Goal: Transaction & Acquisition: Purchase product/service

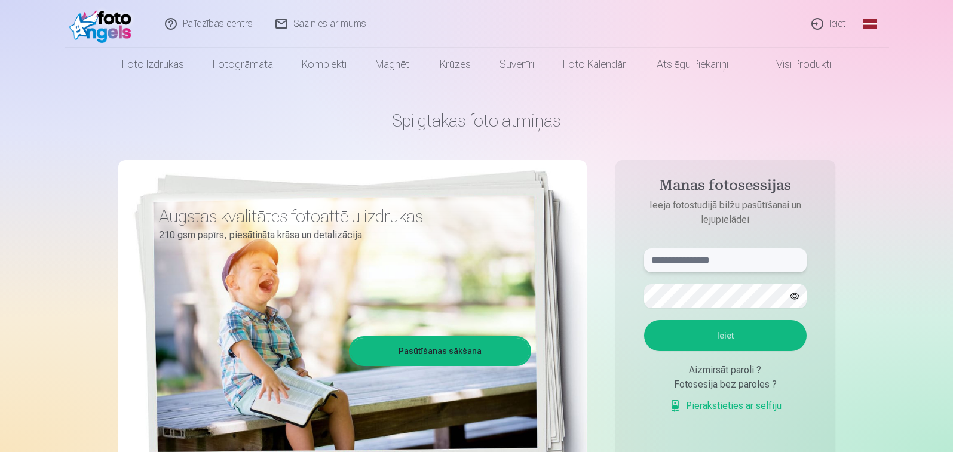
click at [698, 261] on input "text" at bounding box center [725, 261] width 163 height 24
type input "**********"
click at [793, 297] on button "button" at bounding box center [795, 296] width 23 height 23
click at [724, 343] on button "Ieiet" at bounding box center [725, 335] width 163 height 31
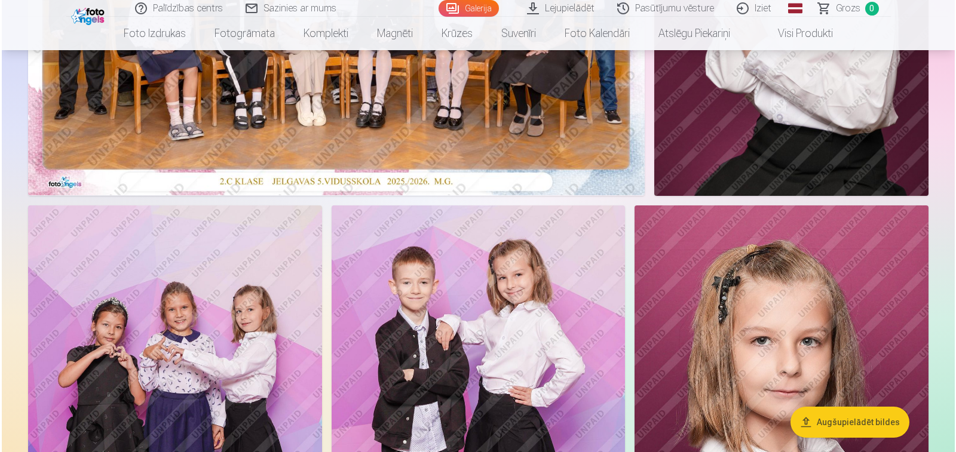
scroll to position [359, 0]
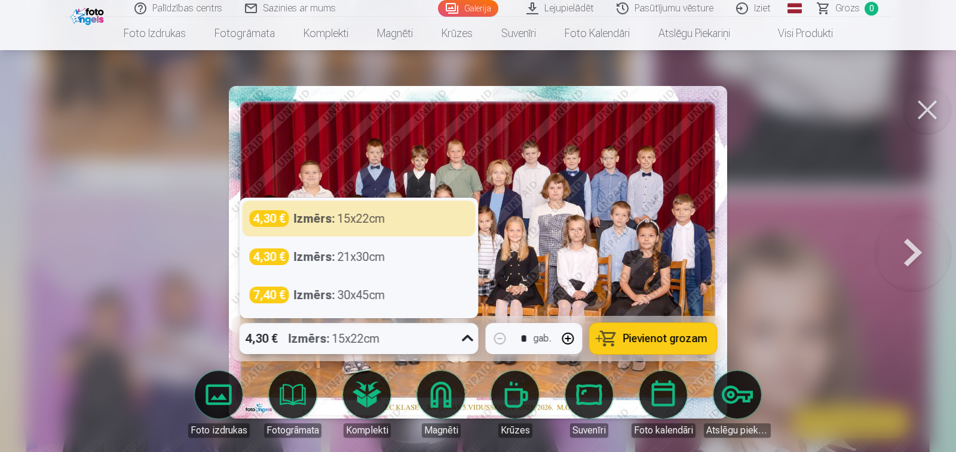
click at [468, 341] on icon at bounding box center [467, 338] width 19 height 19
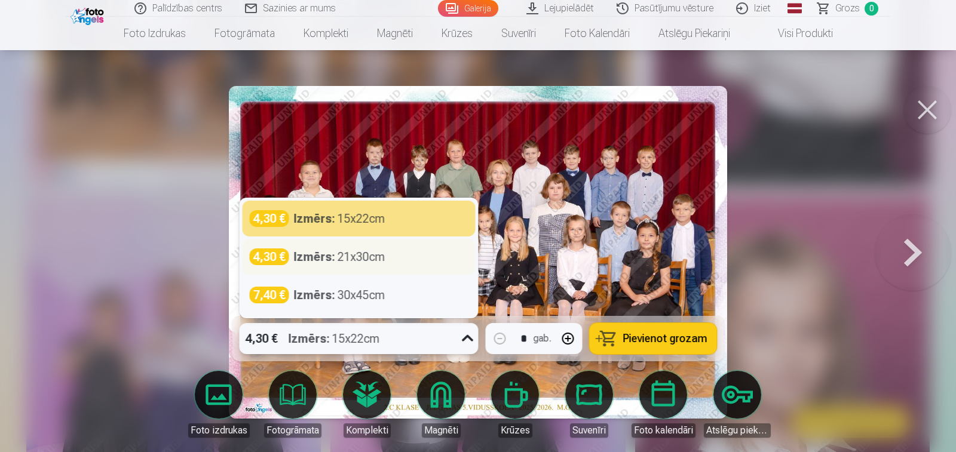
click at [353, 259] on div "Izmērs : 21x30cm" at bounding box center [339, 257] width 91 height 17
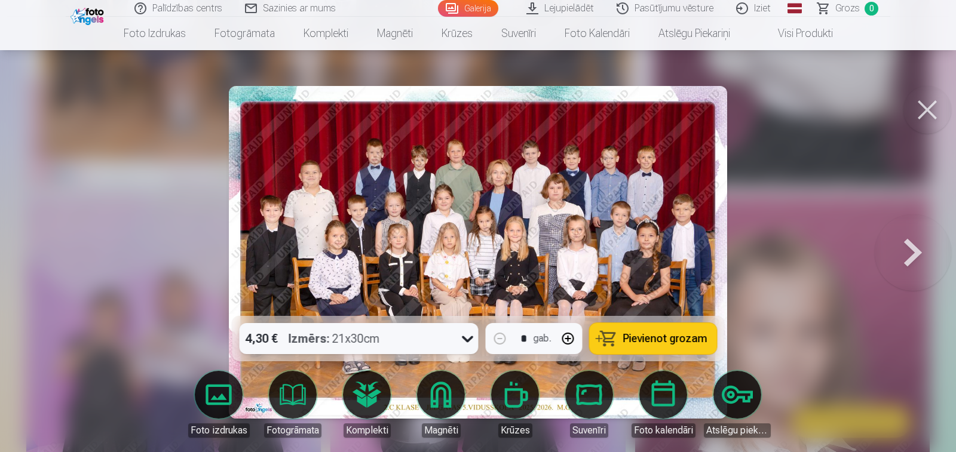
click at [646, 342] on span "Pievienot grozam" at bounding box center [665, 338] width 84 height 11
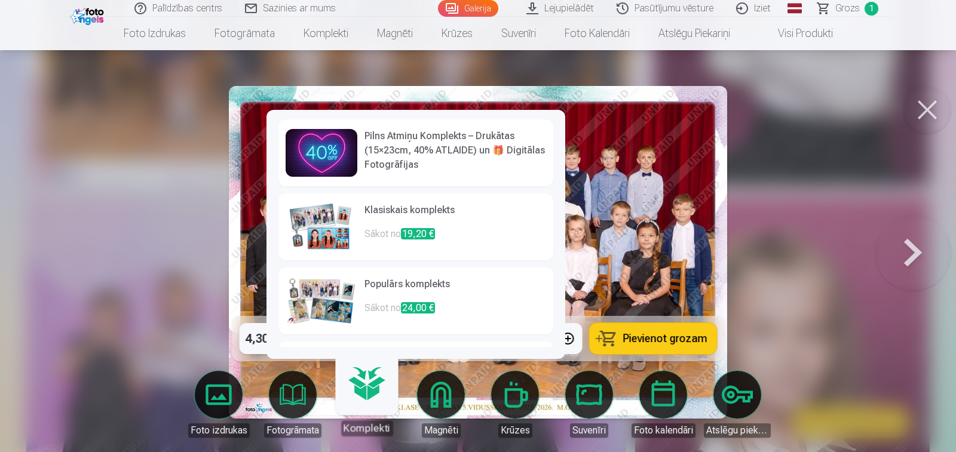
click at [363, 394] on link "Komplekti" at bounding box center [367, 400] width 74 height 74
click at [429, 149] on h6 "Pilns Atmiņu Komplekts – Drukātas (15×23cm, 40% ATLAIDE) un 🎁 Digitālas Fotogrā…" at bounding box center [456, 150] width 182 height 43
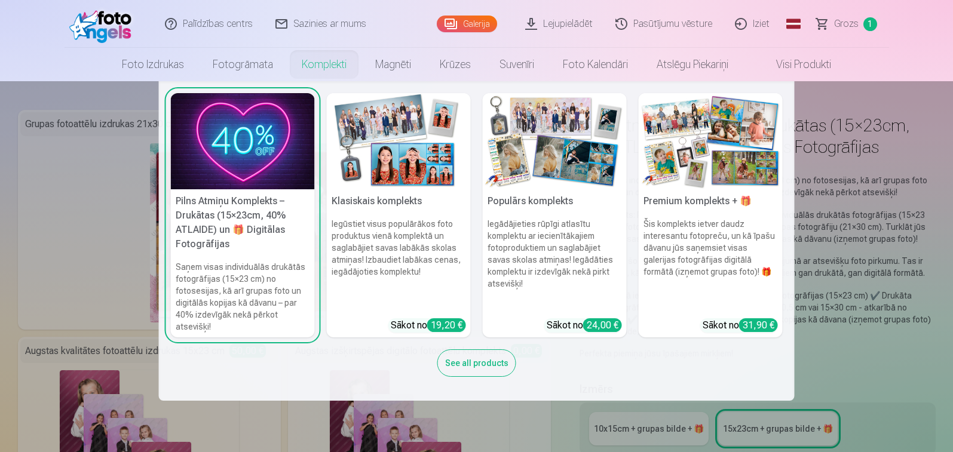
click at [397, 198] on h5 "Klasiskais komplekts" at bounding box center [399, 201] width 144 height 24
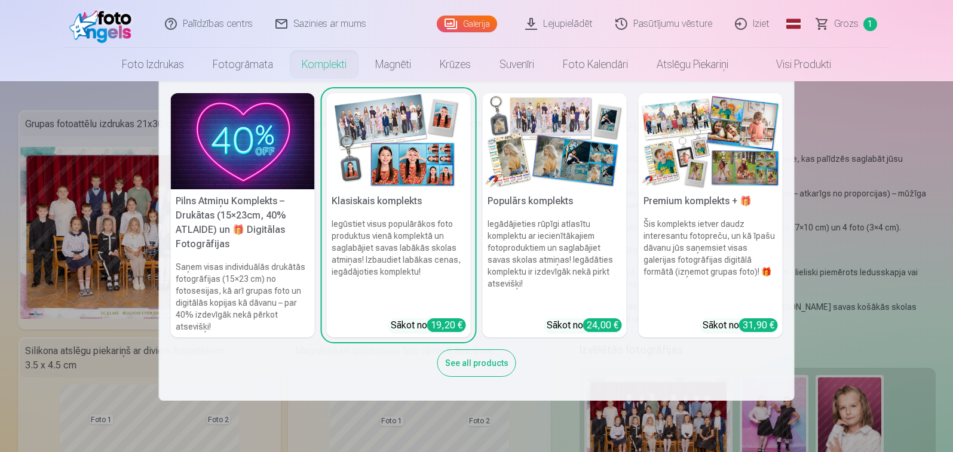
click at [530, 203] on h5 "Populārs komplekts" at bounding box center [555, 201] width 144 height 24
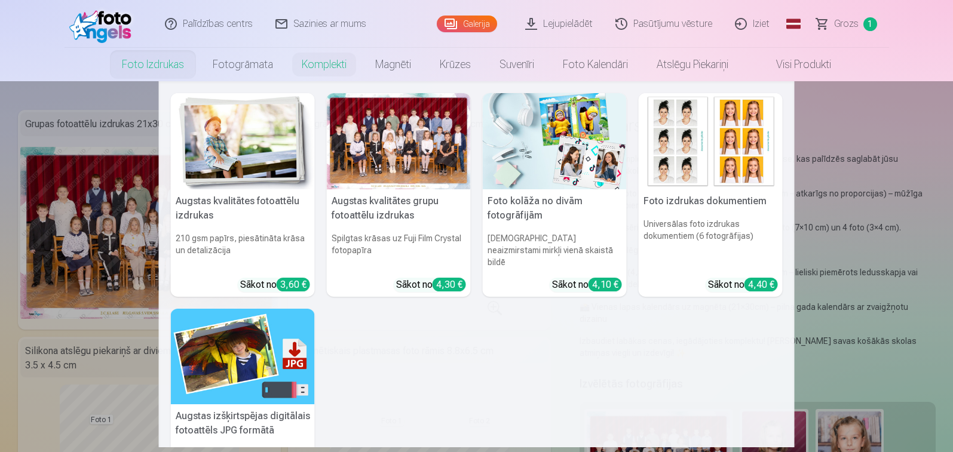
click at [133, 65] on link "Foto izdrukas" at bounding box center [153, 64] width 91 height 33
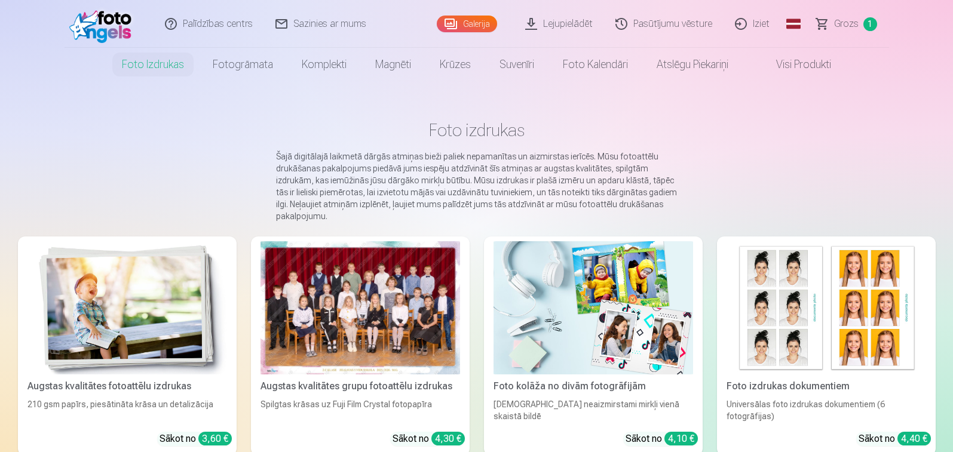
click at [463, 20] on link "Galerija" at bounding box center [467, 24] width 60 height 17
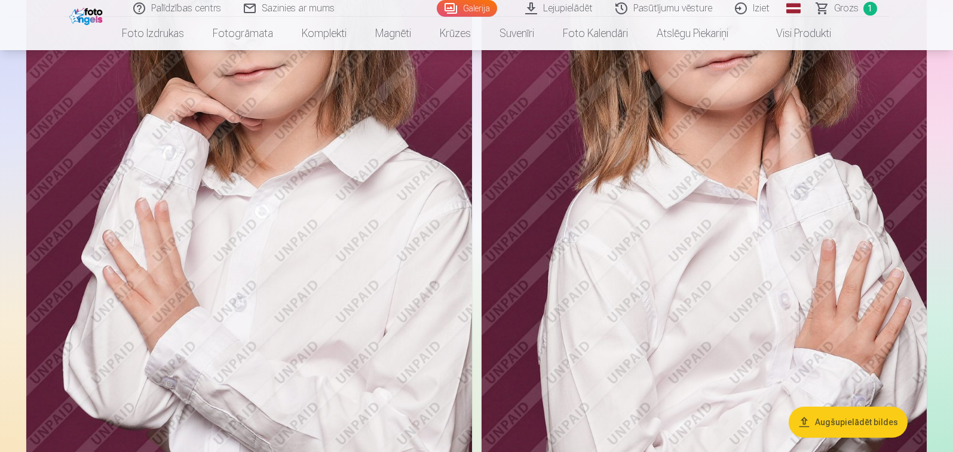
scroll to position [1375, 0]
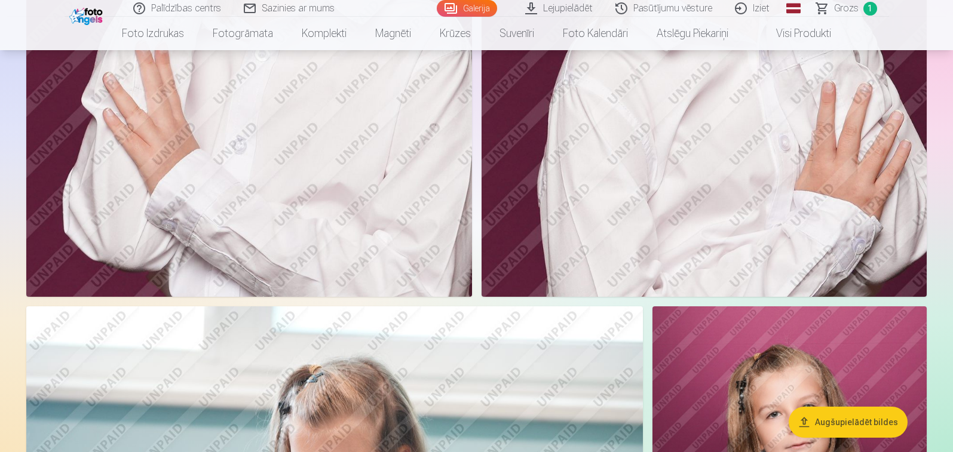
click at [852, 420] on button "Augšupielādēt bildes" at bounding box center [848, 422] width 119 height 31
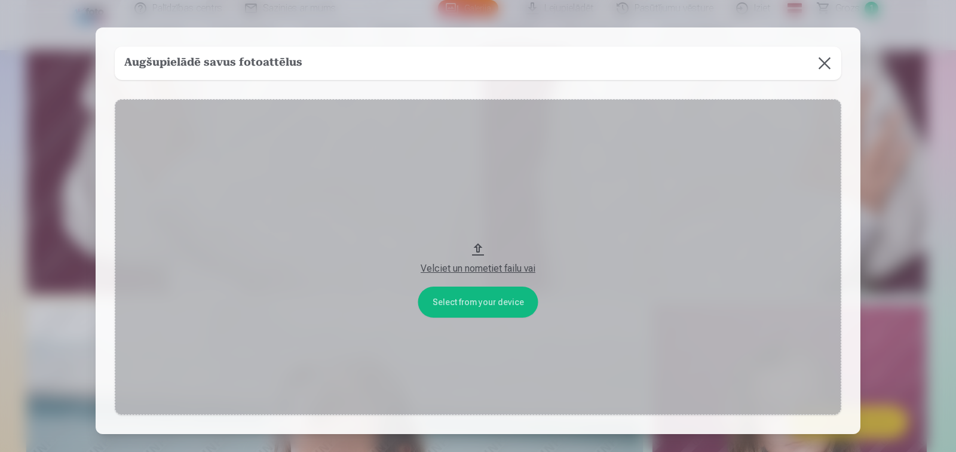
click at [823, 66] on button at bounding box center [824, 63] width 33 height 33
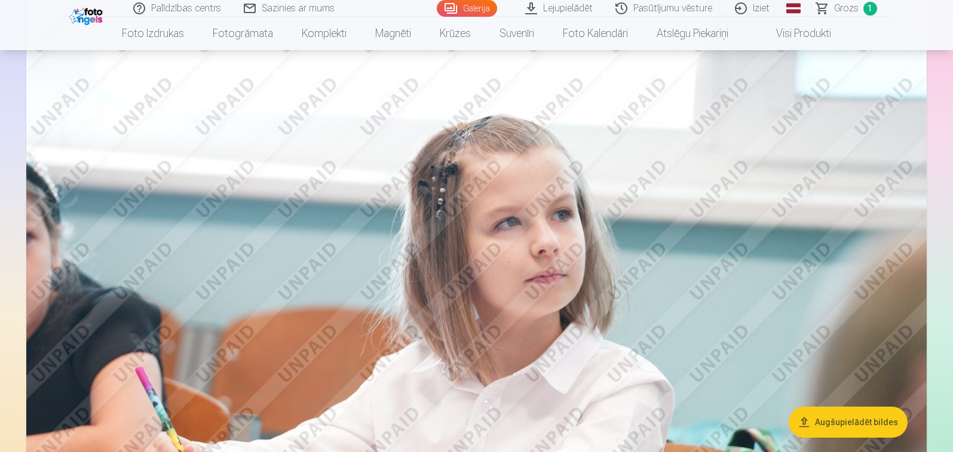
scroll to position [2872, 0]
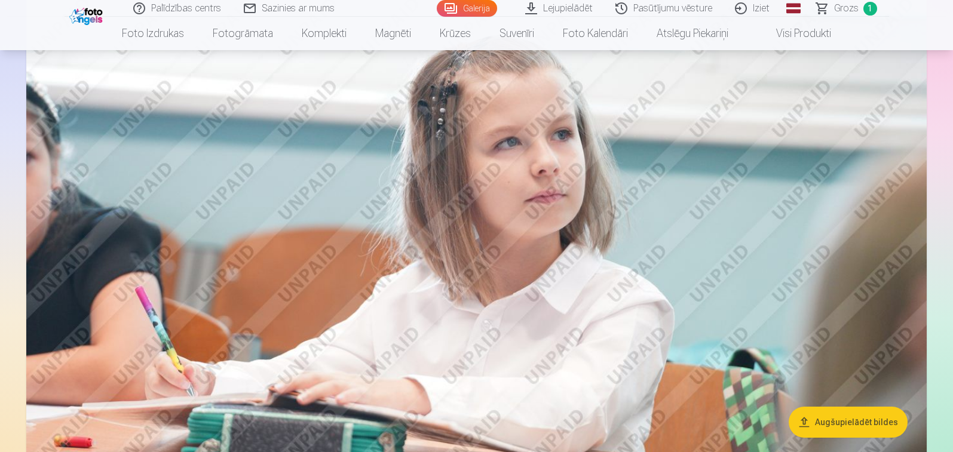
click at [193, 6] on link "Palīdzības centrs" at bounding box center [178, 8] width 111 height 17
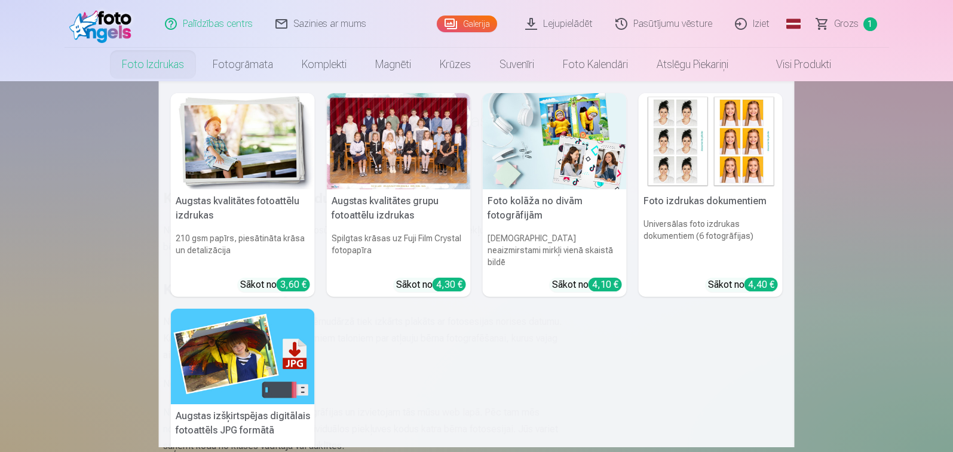
click at [198, 210] on h5 "Augstas kvalitātes fotoattēlu izdrukas" at bounding box center [243, 208] width 144 height 38
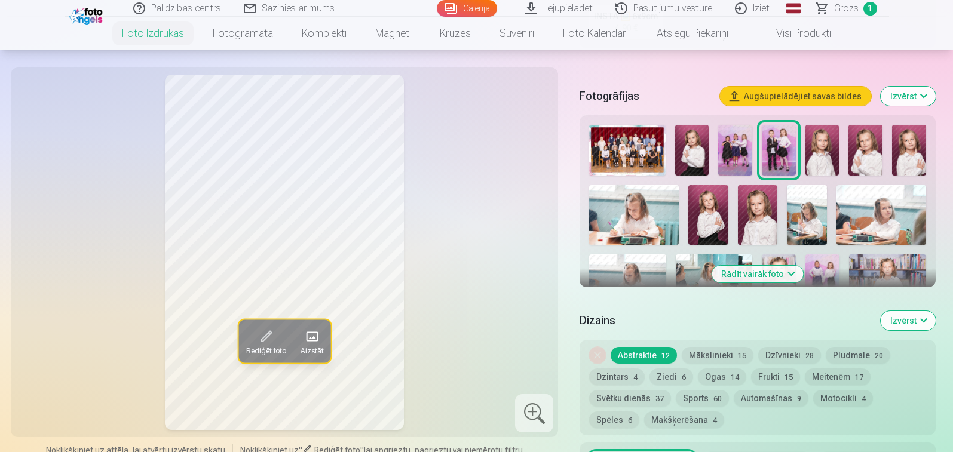
scroll to position [359, 0]
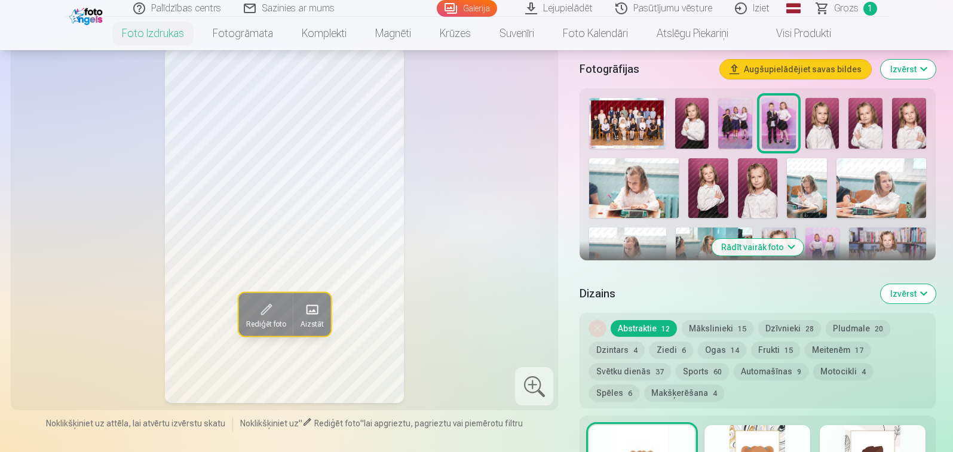
click at [734, 250] on button "Rādīt vairāk foto" at bounding box center [757, 247] width 91 height 17
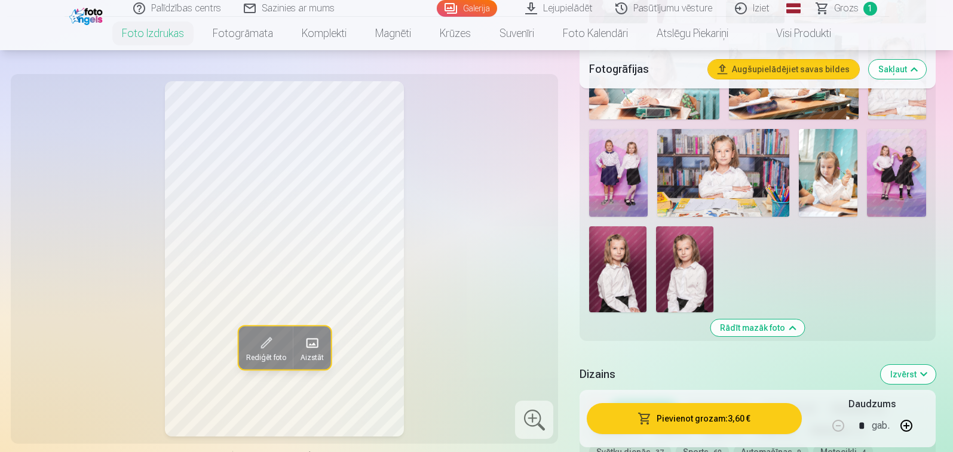
scroll to position [717, 0]
click at [693, 279] on img at bounding box center [684, 269] width 57 height 86
click at [611, 274] on img at bounding box center [617, 269] width 57 height 86
click at [731, 185] on img at bounding box center [723, 172] width 132 height 88
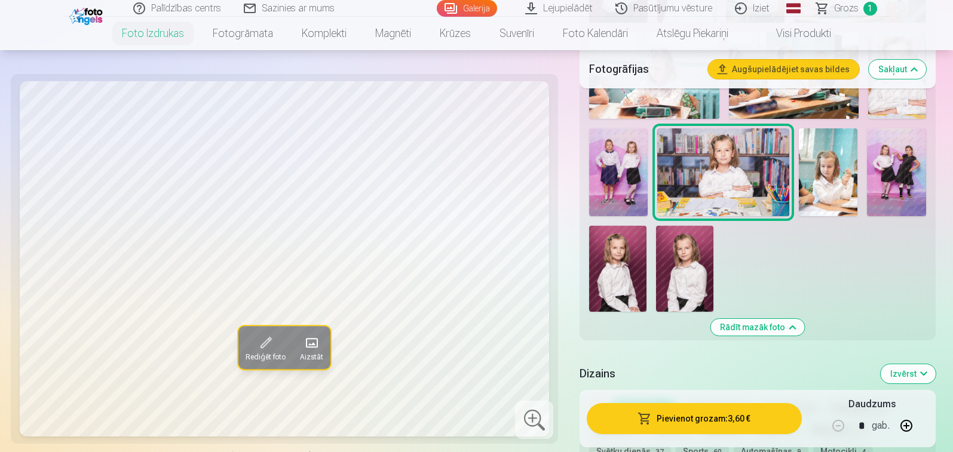
click at [825, 175] on img at bounding box center [828, 172] width 59 height 88
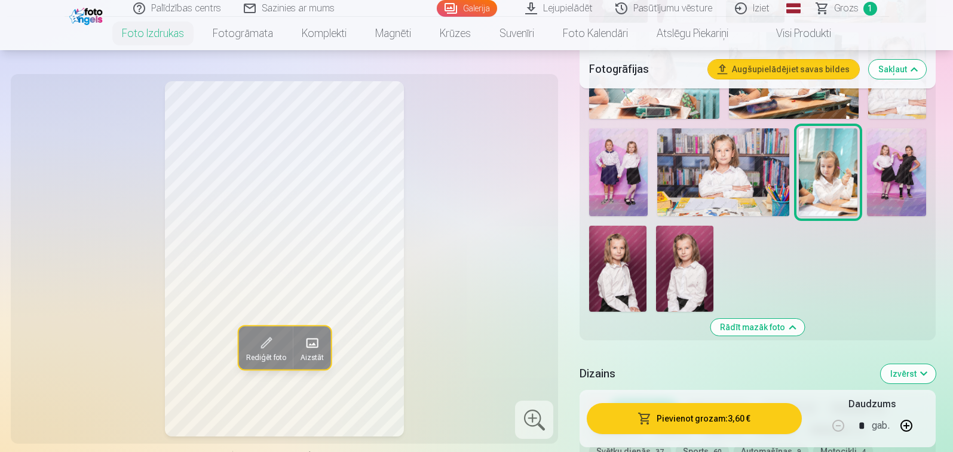
click at [621, 166] on img at bounding box center [618, 172] width 59 height 88
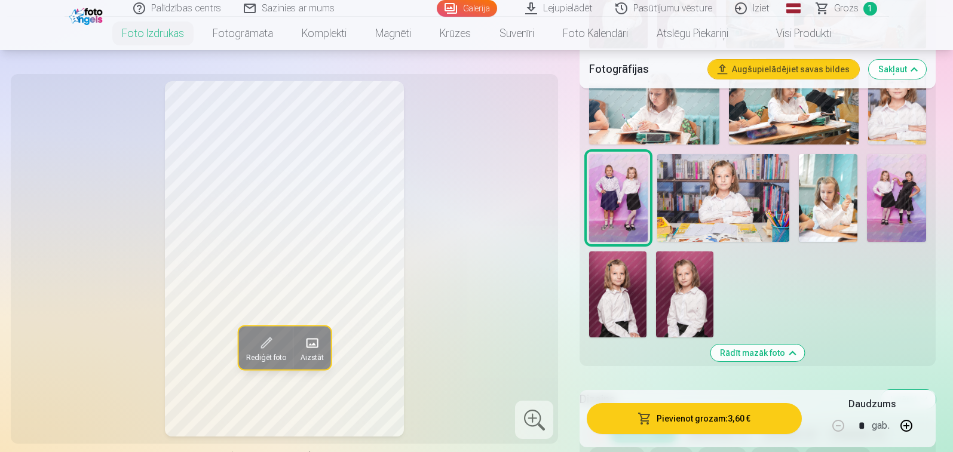
scroll to position [657, 0]
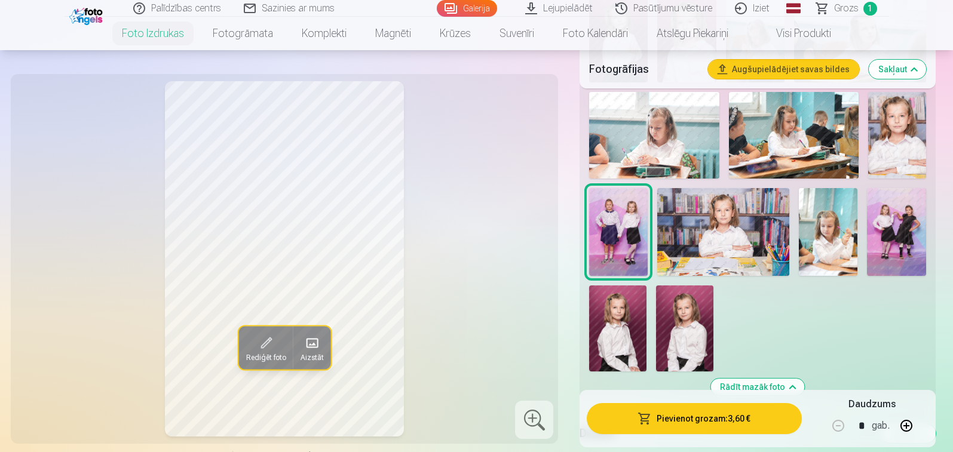
click at [893, 221] on img at bounding box center [896, 232] width 59 height 88
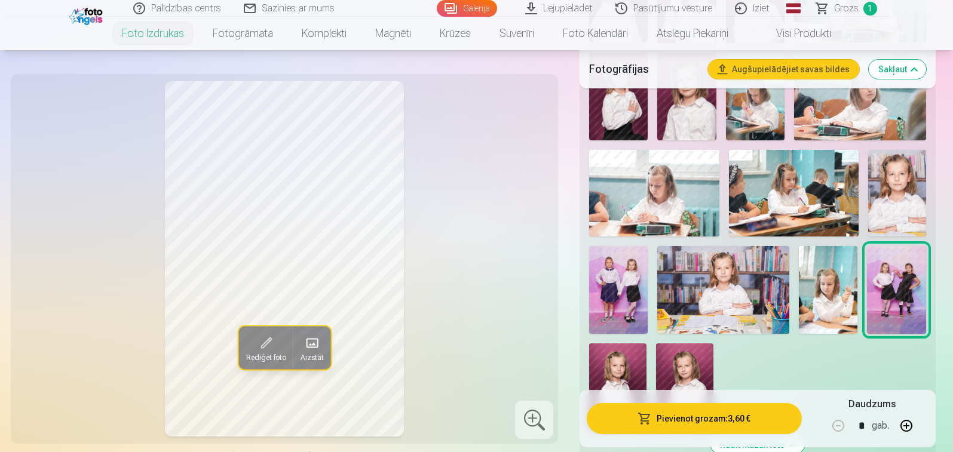
scroll to position [598, 0]
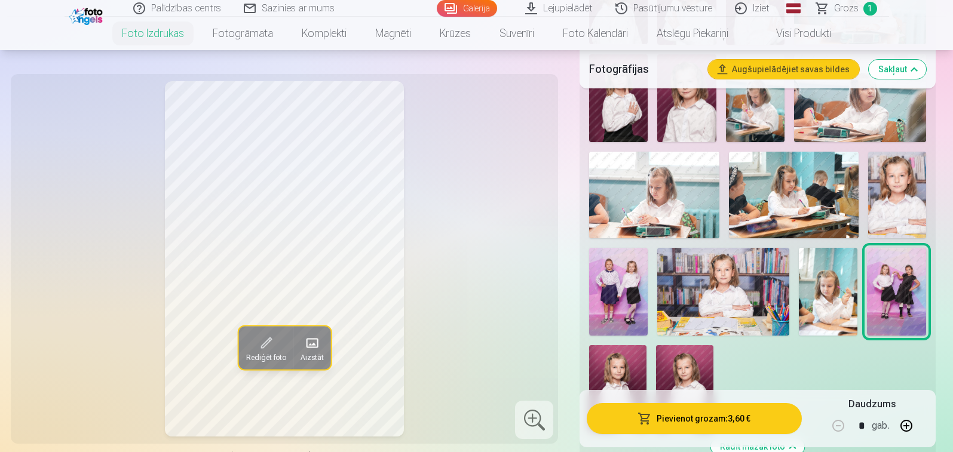
click at [895, 195] on img at bounding box center [897, 195] width 58 height 87
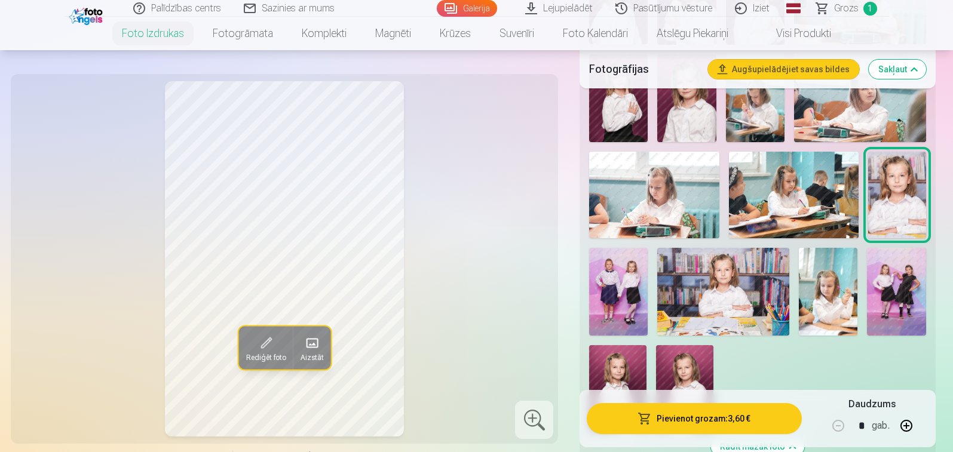
click at [793, 192] on img at bounding box center [794, 195] width 130 height 87
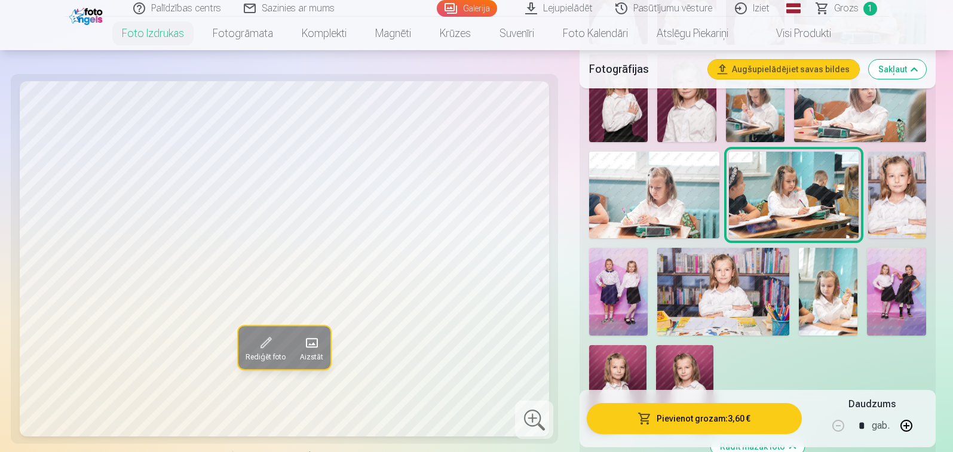
click at [650, 190] on img at bounding box center [654, 195] width 130 height 87
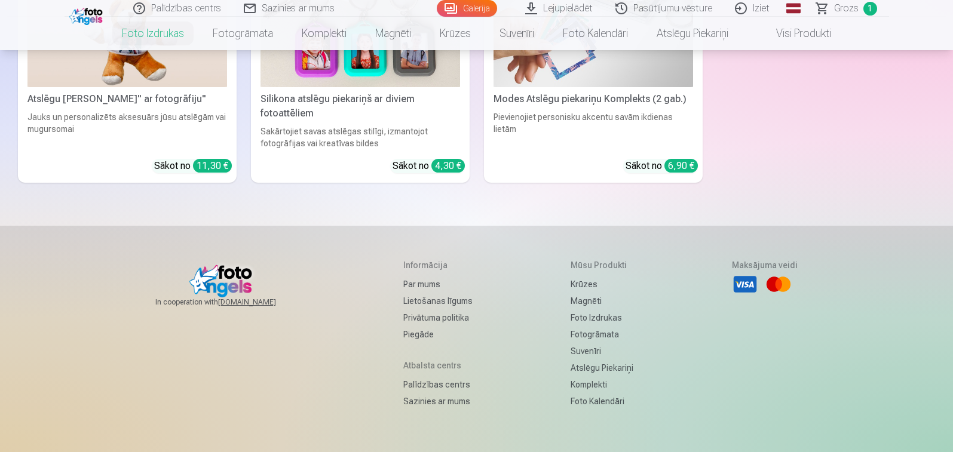
scroll to position [5311, 0]
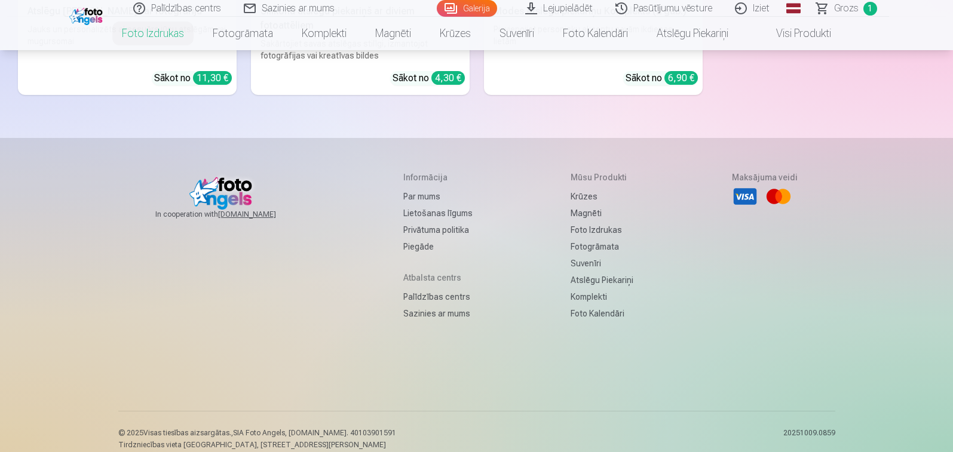
click at [410, 172] on h5 "Informācija" at bounding box center [437, 178] width 69 height 12
click at [430, 172] on h5 "Informācija" at bounding box center [437, 178] width 69 height 12
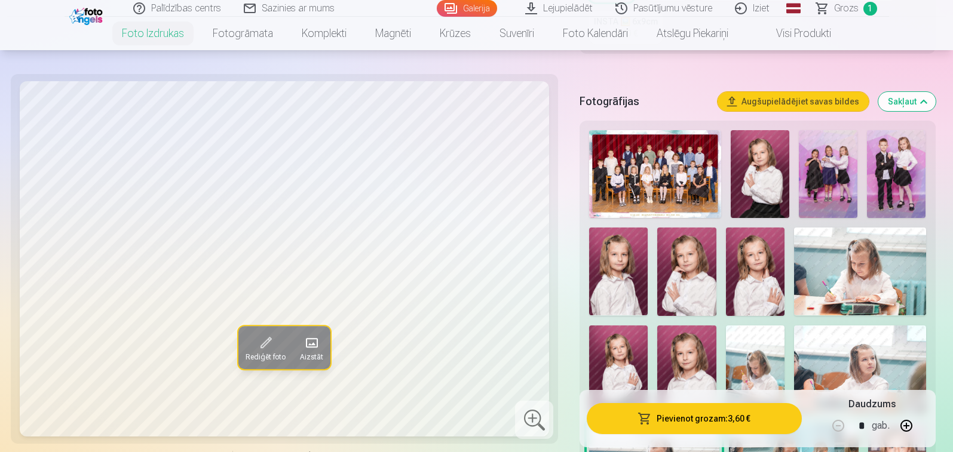
scroll to position [311, 0]
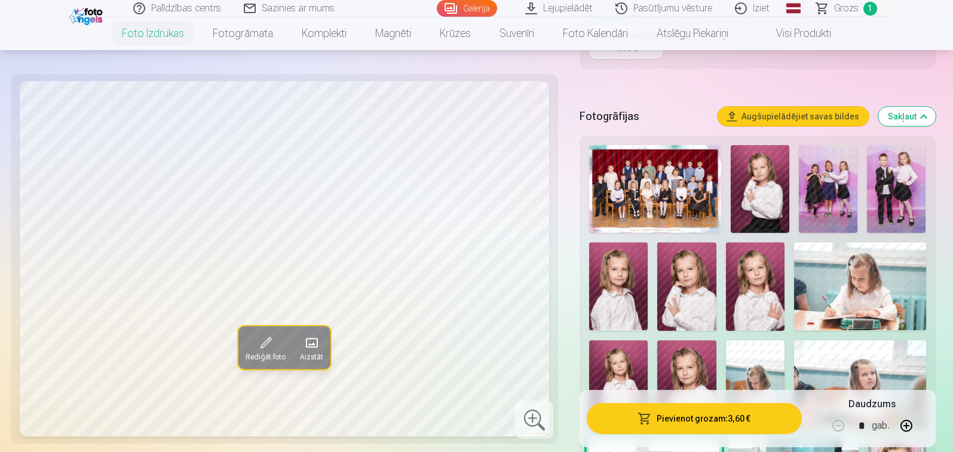
click at [666, 11] on link "Pasūtījumu vēsture" at bounding box center [665, 8] width 120 height 17
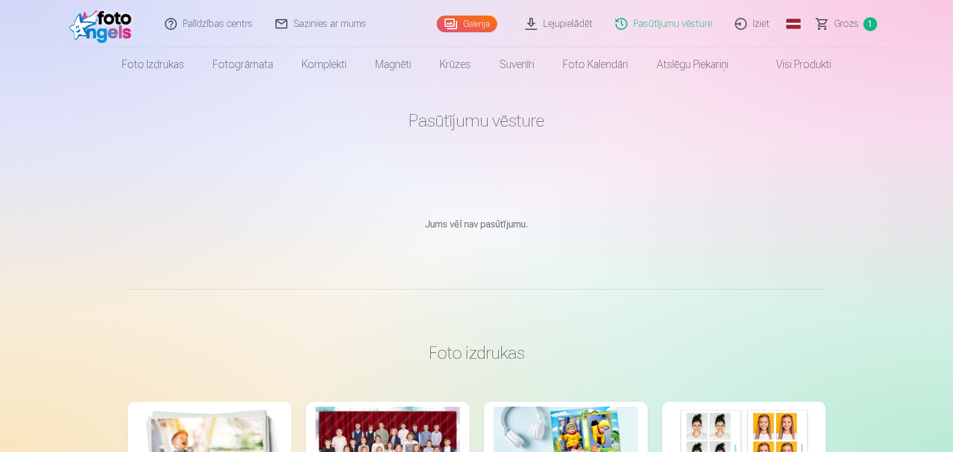
click at [790, 69] on link "Visi produkti" at bounding box center [794, 64] width 103 height 33
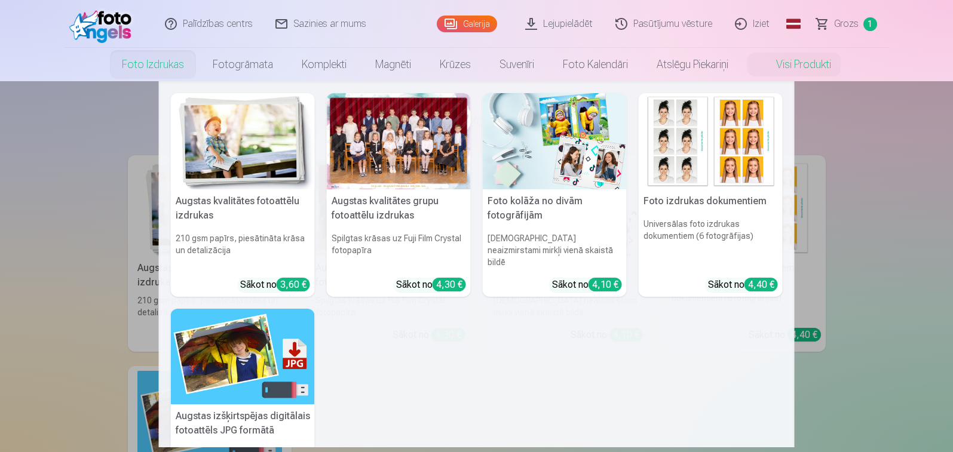
click at [148, 66] on link "Foto izdrukas" at bounding box center [153, 64] width 91 height 33
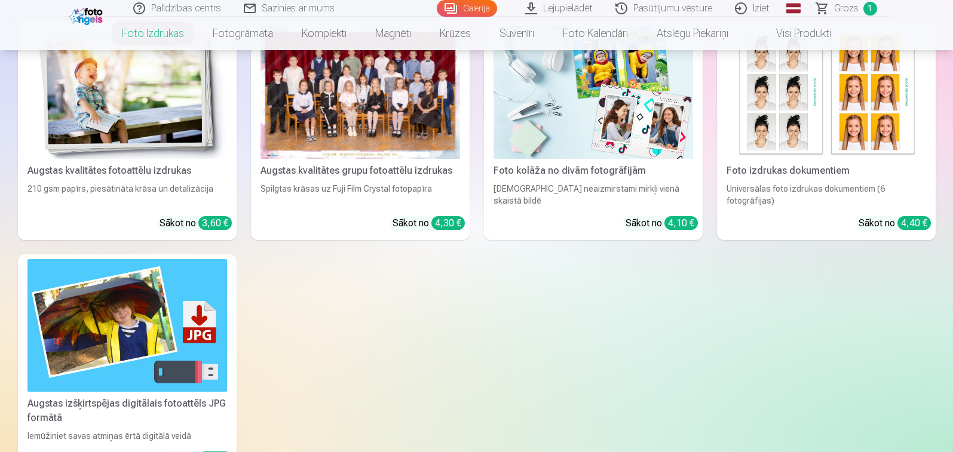
scroll to position [179, 0]
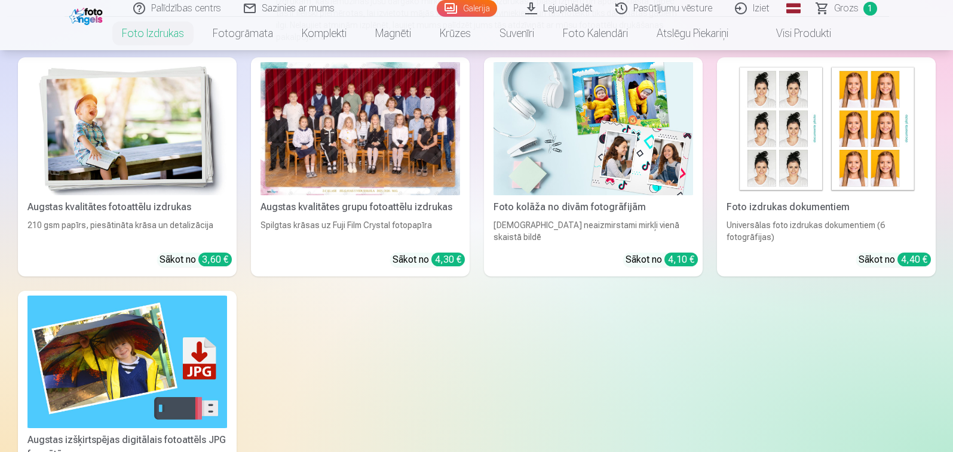
click at [180, 209] on div "Augstas kvalitātes fotoattēlu izdrukas" at bounding box center [127, 207] width 209 height 14
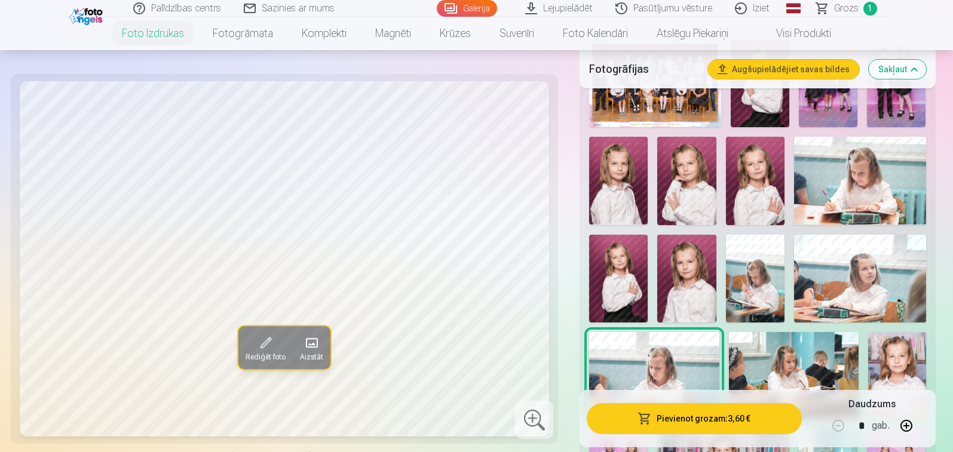
scroll to position [418, 0]
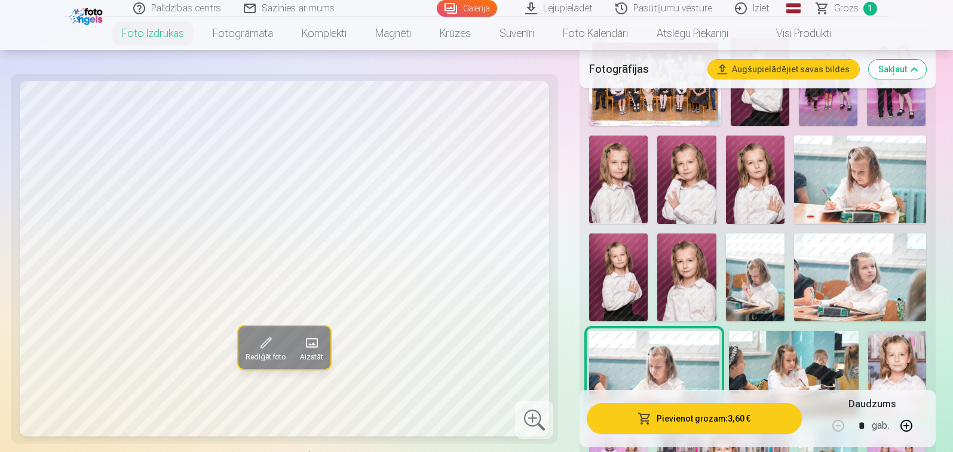
click at [625, 265] on img at bounding box center [618, 278] width 59 height 88
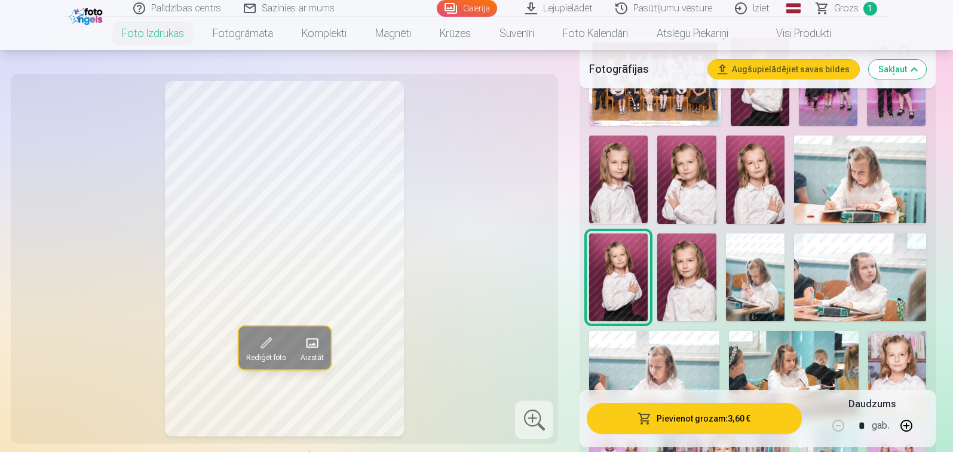
click at [680, 270] on img at bounding box center [686, 278] width 59 height 88
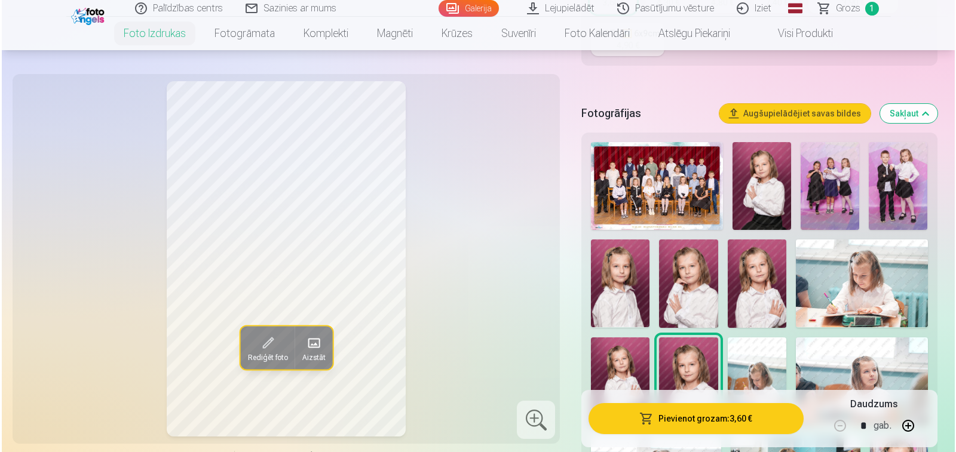
scroll to position [239, 0]
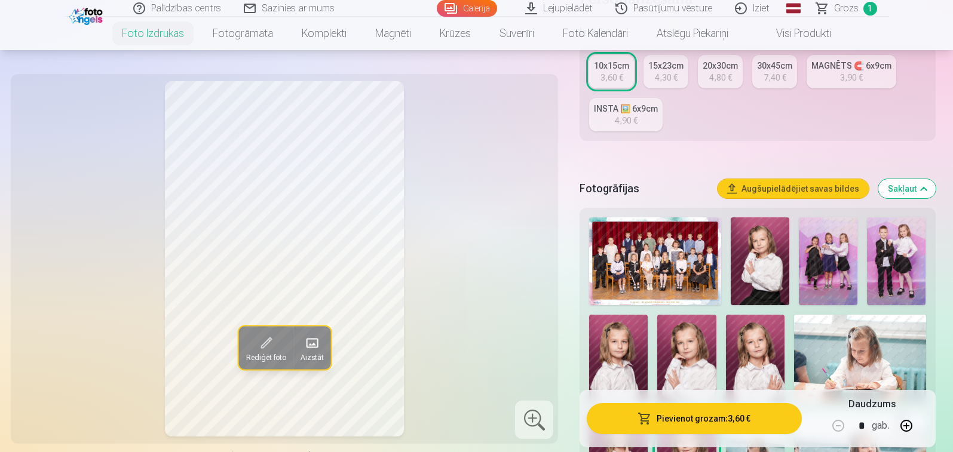
click at [749, 264] on img at bounding box center [760, 262] width 59 height 88
click at [842, 247] on img at bounding box center [828, 262] width 59 height 88
click at [908, 254] on img at bounding box center [896, 262] width 59 height 88
click at [270, 344] on span at bounding box center [265, 342] width 19 height 19
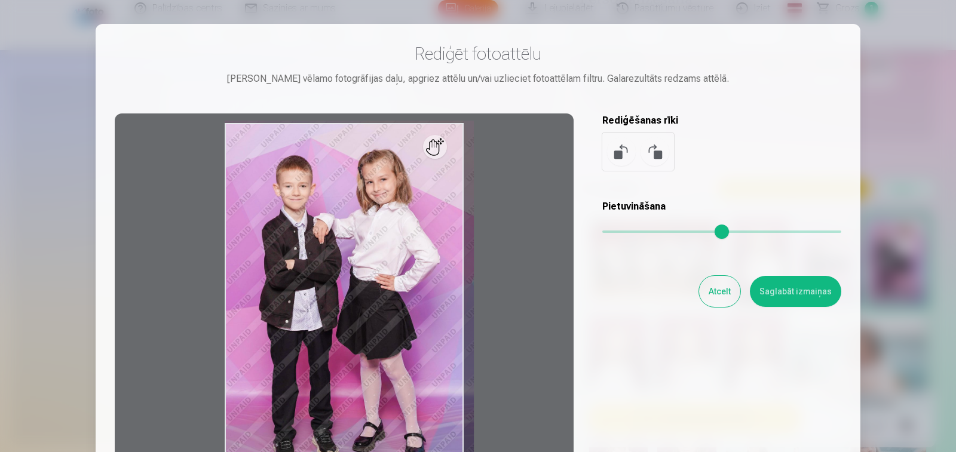
drag, startPoint x: 607, startPoint y: 230, endPoint x: 620, endPoint y: 231, distance: 13.8
click at [620, 231] on input "range" at bounding box center [721, 232] width 239 height 2
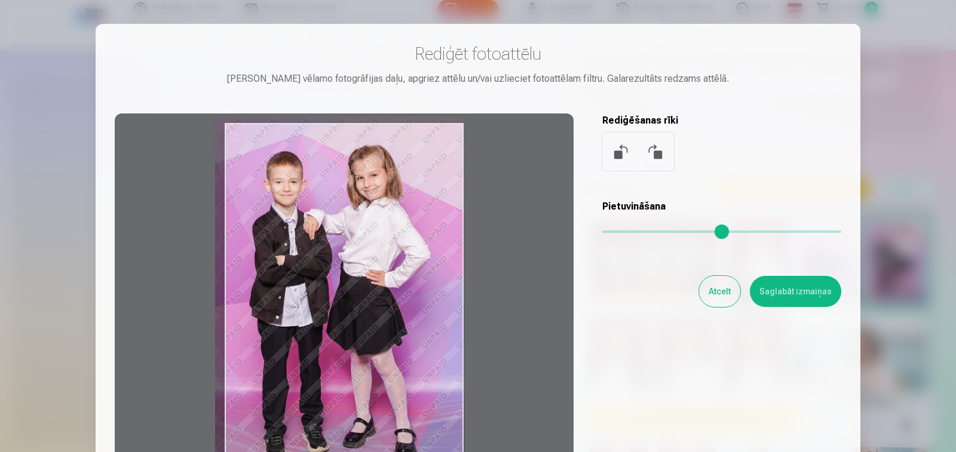
drag, startPoint x: 380, startPoint y: 317, endPoint x: 372, endPoint y: 315, distance: 7.6
click at [372, 315] on div at bounding box center [344, 301] width 459 height 375
type input "****"
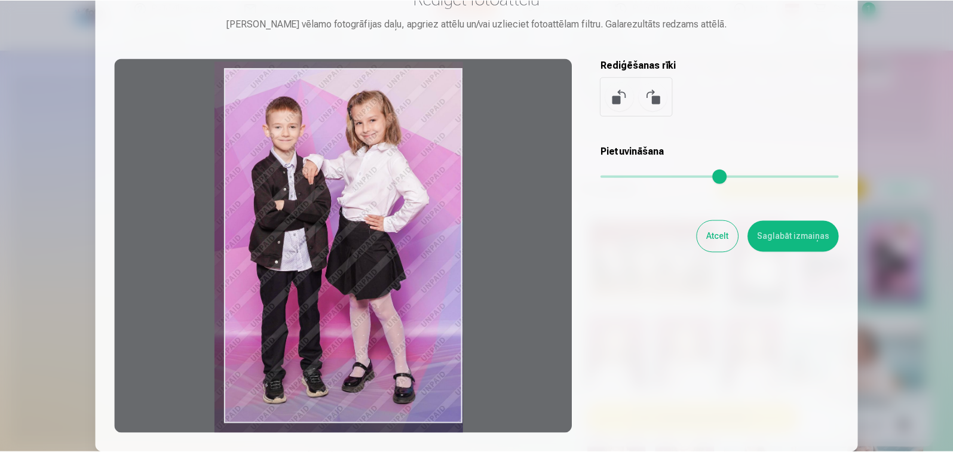
scroll to position [60, 0]
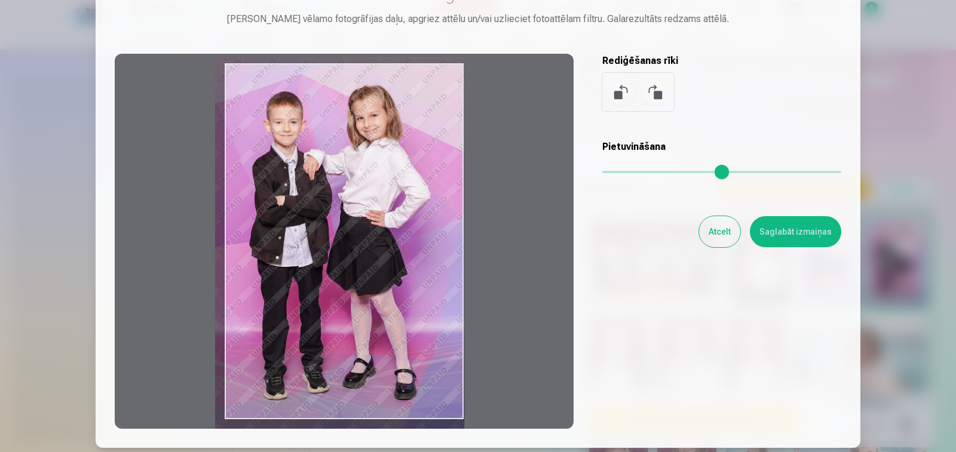
click at [712, 233] on button "Atcelt" at bounding box center [719, 231] width 41 height 31
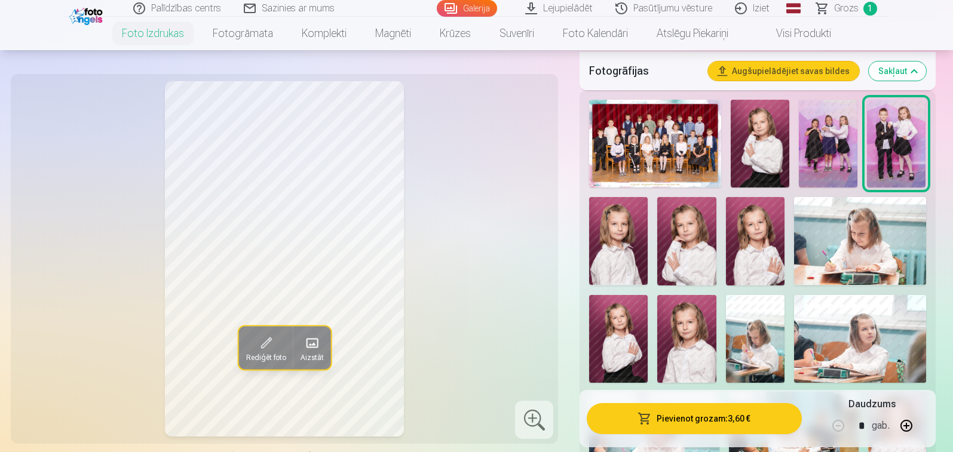
scroll to position [359, 0]
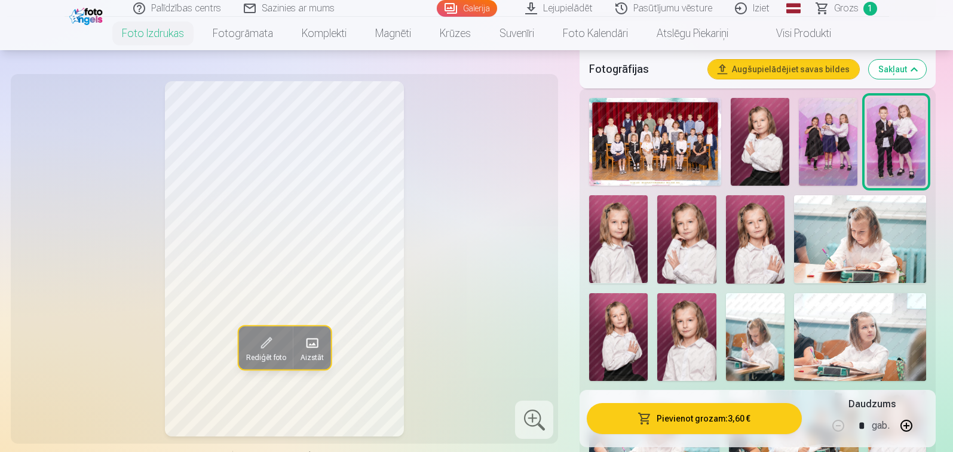
click at [622, 249] on img at bounding box center [618, 239] width 59 height 88
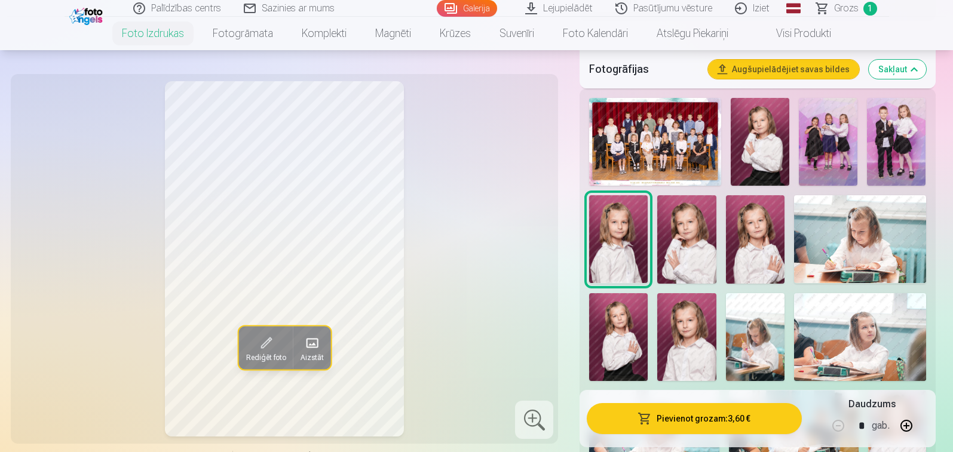
click at [704, 234] on img at bounding box center [686, 239] width 59 height 88
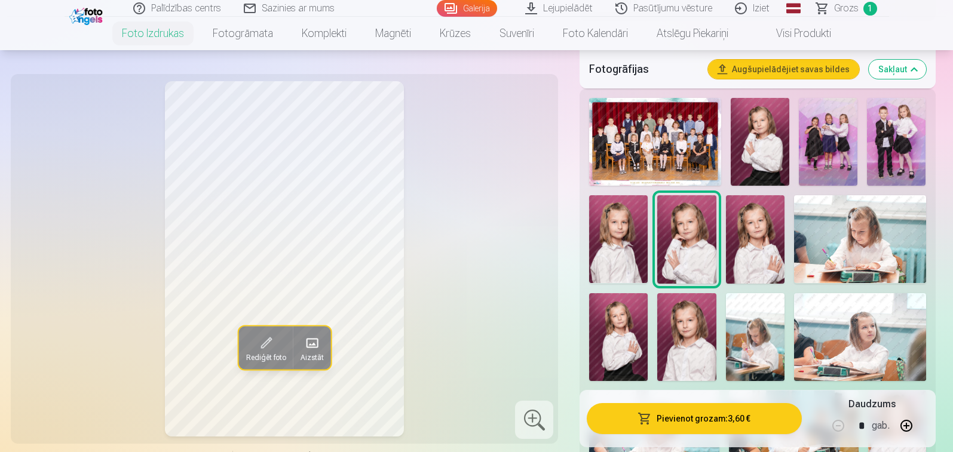
click at [758, 233] on img at bounding box center [755, 239] width 59 height 88
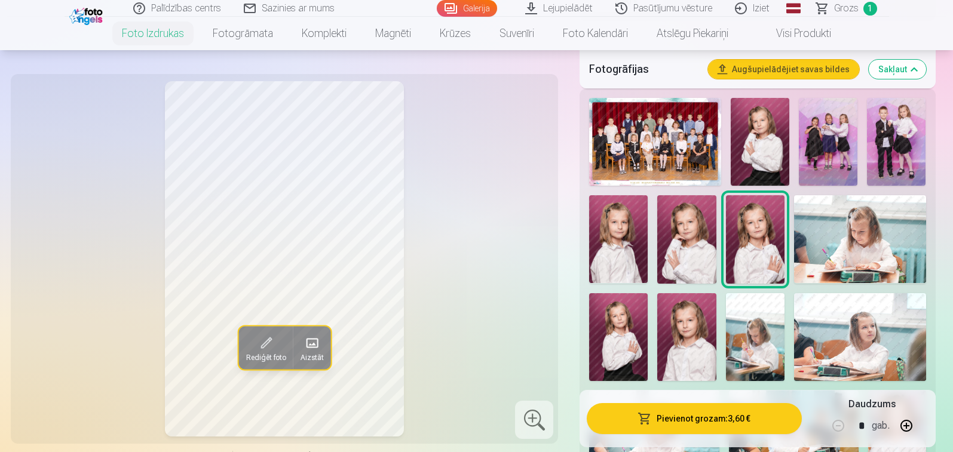
click at [870, 224] on img at bounding box center [860, 239] width 132 height 88
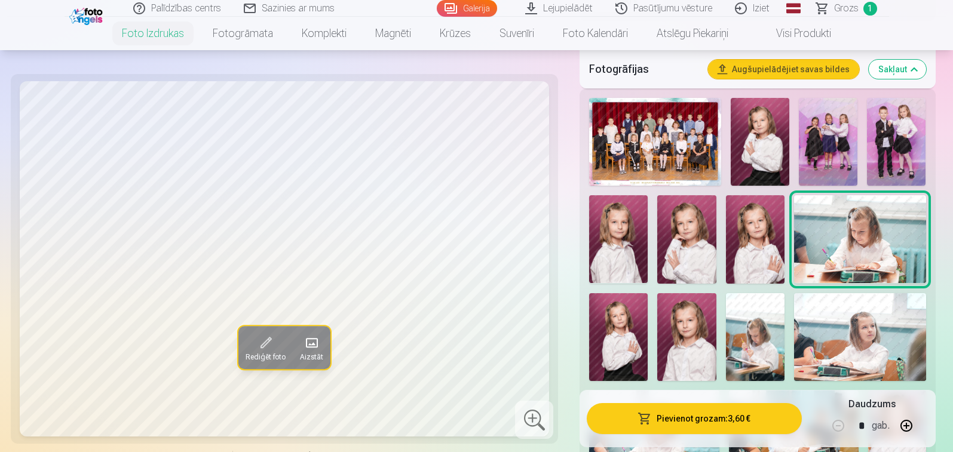
click at [622, 331] on img at bounding box center [618, 337] width 59 height 88
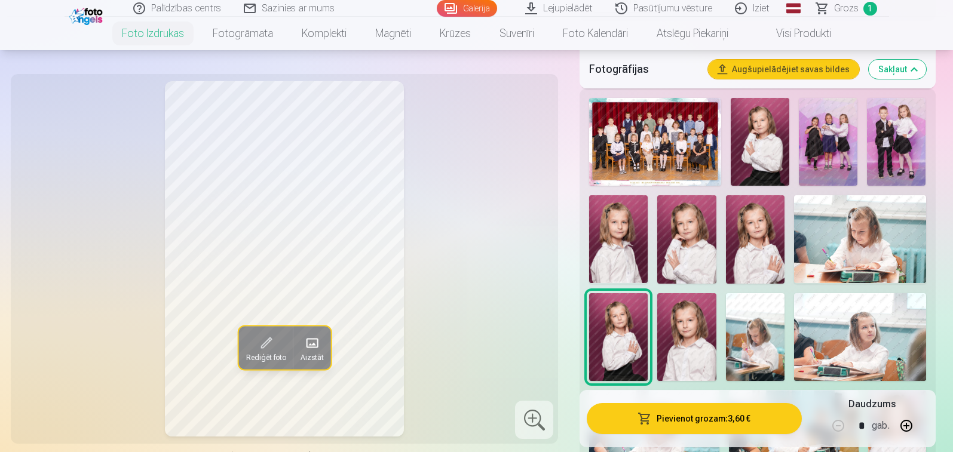
click at [693, 335] on img at bounding box center [686, 337] width 59 height 88
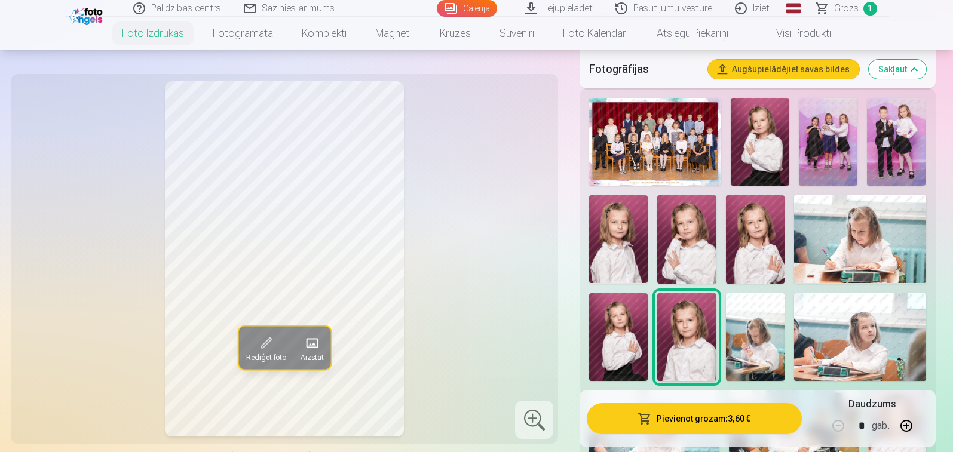
click at [601, 249] on img at bounding box center [618, 239] width 59 height 88
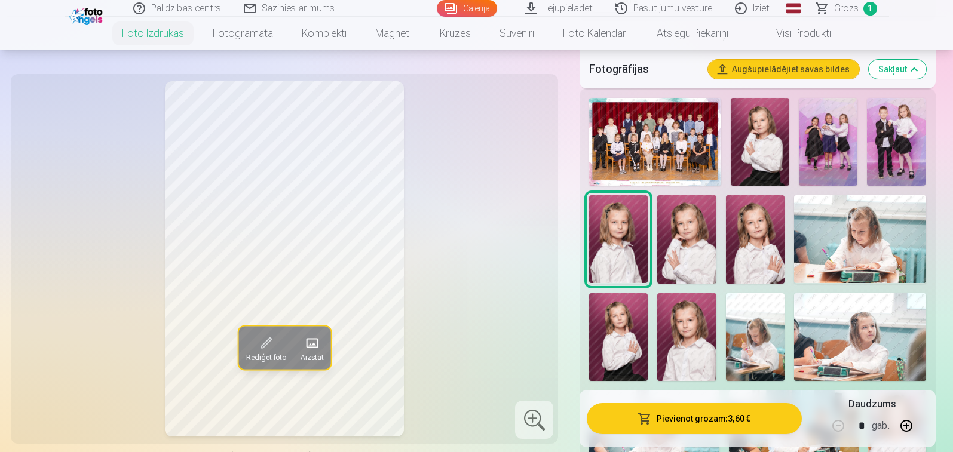
click at [696, 345] on img at bounding box center [686, 337] width 59 height 88
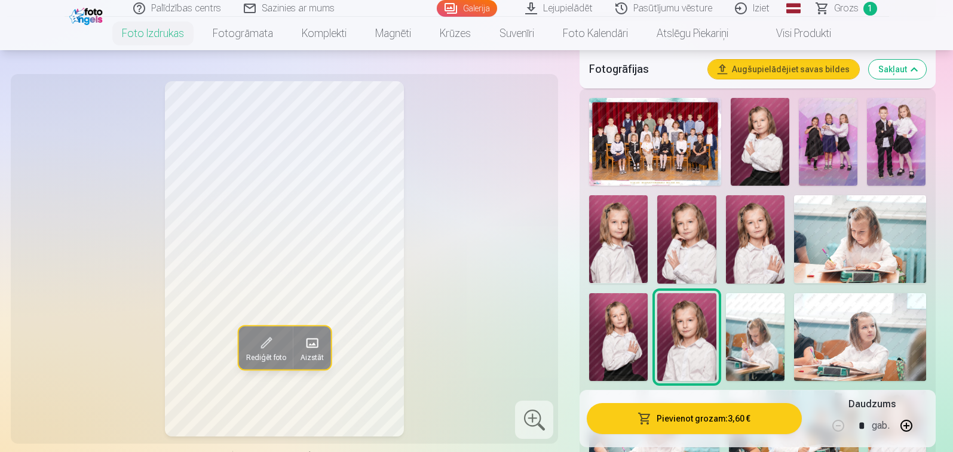
click at [752, 338] on img at bounding box center [755, 337] width 59 height 88
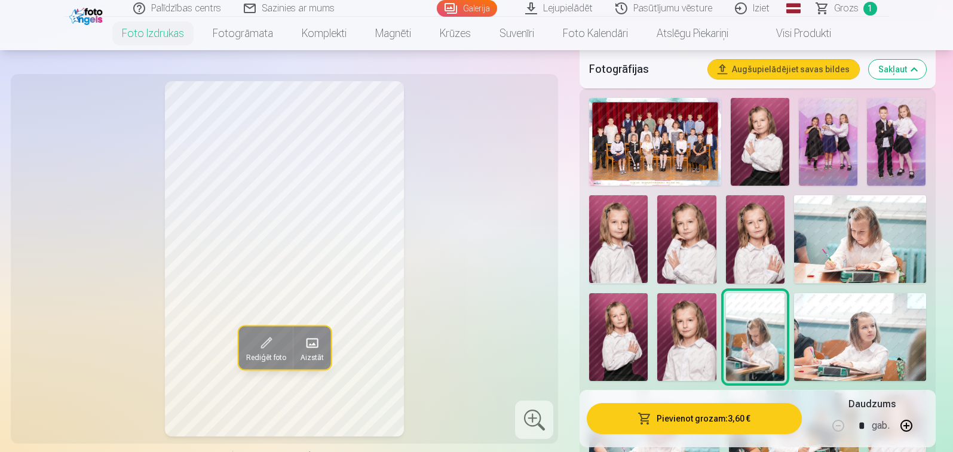
click at [836, 319] on img at bounding box center [860, 337] width 132 height 88
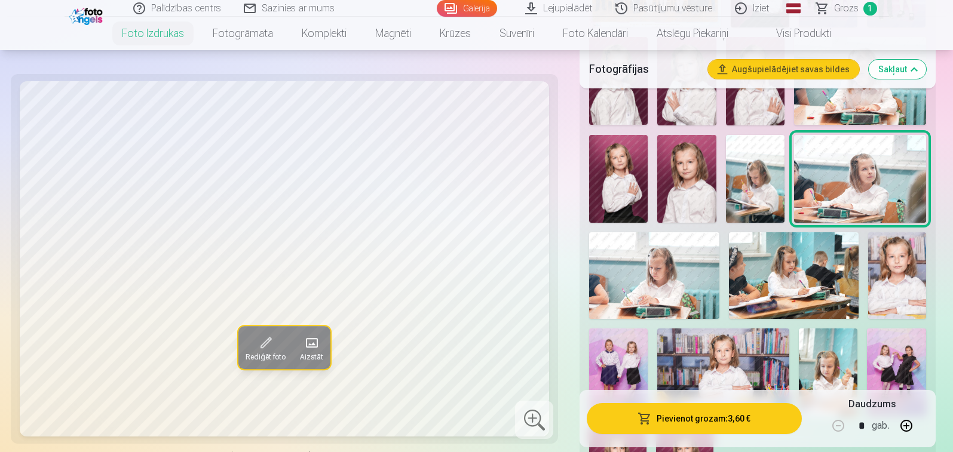
scroll to position [538, 0]
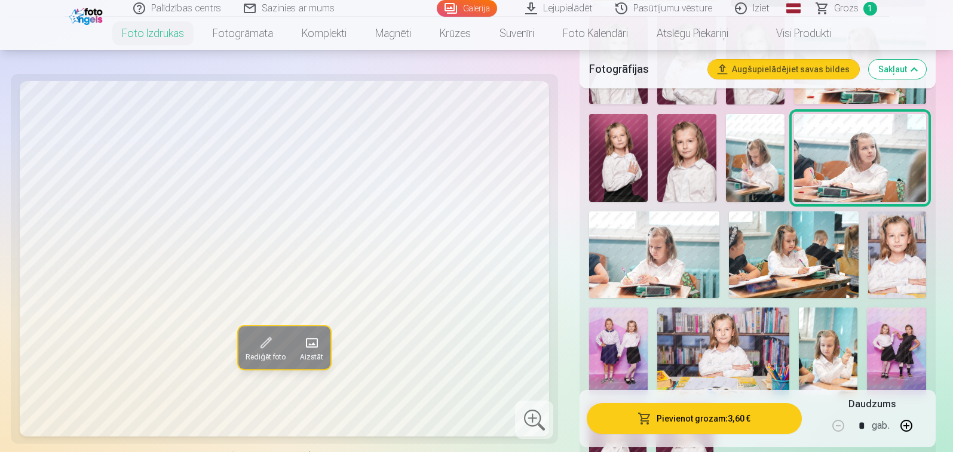
click at [677, 237] on img at bounding box center [654, 255] width 130 height 87
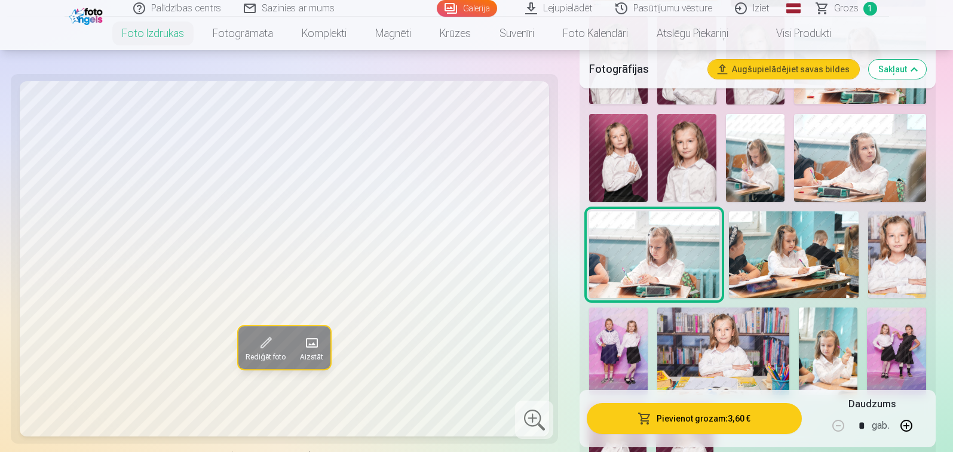
click at [787, 246] on img at bounding box center [794, 255] width 130 height 87
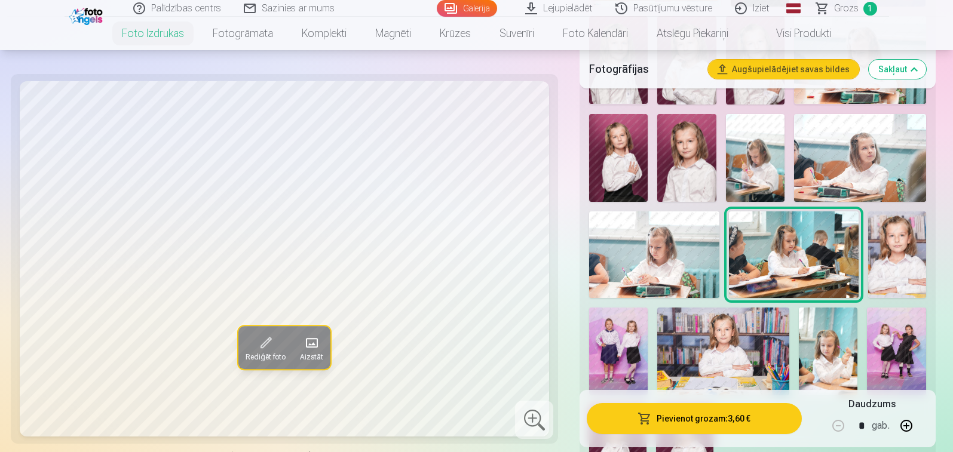
click at [905, 246] on img at bounding box center [897, 255] width 58 height 87
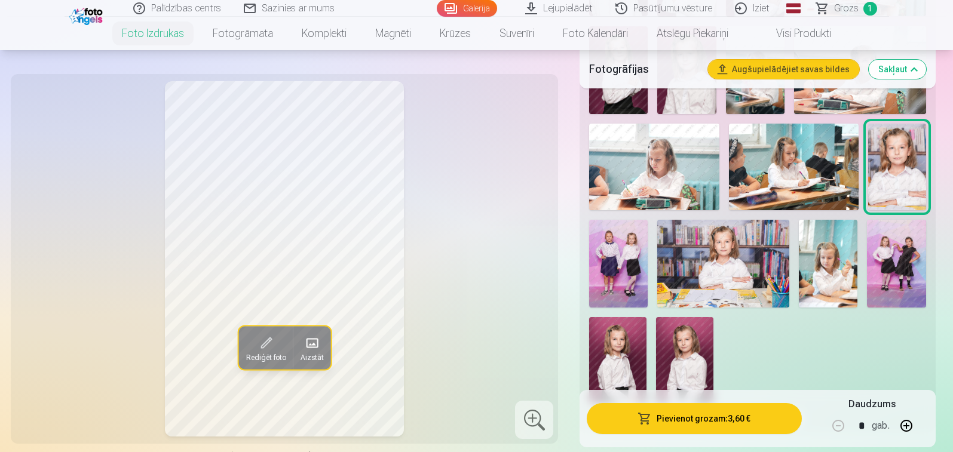
scroll to position [657, 0]
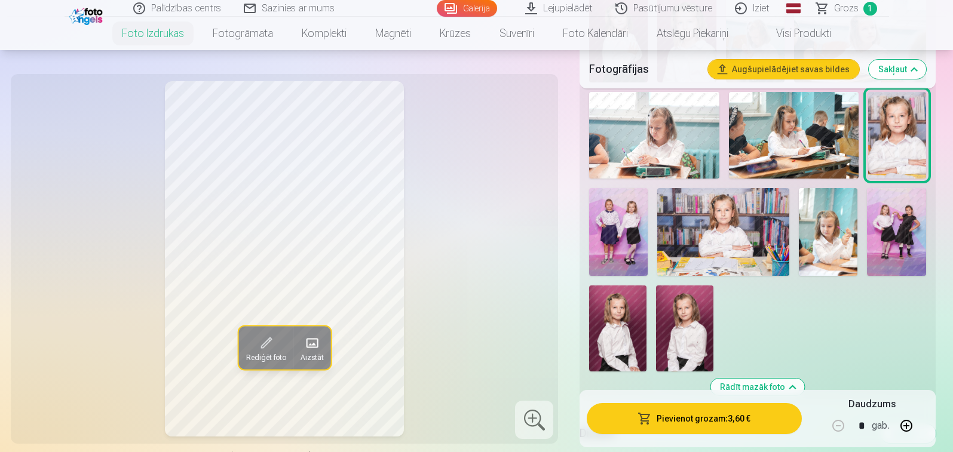
click at [721, 221] on img at bounding box center [723, 232] width 132 height 88
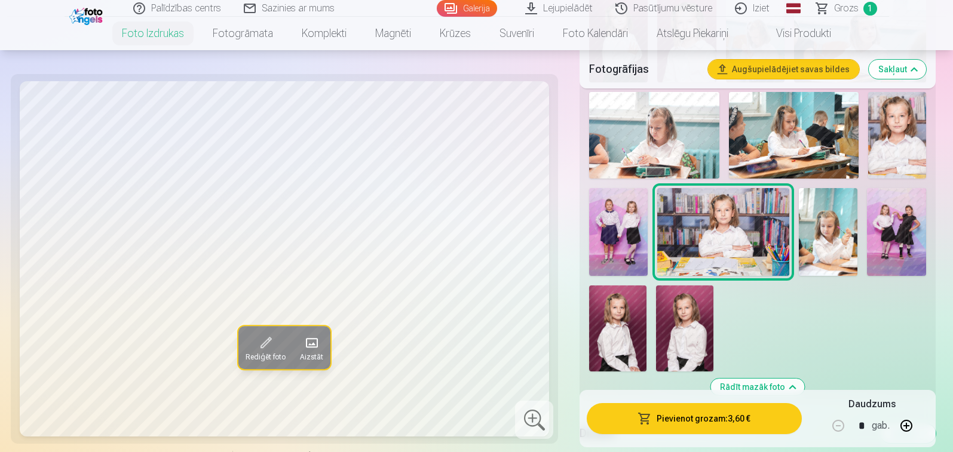
click at [888, 130] on img at bounding box center [897, 135] width 58 height 87
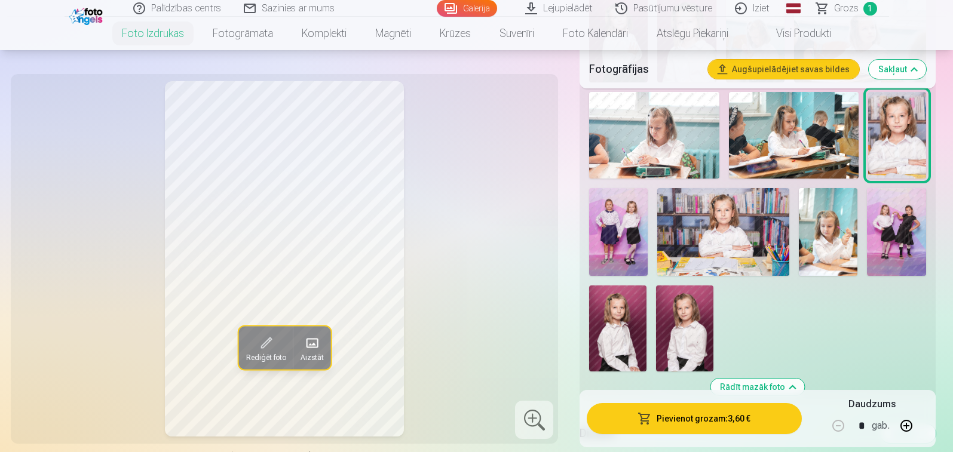
click at [748, 223] on img at bounding box center [723, 232] width 132 height 88
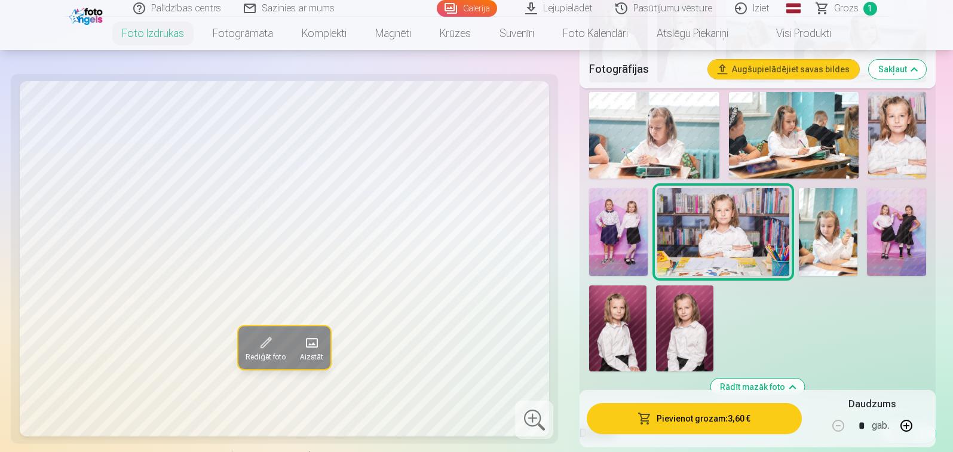
click at [687, 319] on img at bounding box center [684, 329] width 57 height 86
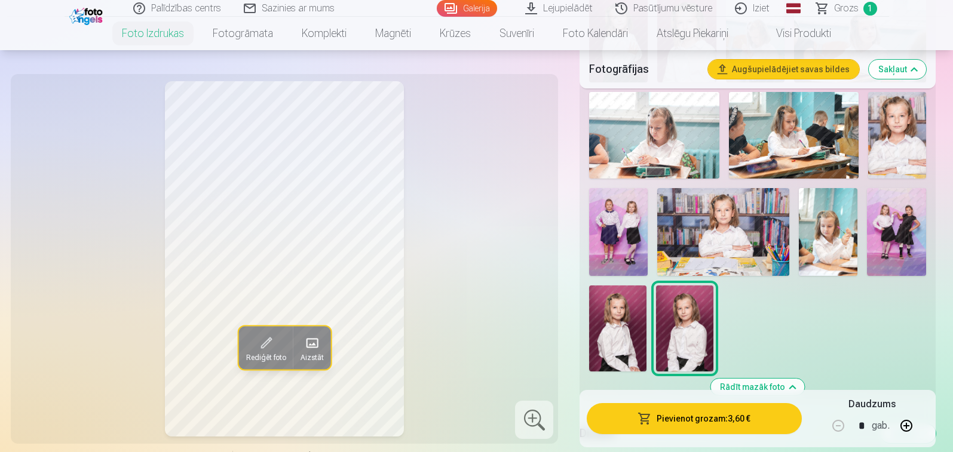
click at [616, 331] on img at bounding box center [617, 329] width 57 height 86
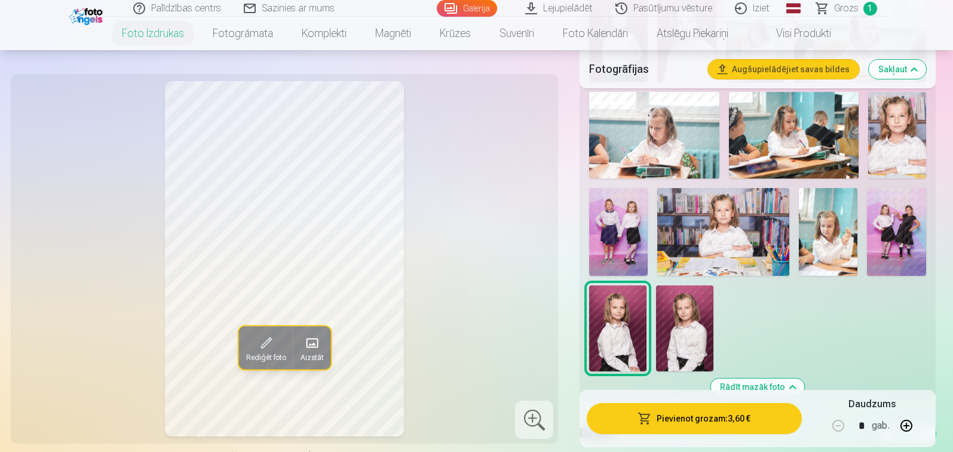
click at [678, 328] on img at bounding box center [684, 329] width 57 height 86
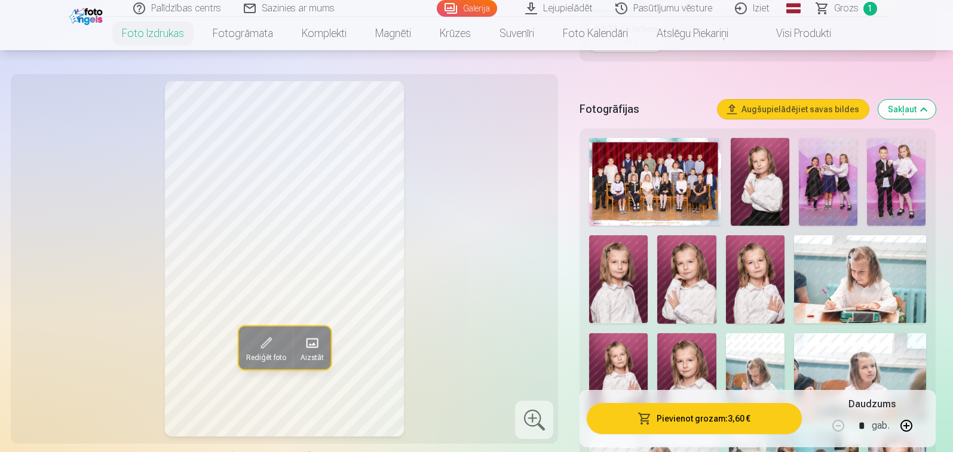
scroll to position [299, 0]
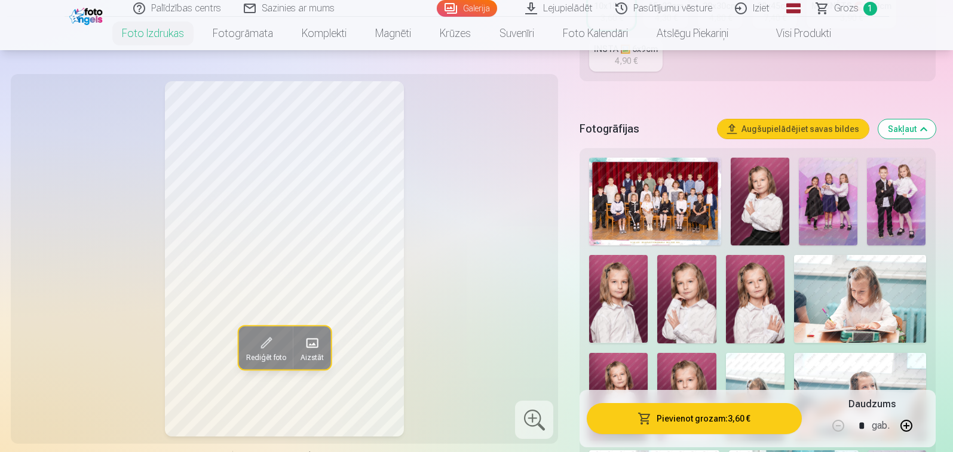
click at [760, 196] on img at bounding box center [760, 202] width 59 height 88
click at [840, 201] on img at bounding box center [828, 202] width 59 height 88
click at [886, 197] on img at bounding box center [896, 202] width 59 height 88
click at [614, 301] on img at bounding box center [618, 299] width 59 height 88
click at [686, 319] on img at bounding box center [686, 299] width 59 height 88
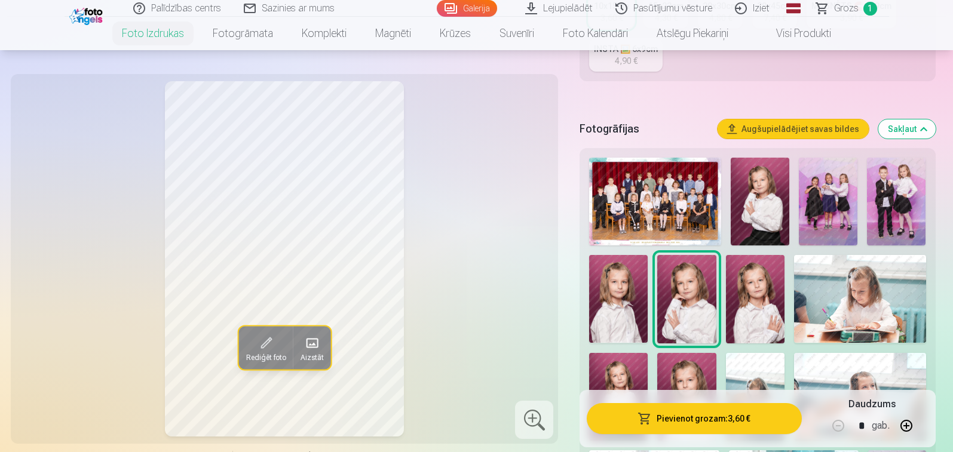
click at [755, 292] on img at bounding box center [755, 299] width 59 height 88
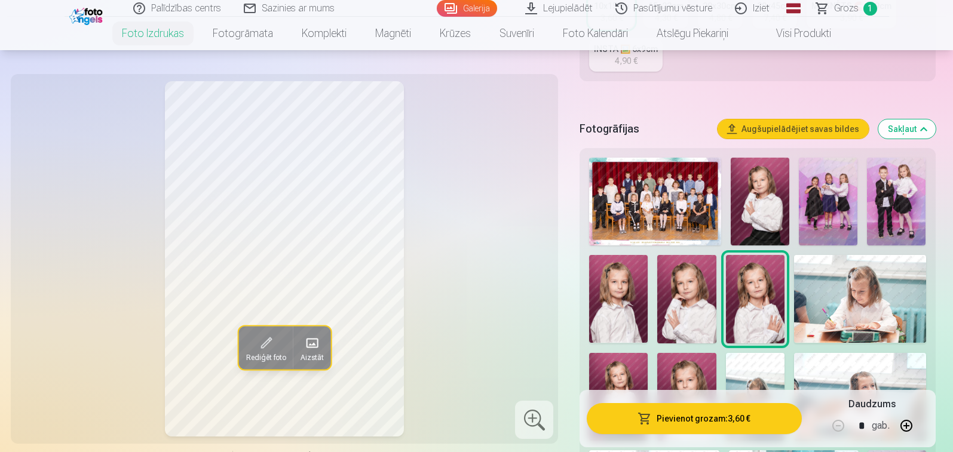
click at [610, 298] on img at bounding box center [618, 299] width 59 height 88
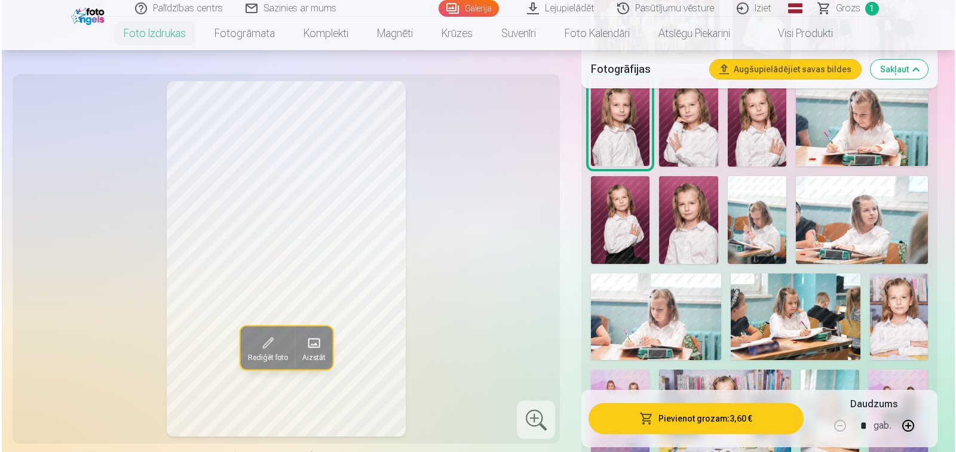
scroll to position [478, 0]
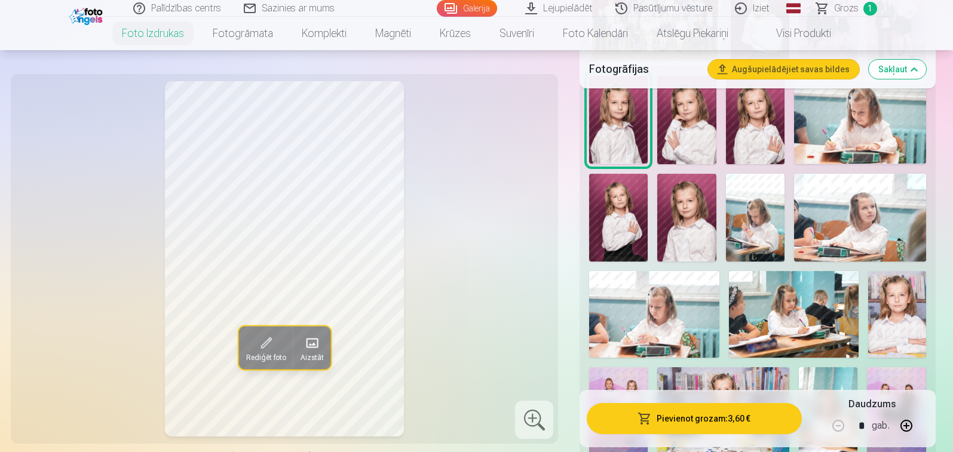
click at [862, 211] on img at bounding box center [860, 218] width 132 height 88
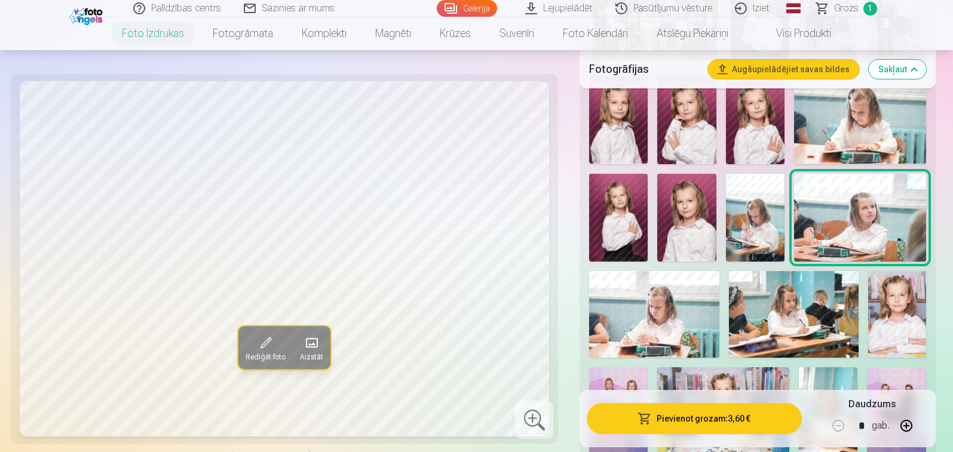
click at [258, 346] on span at bounding box center [265, 342] width 19 height 19
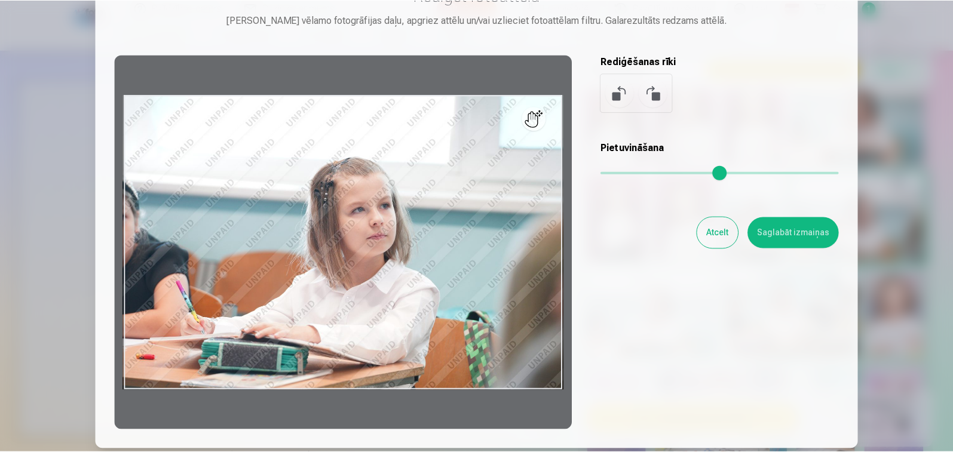
scroll to position [60, 0]
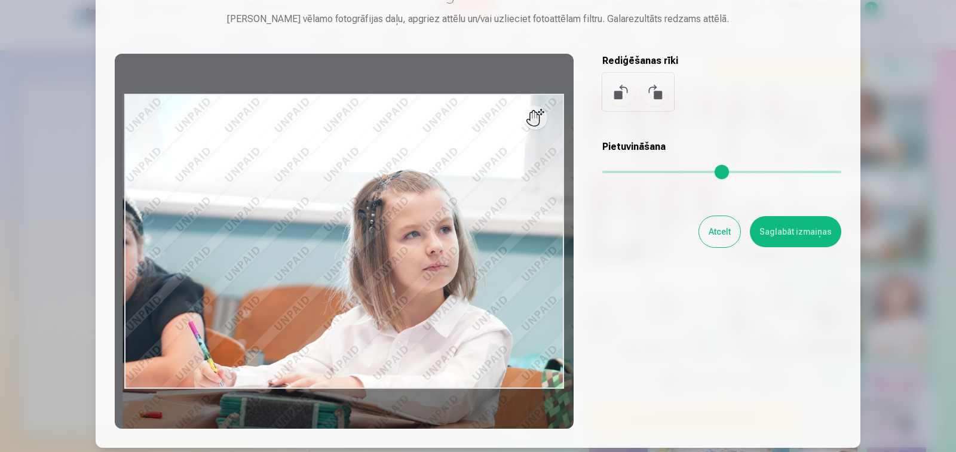
drag, startPoint x: 607, startPoint y: 172, endPoint x: 632, endPoint y: 174, distance: 25.2
click at [632, 173] on input "range" at bounding box center [721, 172] width 239 height 2
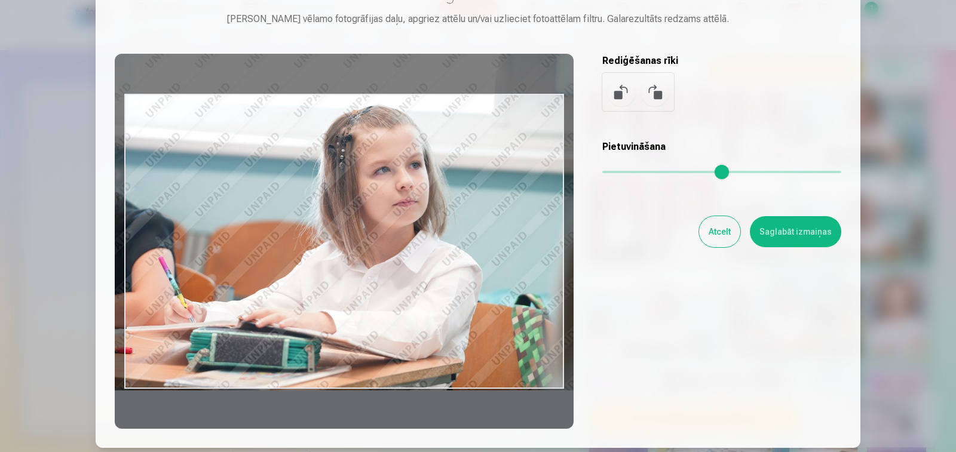
drag, startPoint x: 505, startPoint y: 304, endPoint x: 475, endPoint y: 239, distance: 71.1
click at [475, 239] on div at bounding box center [344, 241] width 459 height 375
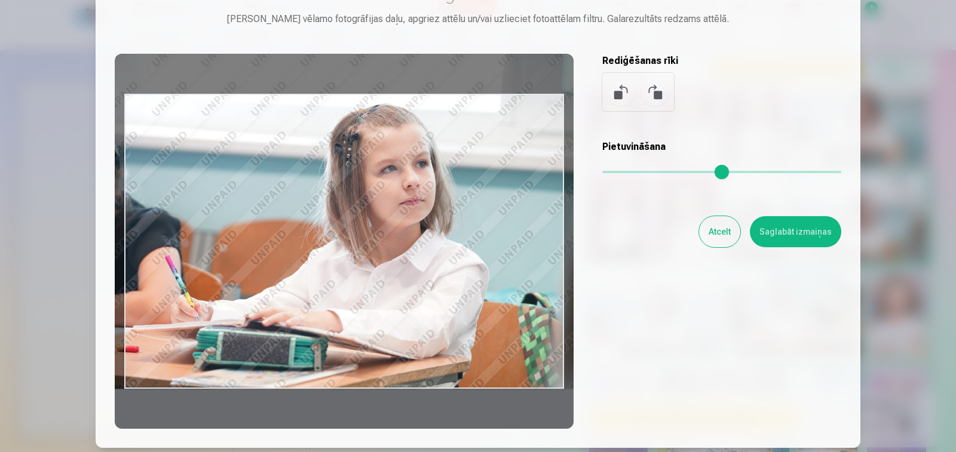
click at [450, 281] on div at bounding box center [344, 241] width 459 height 375
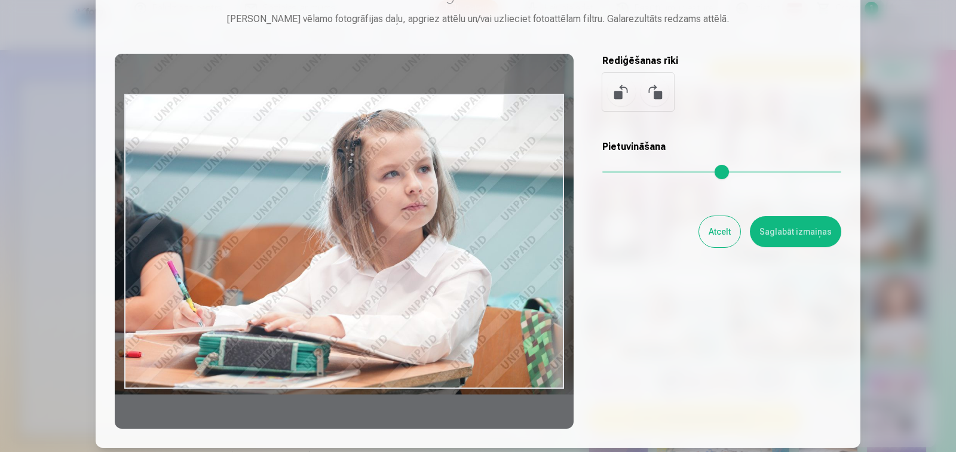
type input "****"
click at [475, 249] on div at bounding box center [344, 241] width 459 height 375
click at [770, 236] on button "Saglabāt izmaiņas" at bounding box center [795, 231] width 91 height 31
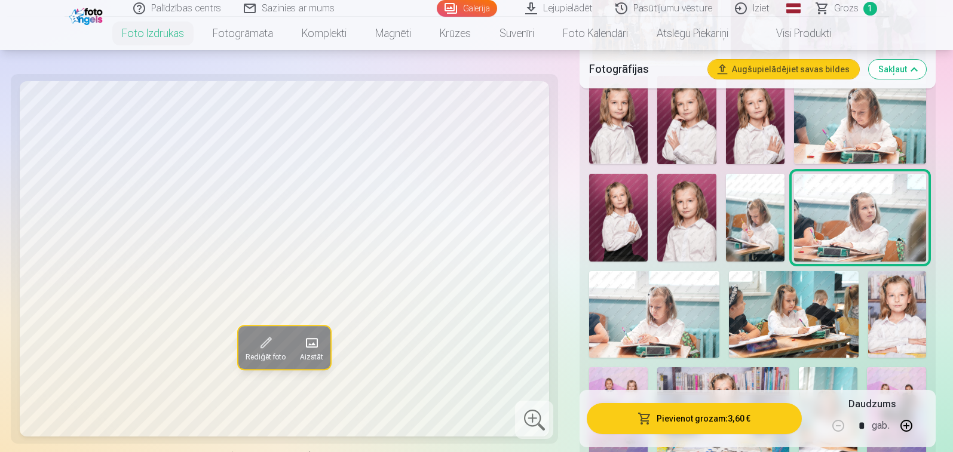
click at [659, 316] on img at bounding box center [654, 314] width 130 height 87
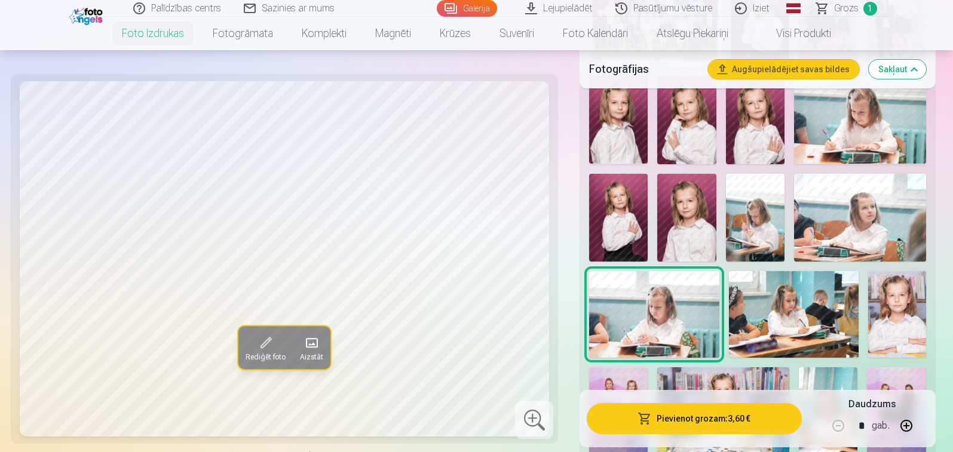
click at [795, 306] on img at bounding box center [794, 314] width 130 height 87
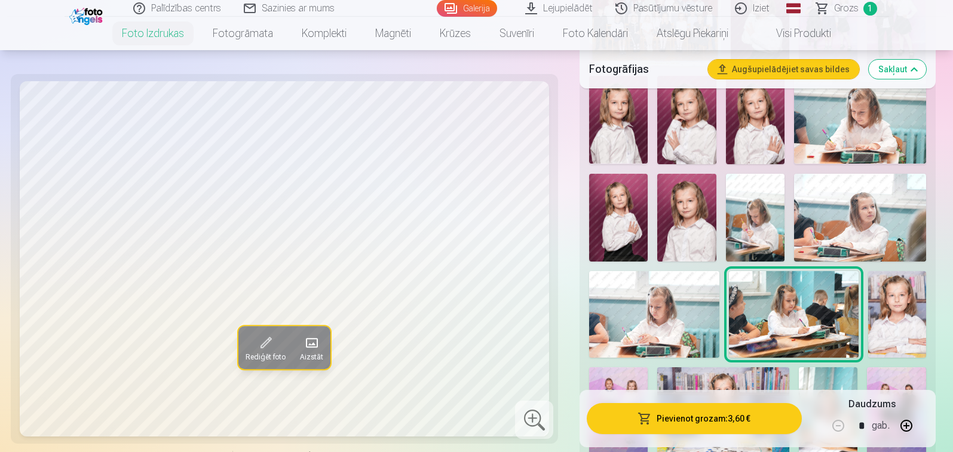
click at [890, 209] on img at bounding box center [860, 218] width 132 height 88
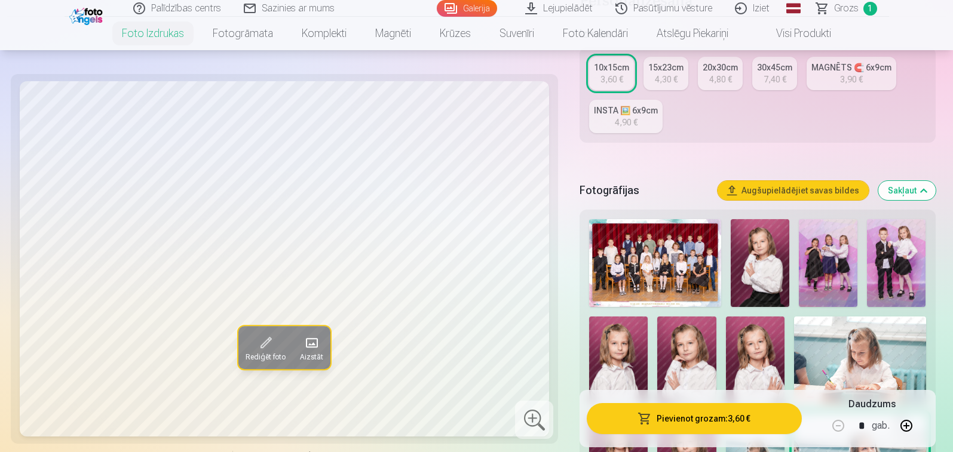
scroll to position [239, 0]
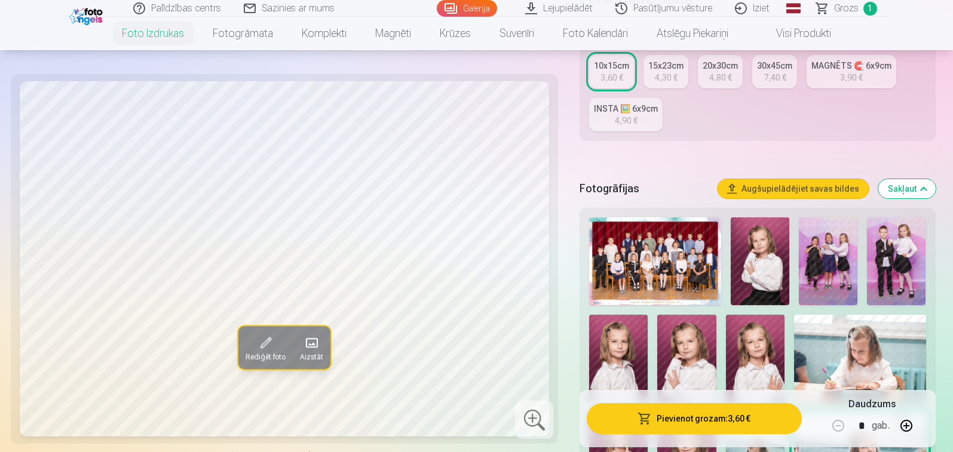
click at [886, 244] on img at bounding box center [896, 262] width 59 height 88
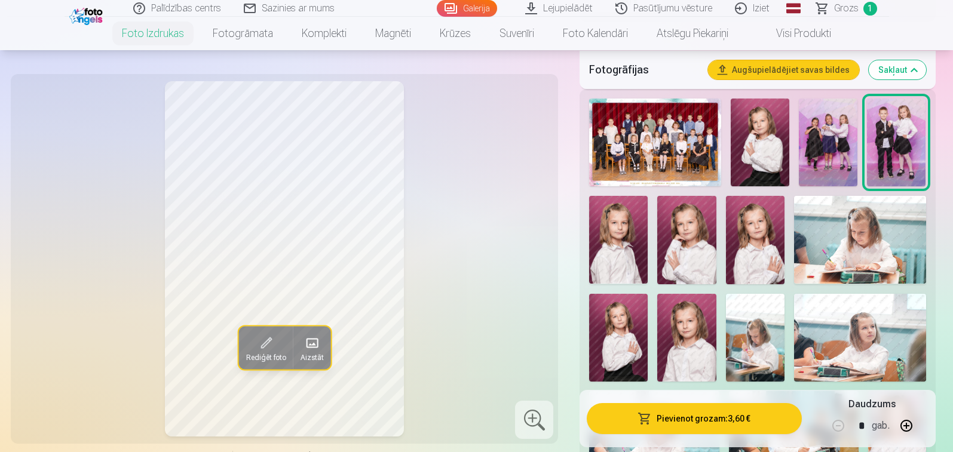
scroll to position [359, 0]
click at [617, 219] on img at bounding box center [618, 239] width 59 height 88
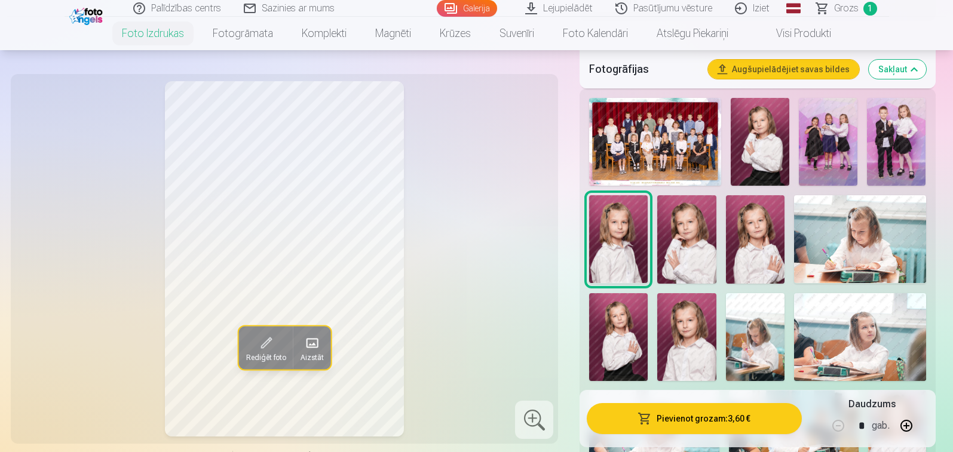
click at [690, 335] on img at bounding box center [686, 337] width 59 height 88
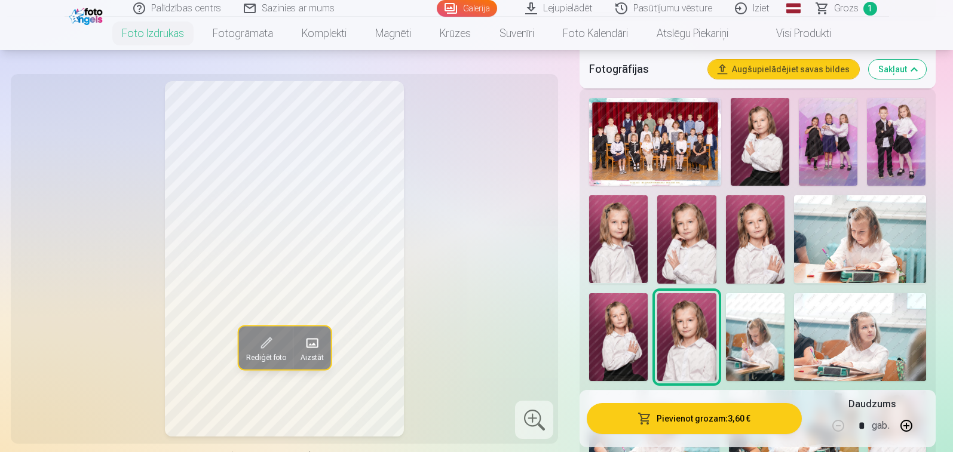
click at [855, 331] on img at bounding box center [860, 337] width 132 height 88
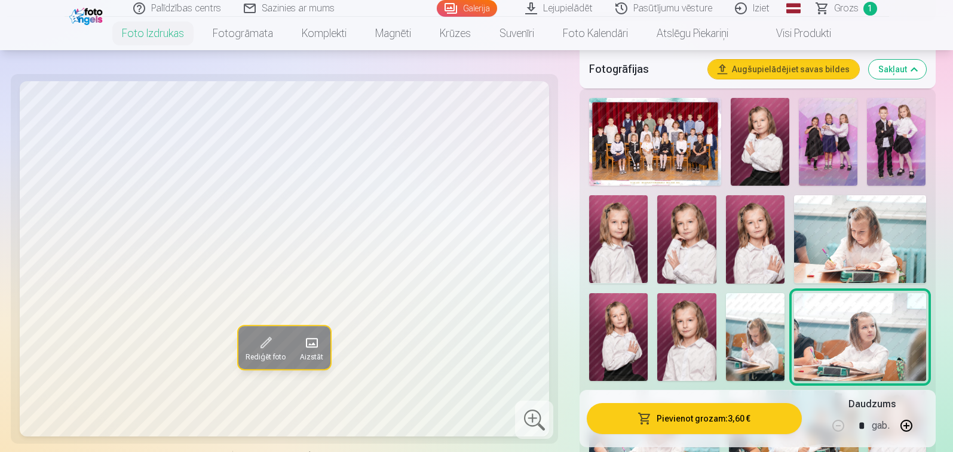
click at [317, 340] on span at bounding box center [311, 342] width 19 height 19
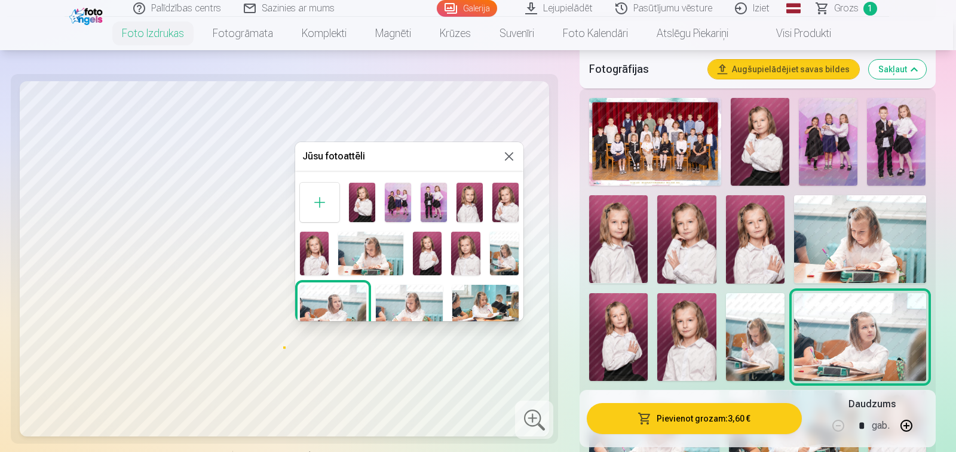
click at [507, 156] on button at bounding box center [509, 156] width 14 height 14
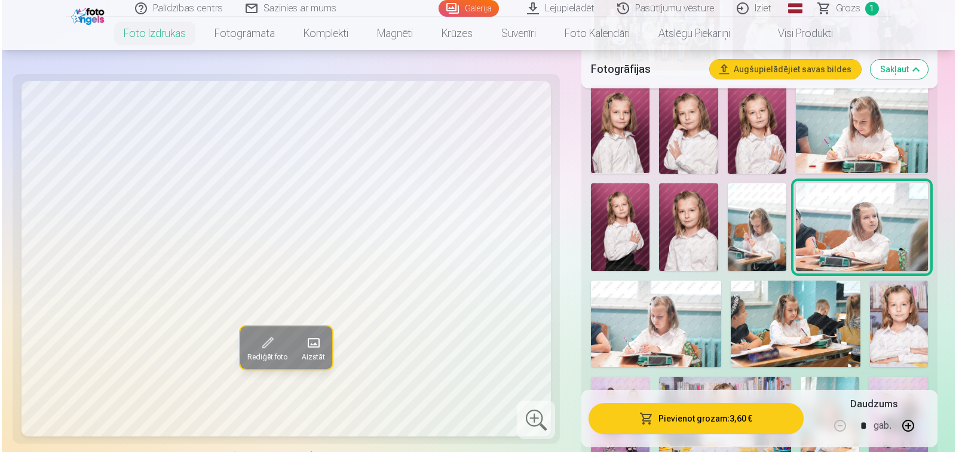
scroll to position [418, 0]
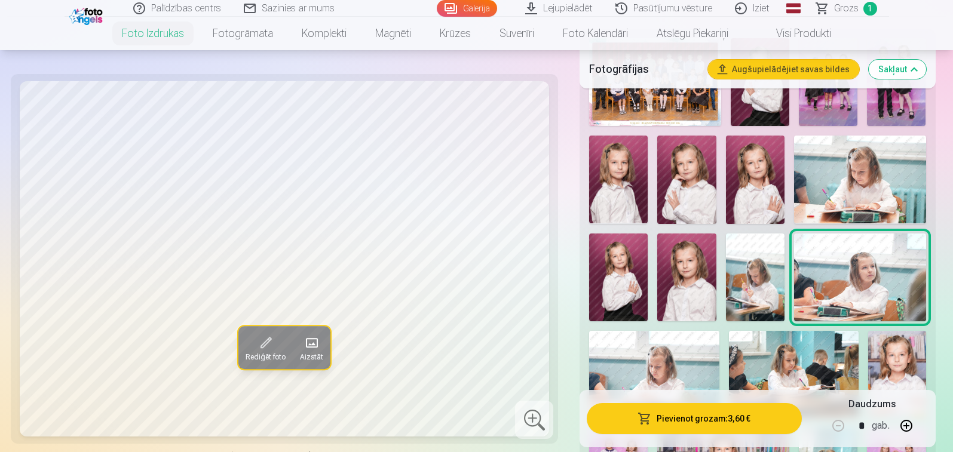
click at [861, 265] on img at bounding box center [860, 278] width 132 height 88
click at [271, 347] on span at bounding box center [265, 342] width 19 height 19
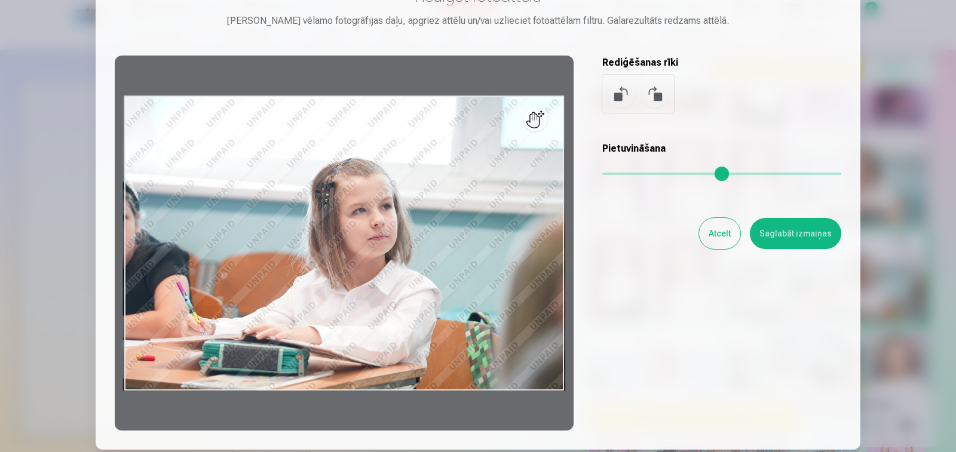
scroll to position [60, 0]
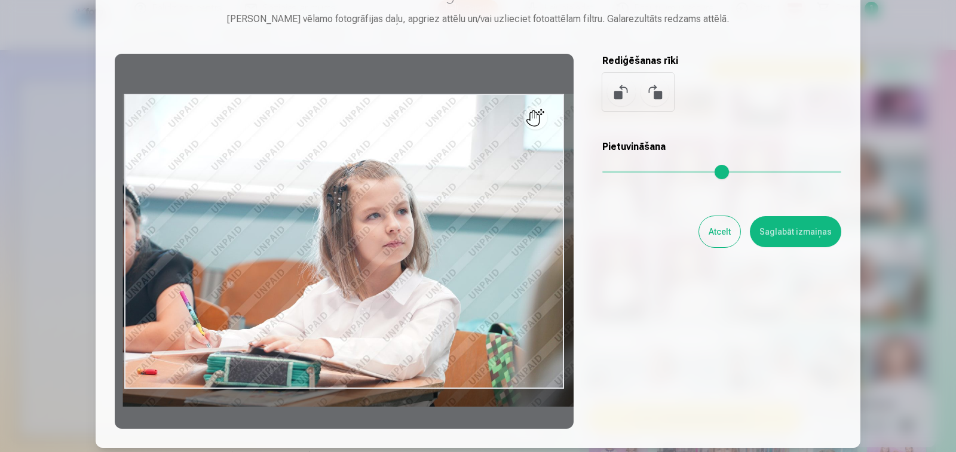
drag, startPoint x: 608, startPoint y: 175, endPoint x: 511, endPoint y: 264, distance: 132.0
click at [616, 173] on input "range" at bounding box center [721, 172] width 239 height 2
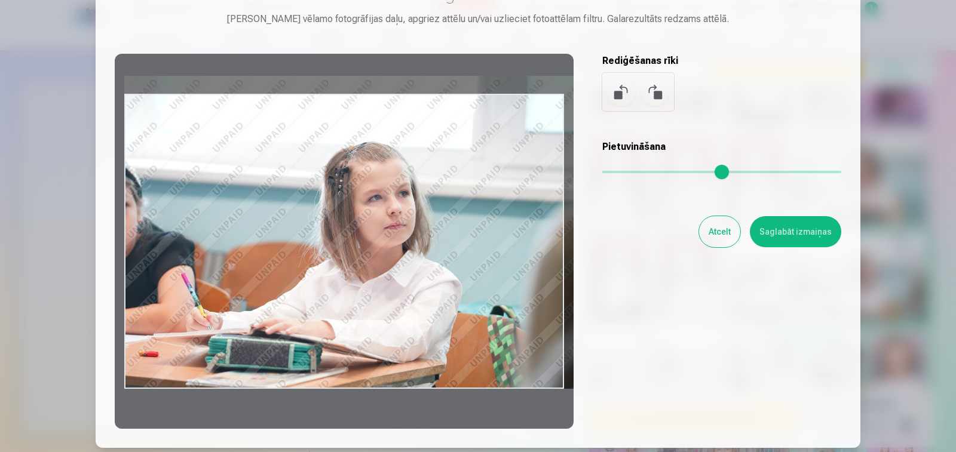
drag, startPoint x: 452, startPoint y: 299, endPoint x: 535, endPoint y: 218, distance: 115.8
click at [481, 237] on div at bounding box center [344, 241] width 459 height 375
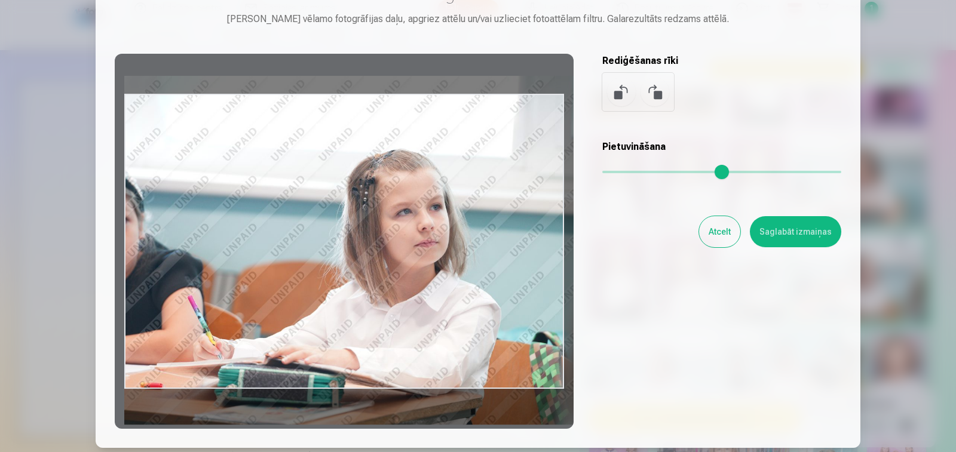
drag, startPoint x: 616, startPoint y: 175, endPoint x: 622, endPoint y: 182, distance: 9.8
click at [627, 173] on input "range" at bounding box center [721, 172] width 239 height 2
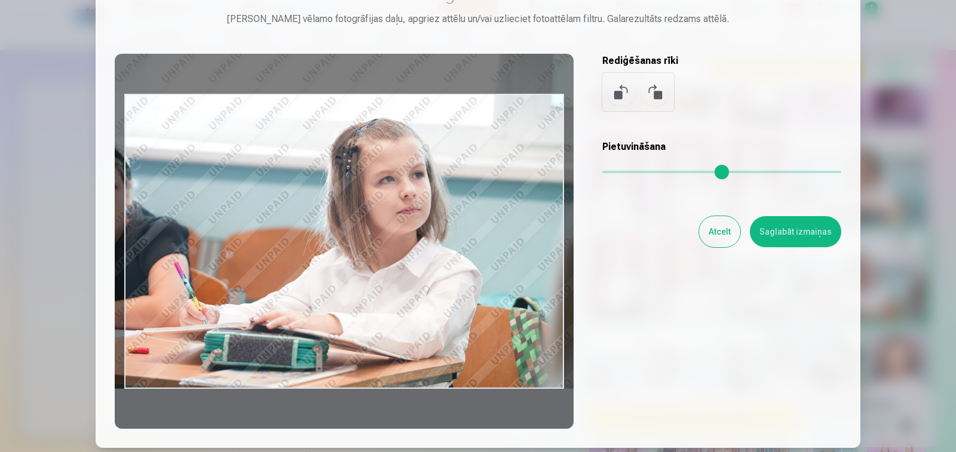
drag, startPoint x: 506, startPoint y: 274, endPoint x: 512, endPoint y: 206, distance: 68.4
click at [494, 214] on div at bounding box center [344, 241] width 459 height 375
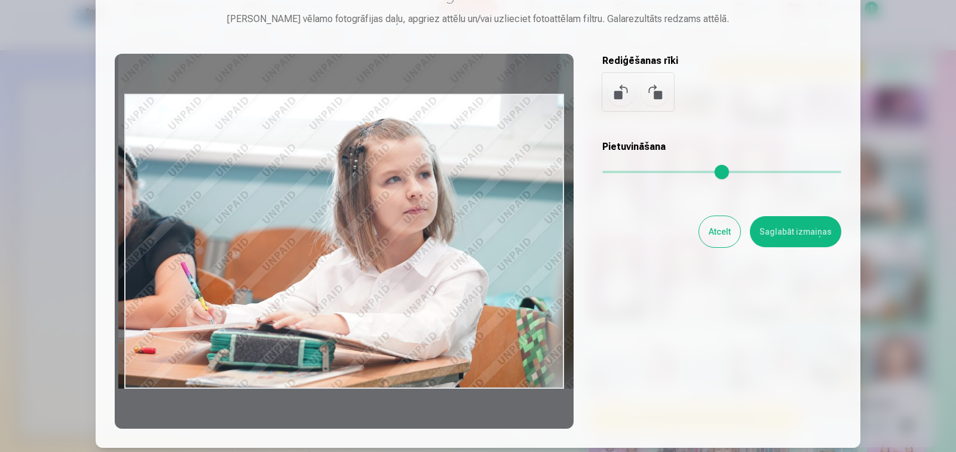
drag, startPoint x: 475, startPoint y: 313, endPoint x: 579, endPoint y: 249, distance: 121.8
click at [481, 296] on div at bounding box center [344, 241] width 459 height 375
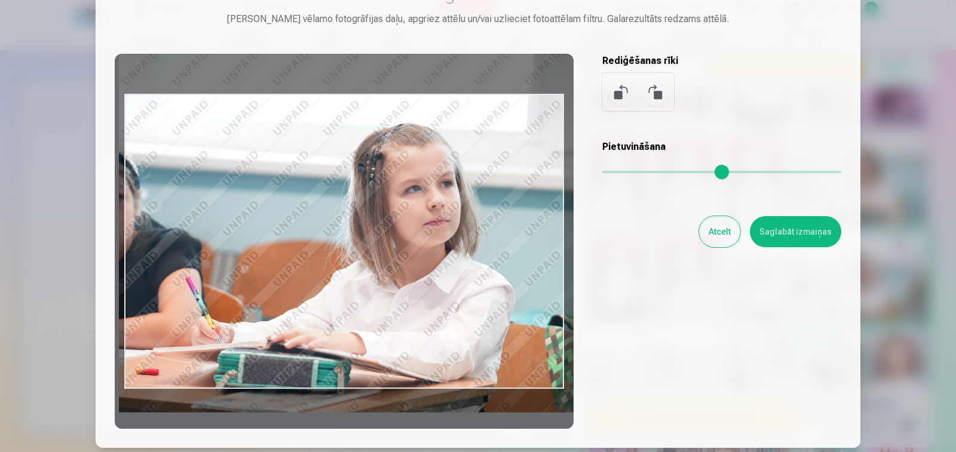
drag, startPoint x: 628, startPoint y: 171, endPoint x: 534, endPoint y: 272, distance: 138.3
click at [636, 172] on input "range" at bounding box center [721, 172] width 239 height 2
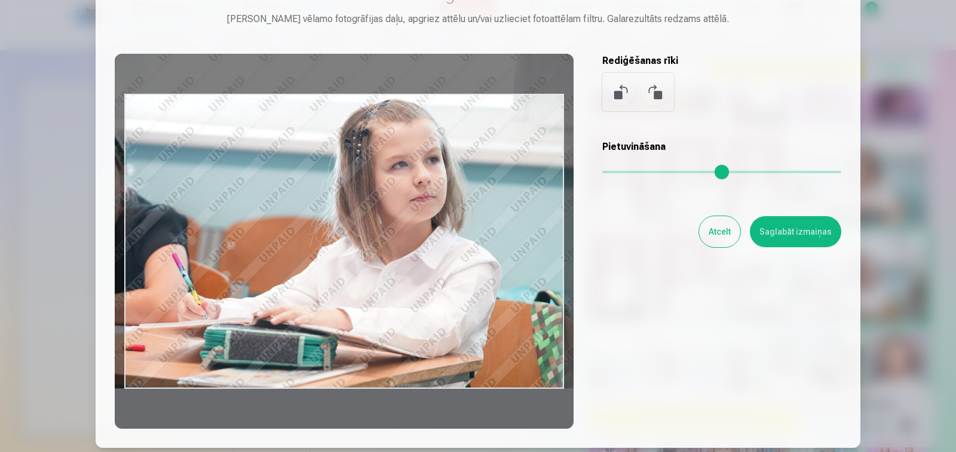
drag, startPoint x: 492, startPoint y: 318, endPoint x: 549, endPoint y: 234, distance: 101.6
click at [481, 250] on div at bounding box center [344, 241] width 459 height 375
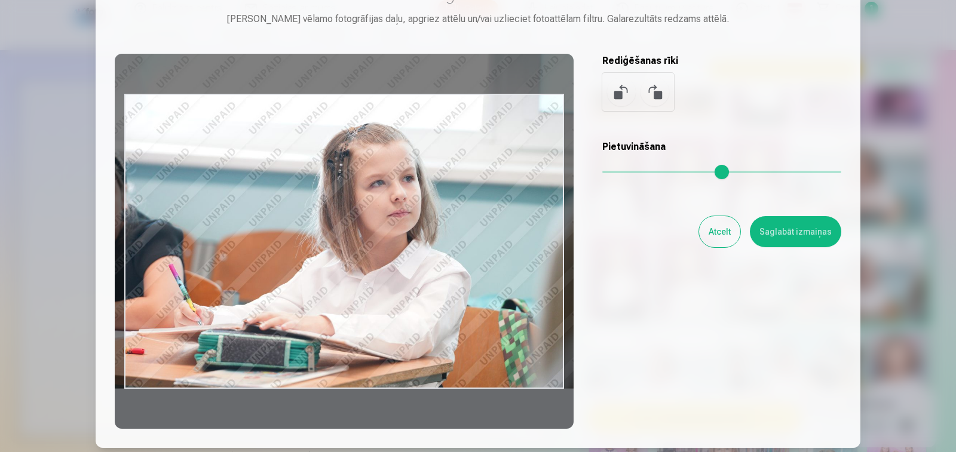
drag, startPoint x: 634, startPoint y: 172, endPoint x: 585, endPoint y: 230, distance: 76.3
click at [625, 172] on input "range" at bounding box center [721, 172] width 239 height 2
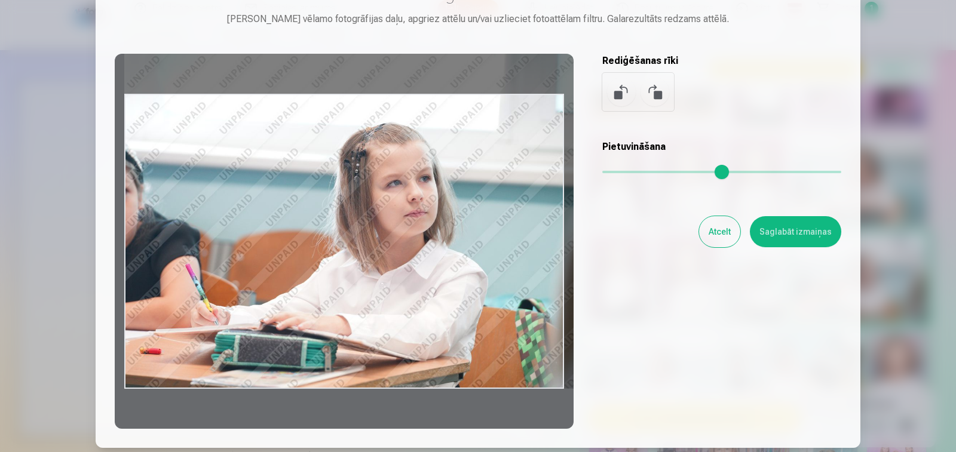
drag, startPoint x: 434, startPoint y: 306, endPoint x: 480, endPoint y: 267, distance: 60.2
click at [476, 270] on div at bounding box center [344, 241] width 459 height 375
type input "****"
click at [776, 229] on button "Saglabāt izmaiņas" at bounding box center [795, 231] width 91 height 31
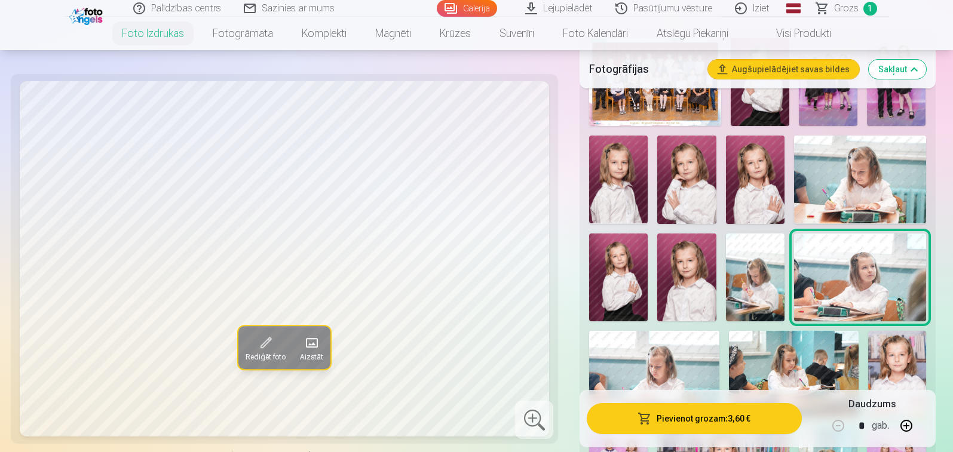
click at [877, 268] on img at bounding box center [860, 278] width 132 height 88
click at [265, 344] on span at bounding box center [265, 342] width 19 height 19
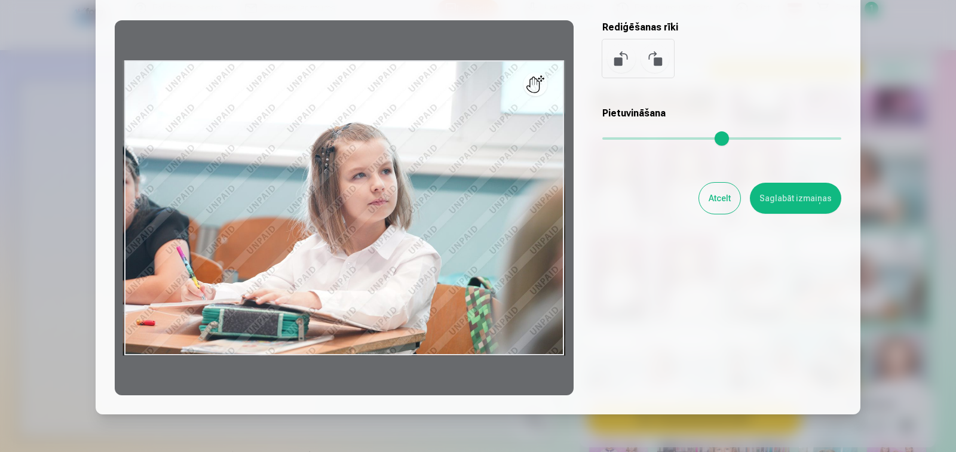
scroll to position [91, 0]
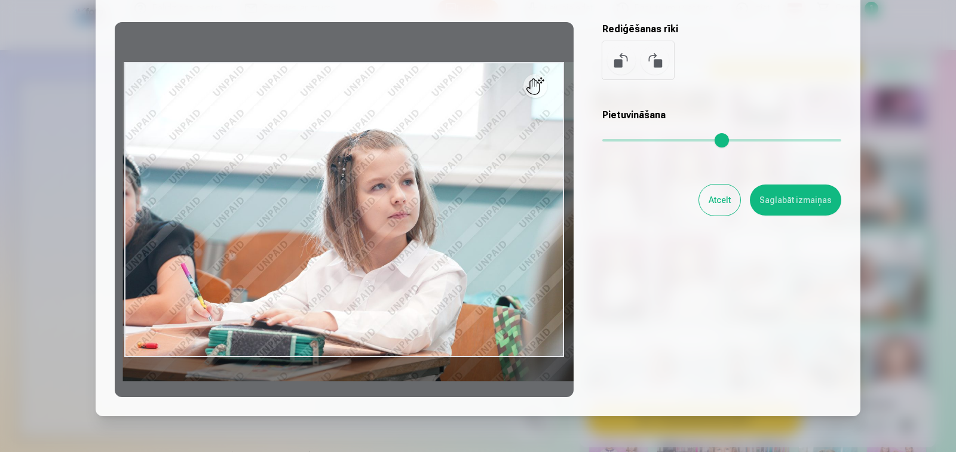
drag, startPoint x: 608, startPoint y: 143, endPoint x: 617, endPoint y: 148, distance: 10.7
click at [617, 142] on input "range" at bounding box center [721, 140] width 239 height 2
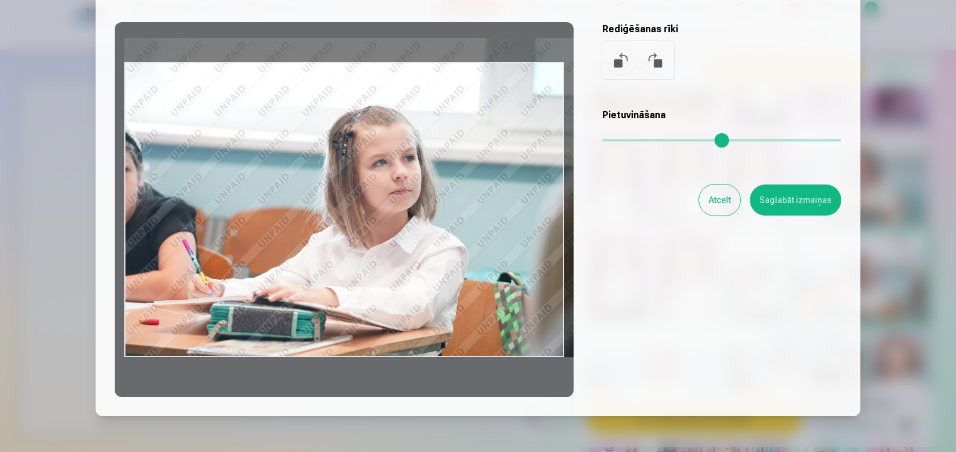
drag, startPoint x: 478, startPoint y: 293, endPoint x: 638, endPoint y: 164, distance: 206.1
click at [500, 250] on div at bounding box center [344, 209] width 459 height 375
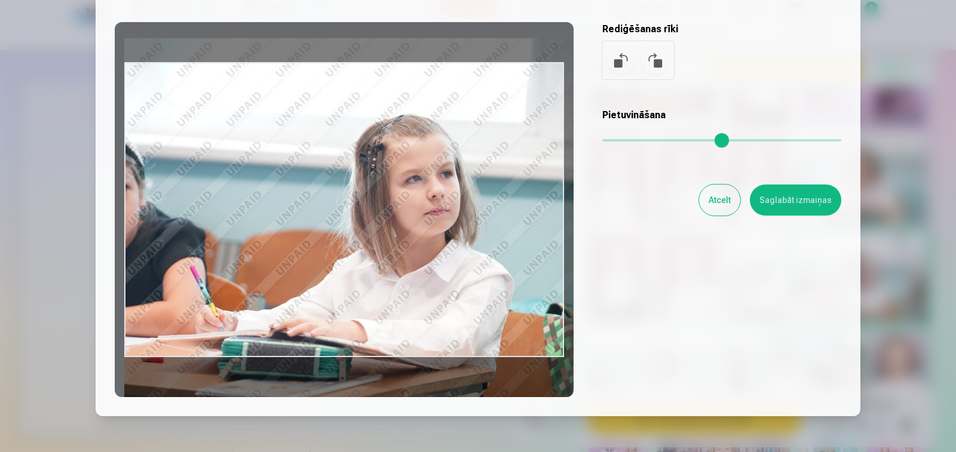
drag, startPoint x: 619, startPoint y: 139, endPoint x: 484, endPoint y: 285, distance: 199.2
click at [632, 142] on input "range" at bounding box center [721, 140] width 239 height 2
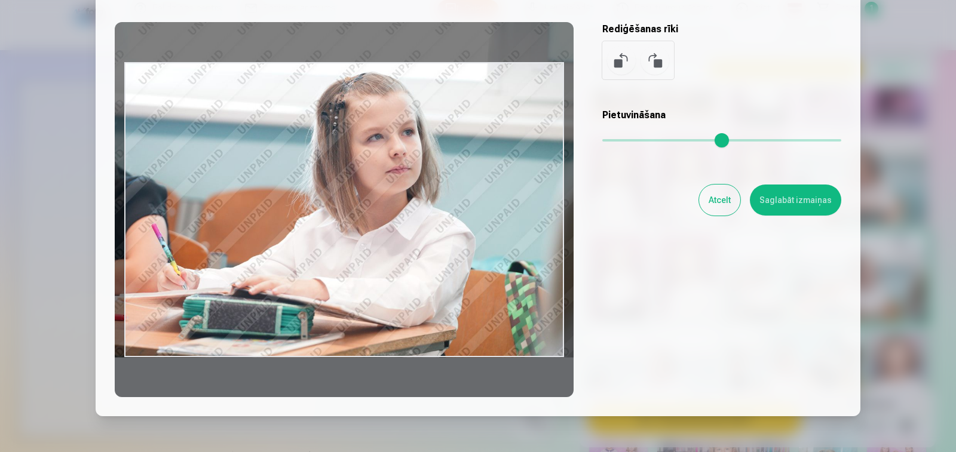
drag, startPoint x: 475, startPoint y: 300, endPoint x: 435, endPoint y: 210, distance: 98.5
click at [435, 209] on div at bounding box center [344, 209] width 459 height 375
type input "****"
click at [794, 199] on button "Saglabāt izmaiņas" at bounding box center [795, 200] width 91 height 31
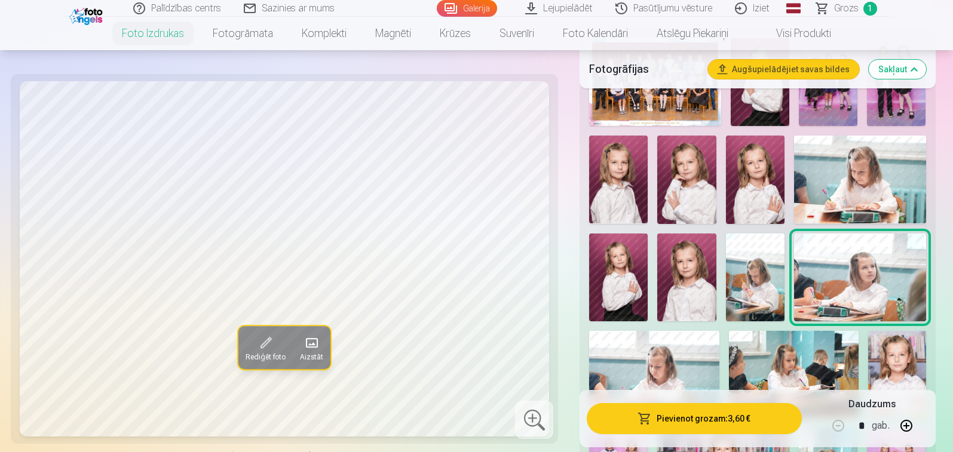
click at [695, 416] on button "Pievienot grozam : 3,60 €" at bounding box center [694, 418] width 215 height 31
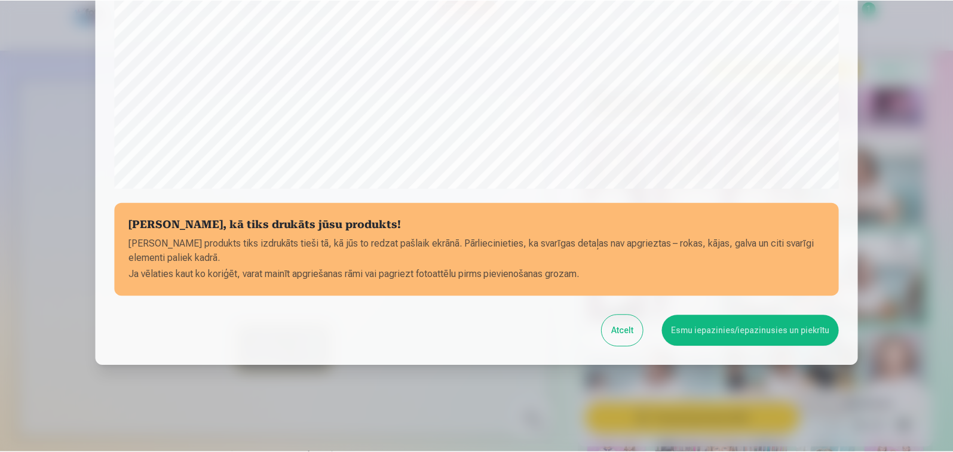
scroll to position [408, 0]
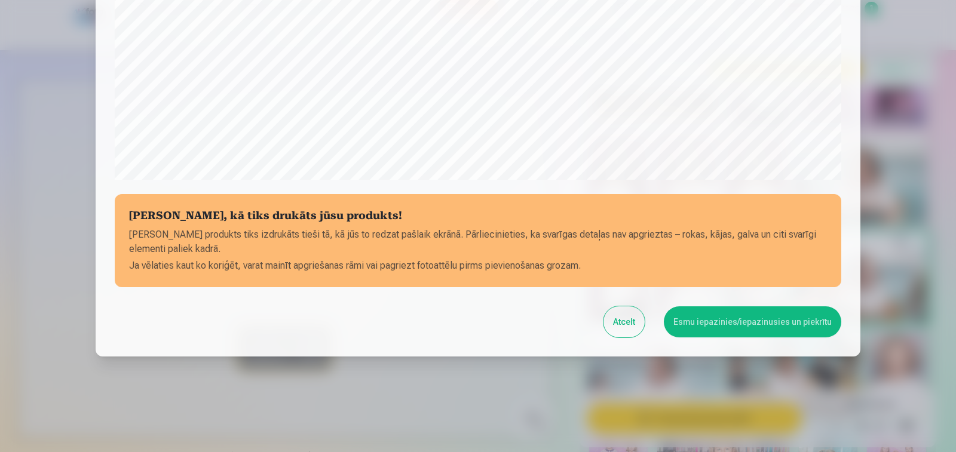
click at [711, 317] on button "Esmu iepazinies/iepazinusies un piekrītu" at bounding box center [753, 322] width 178 height 31
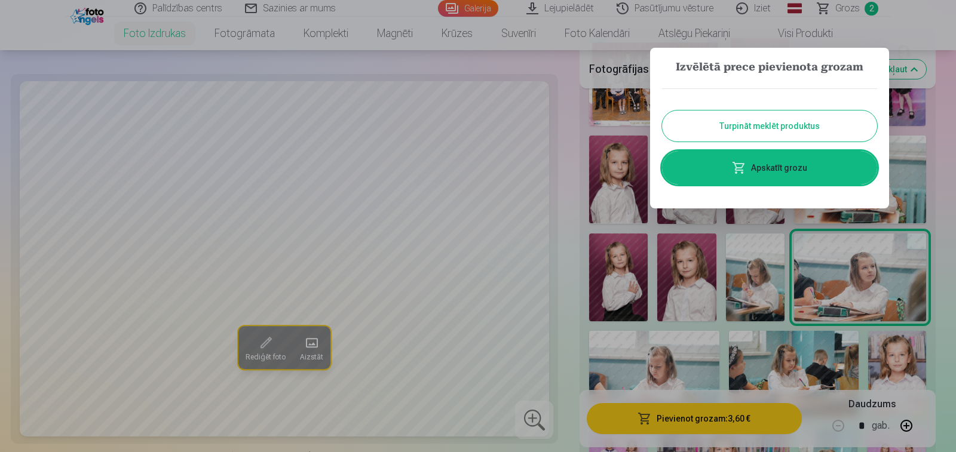
click at [755, 133] on button "Turpināt meklēt produktus" at bounding box center [769, 126] width 215 height 31
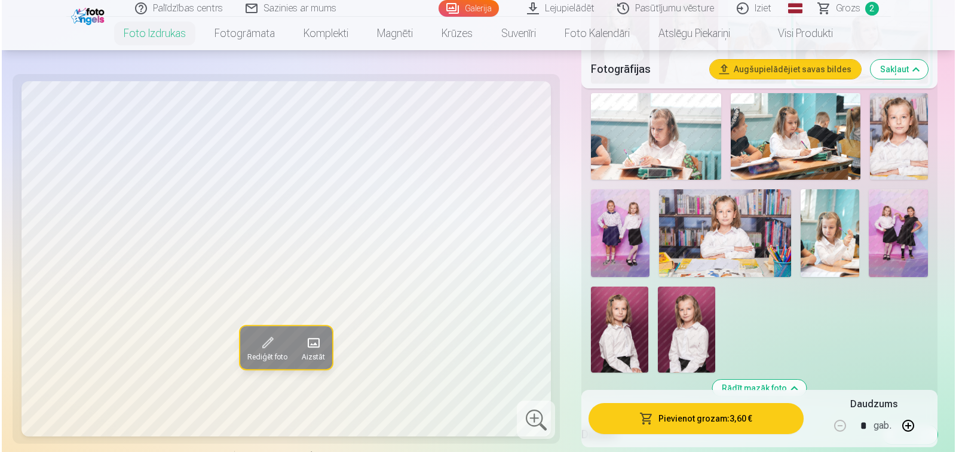
scroll to position [657, 0]
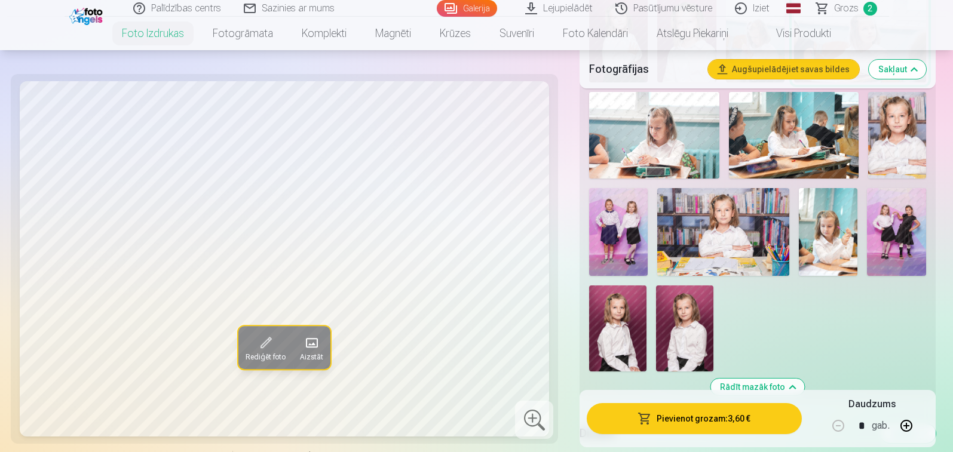
click at [720, 222] on img at bounding box center [723, 232] width 132 height 88
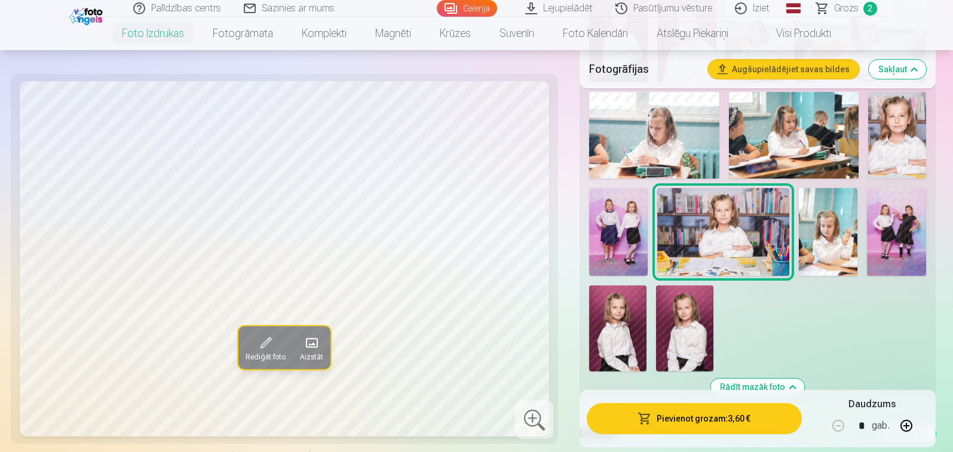
click at [889, 148] on img at bounding box center [897, 135] width 58 height 87
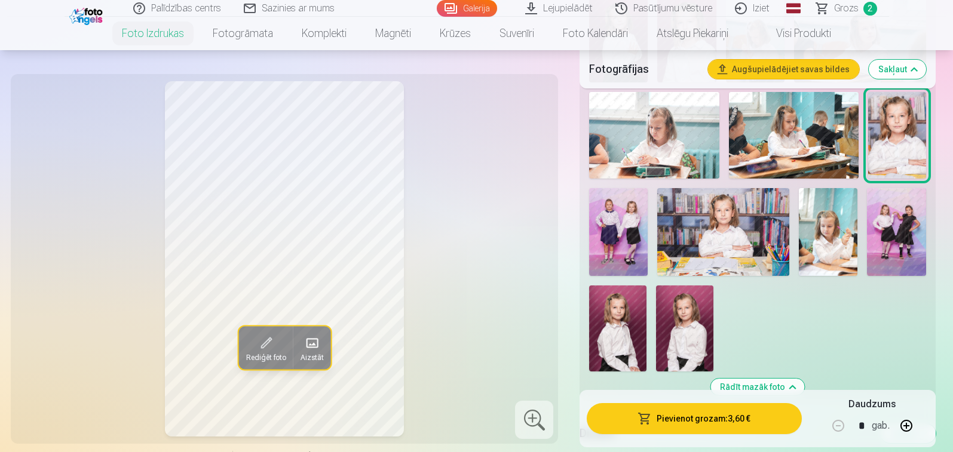
click at [685, 346] on img at bounding box center [684, 329] width 57 height 86
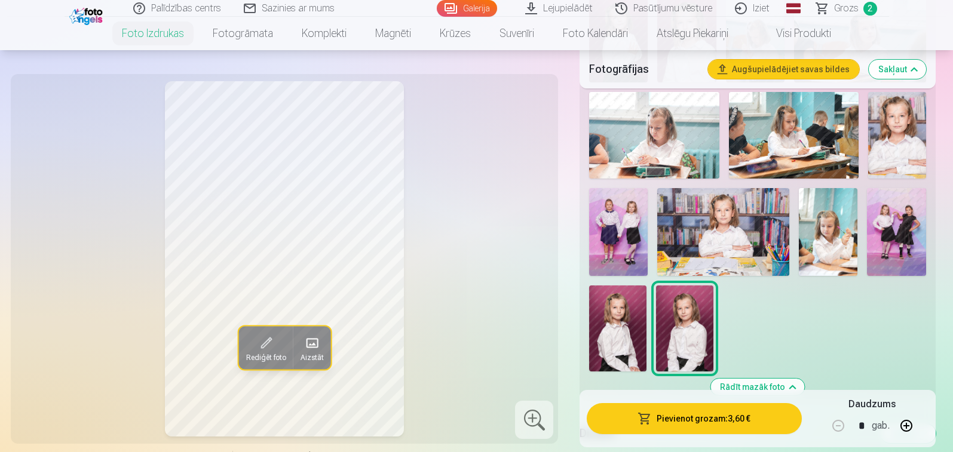
click at [257, 356] on span "Rediģēt foto" at bounding box center [266, 358] width 40 height 10
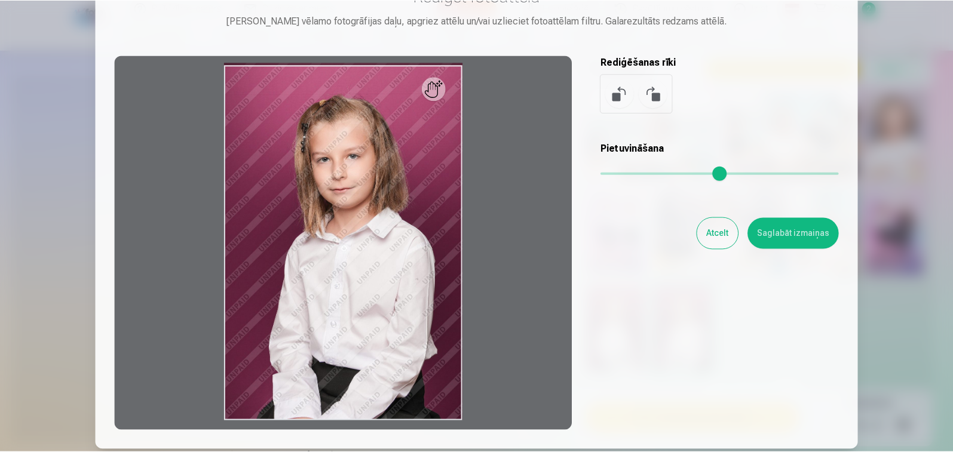
scroll to position [60, 0]
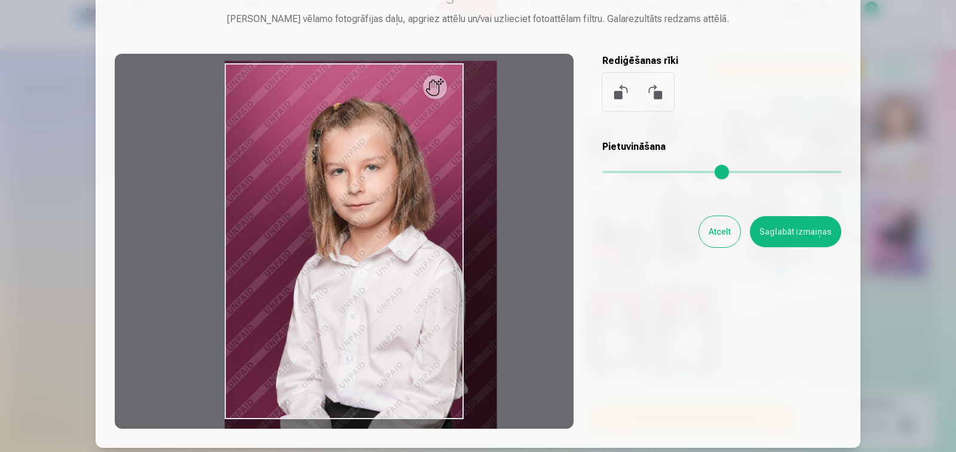
drag, startPoint x: 609, startPoint y: 175, endPoint x: 652, endPoint y: 190, distance: 45.6
click at [652, 173] on input "range" at bounding box center [721, 172] width 239 height 2
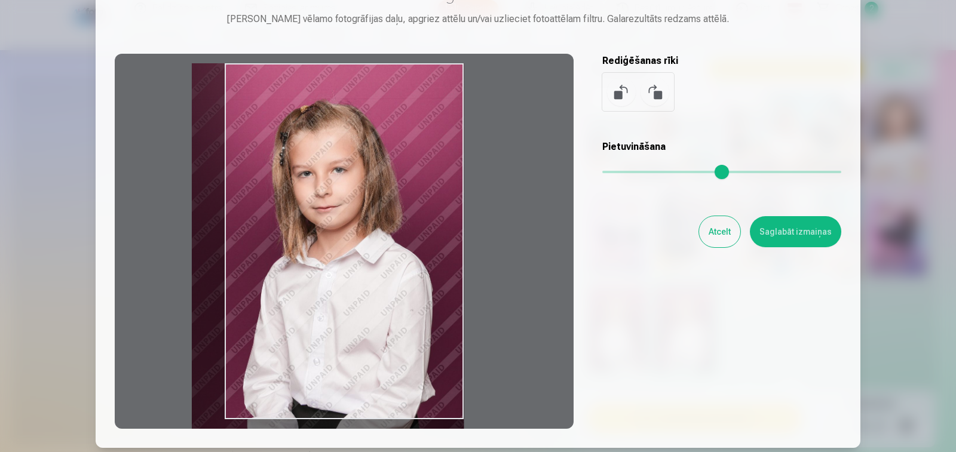
drag, startPoint x: 363, startPoint y: 290, endPoint x: 292, endPoint y: 313, distance: 75.1
click at [292, 313] on div at bounding box center [344, 241] width 459 height 375
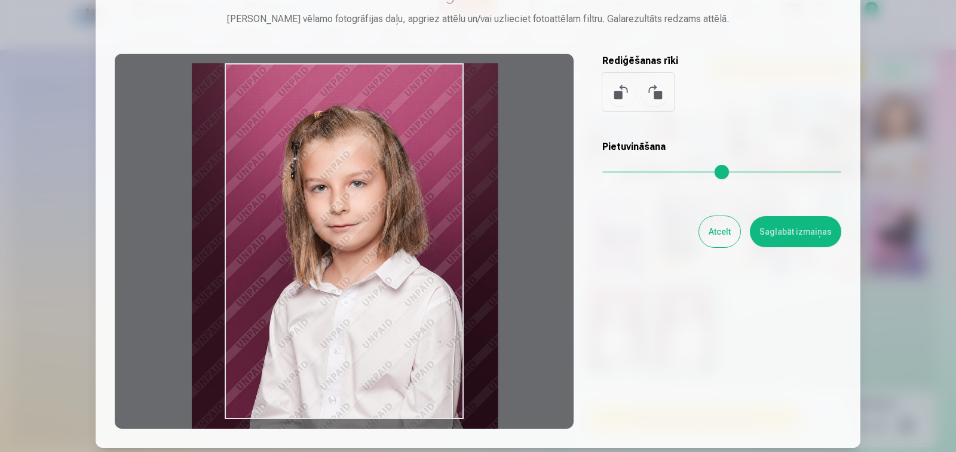
drag, startPoint x: 653, startPoint y: 174, endPoint x: 461, endPoint y: 280, distance: 219.6
click at [700, 173] on input "range" at bounding box center [721, 172] width 239 height 2
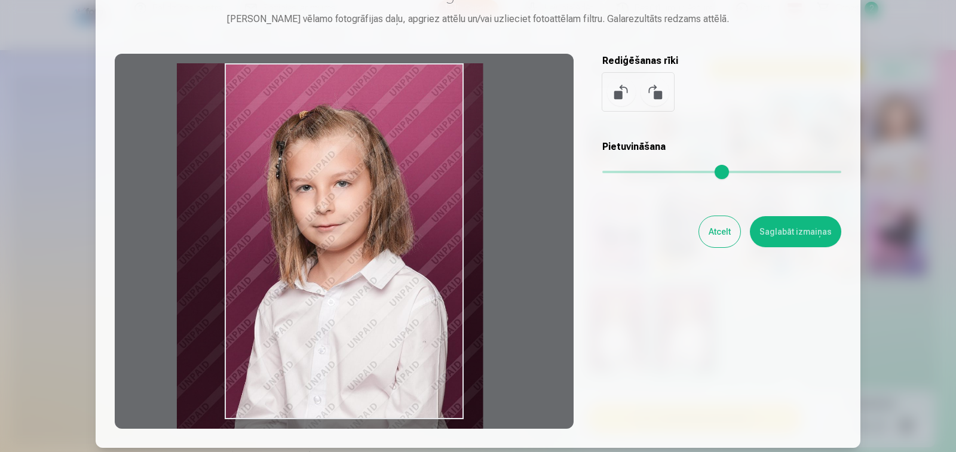
drag, startPoint x: 329, startPoint y: 316, endPoint x: 314, endPoint y: 318, distance: 15.0
click at [314, 318] on div at bounding box center [344, 241] width 459 height 375
type input "****"
click at [718, 240] on button "Atcelt" at bounding box center [719, 231] width 41 height 31
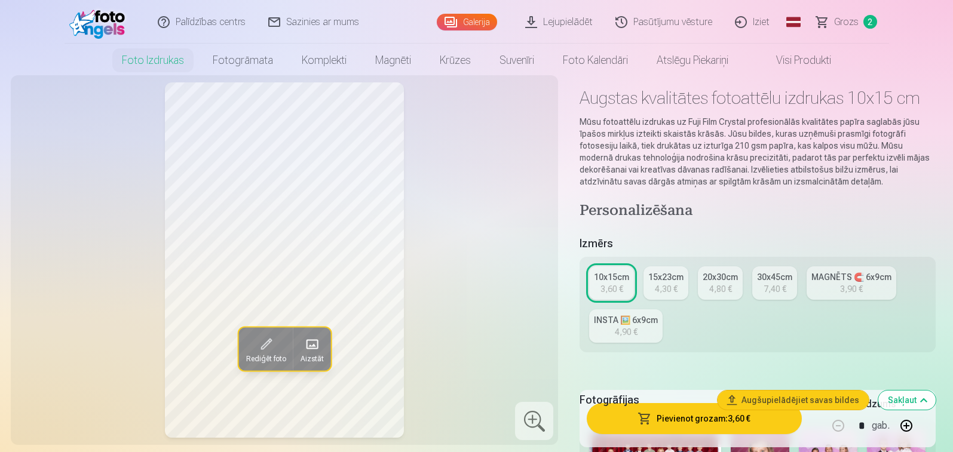
scroll to position [0, 0]
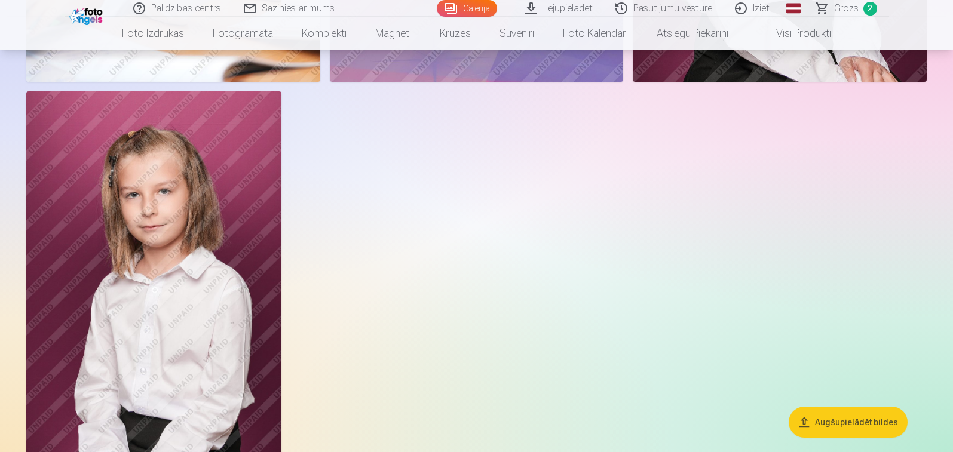
scroll to position [5200, 0]
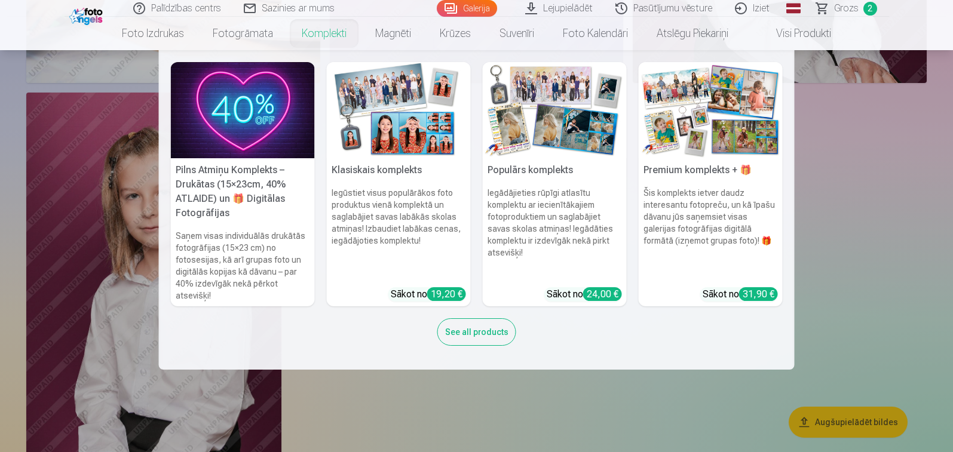
click at [357, 169] on h5 "Klasiskais komplekts" at bounding box center [399, 170] width 144 height 24
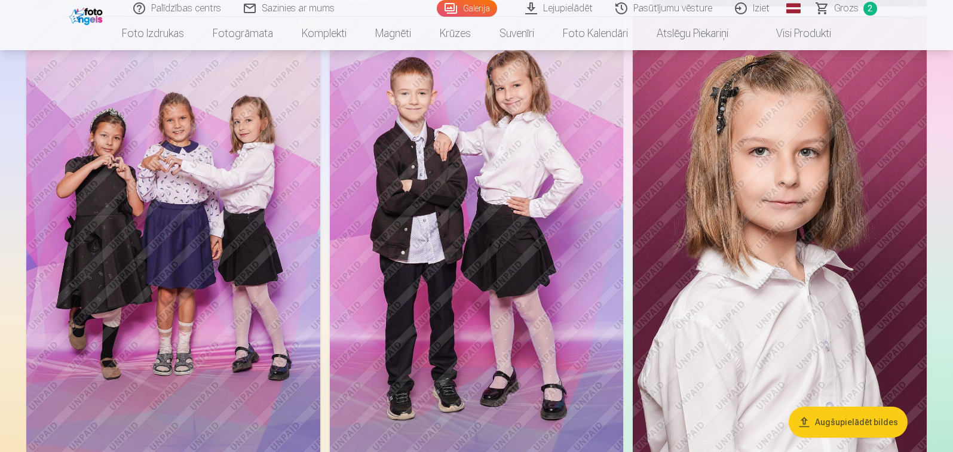
scroll to position [538, 0]
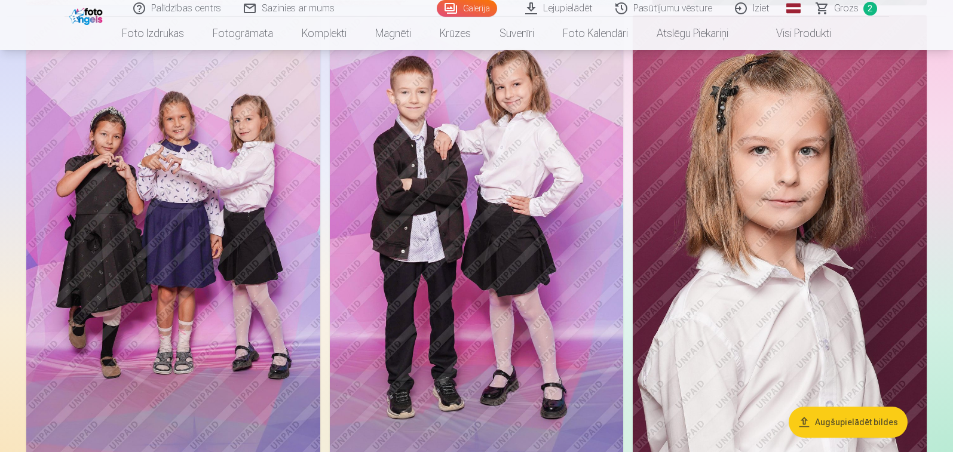
click at [432, 116] on img at bounding box center [477, 235] width 294 height 441
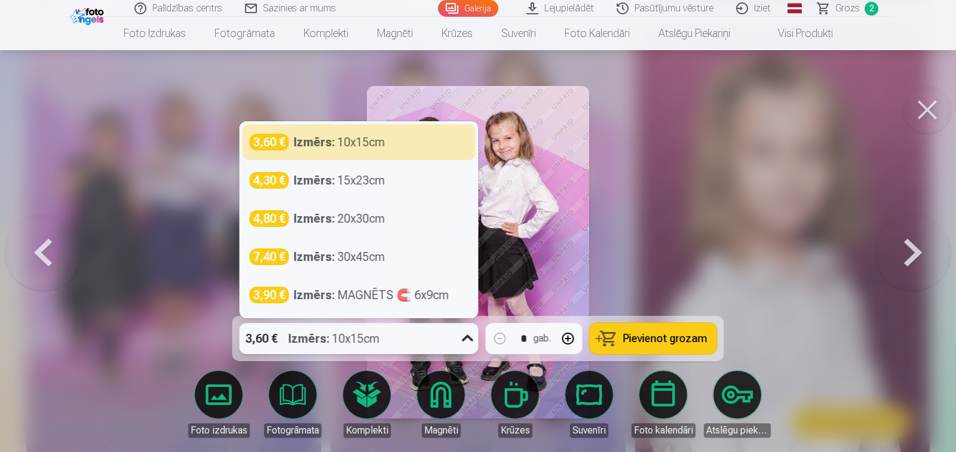
click at [468, 339] on icon at bounding box center [467, 338] width 19 height 19
click at [468, 337] on icon at bounding box center [467, 338] width 19 height 19
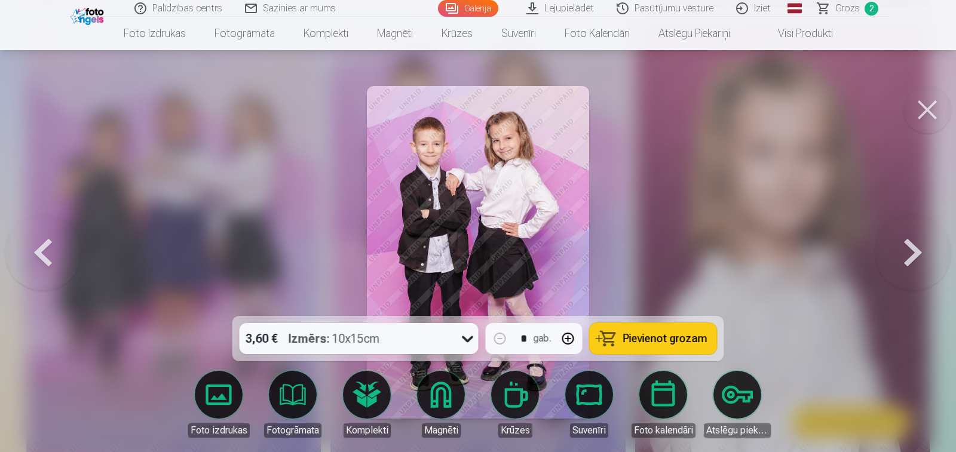
click at [654, 340] on span "Pievienot grozam" at bounding box center [665, 338] width 84 height 11
click at [930, 111] on button at bounding box center [928, 110] width 48 height 48
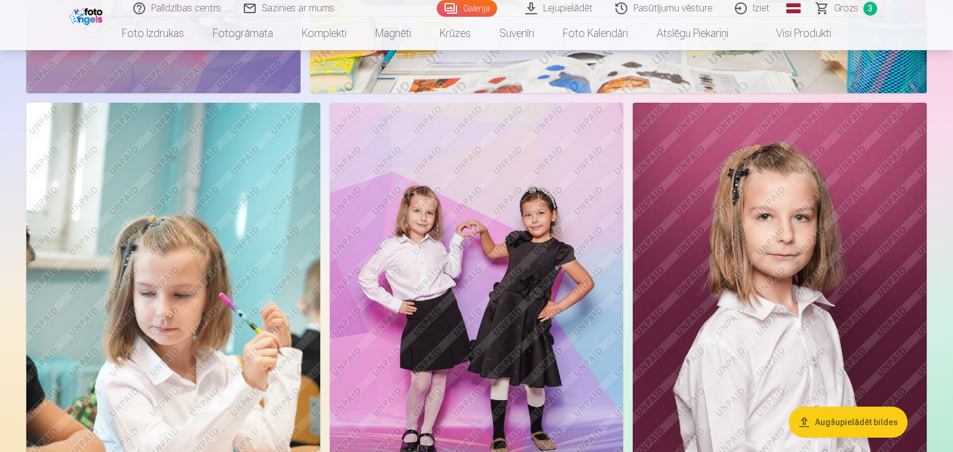
scroll to position [4781, 0]
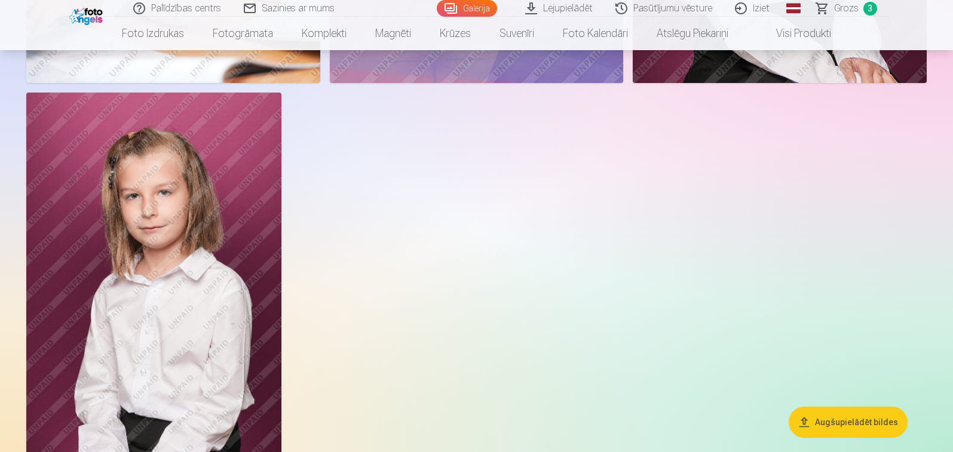
click at [153, 203] on img at bounding box center [153, 284] width 255 height 383
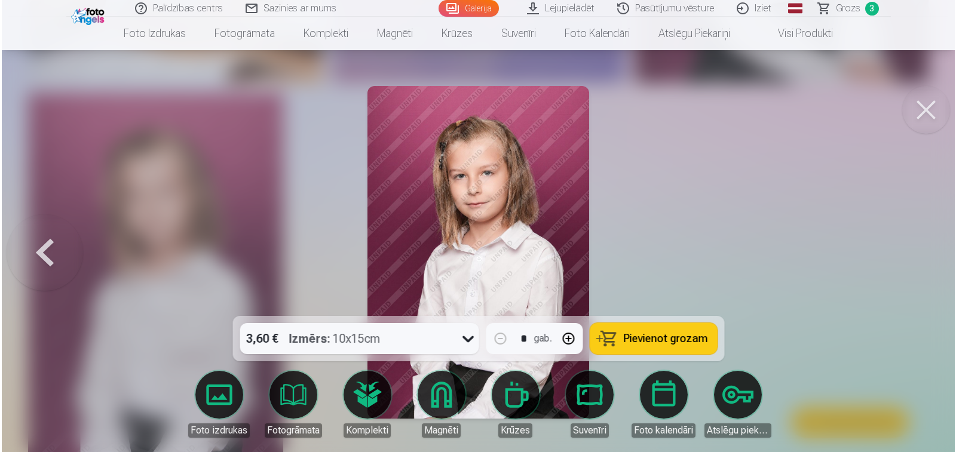
scroll to position [5215, 0]
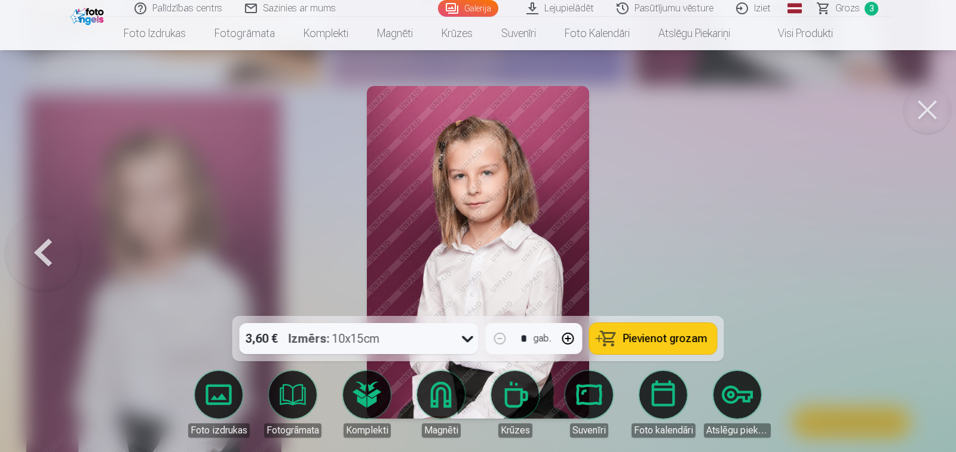
click at [926, 107] on button at bounding box center [928, 110] width 48 height 48
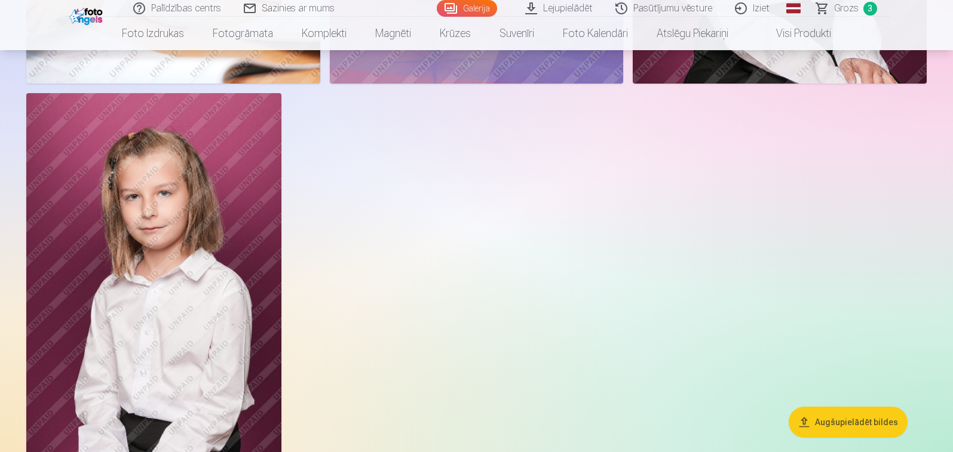
scroll to position [5200, 0]
click at [139, 181] on img at bounding box center [153, 284] width 255 height 383
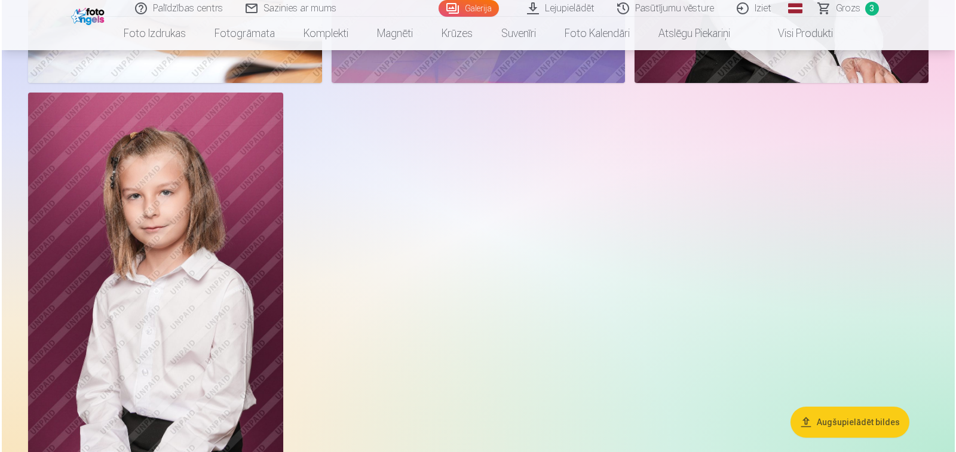
scroll to position [5215, 0]
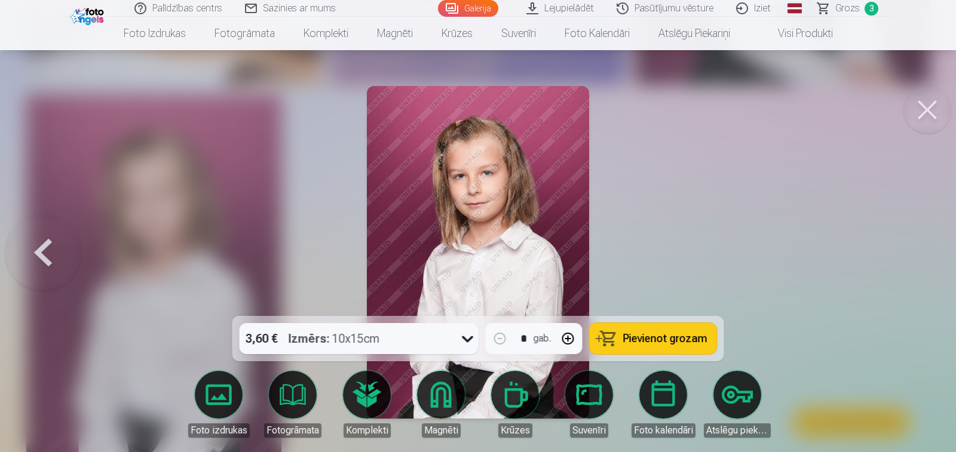
click at [623, 340] on button "Pievienot grozam" at bounding box center [653, 338] width 127 height 31
click at [931, 109] on button at bounding box center [928, 110] width 48 height 48
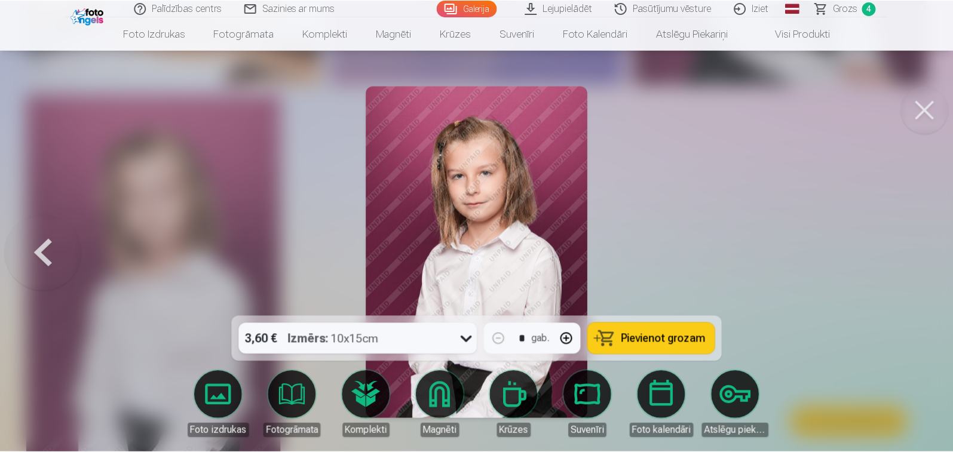
scroll to position [5200, 0]
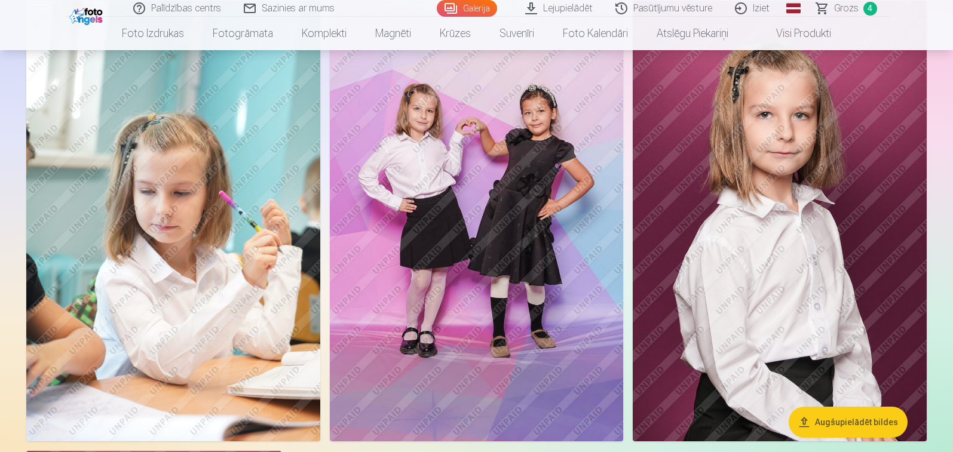
click at [780, 127] on img at bounding box center [780, 221] width 294 height 441
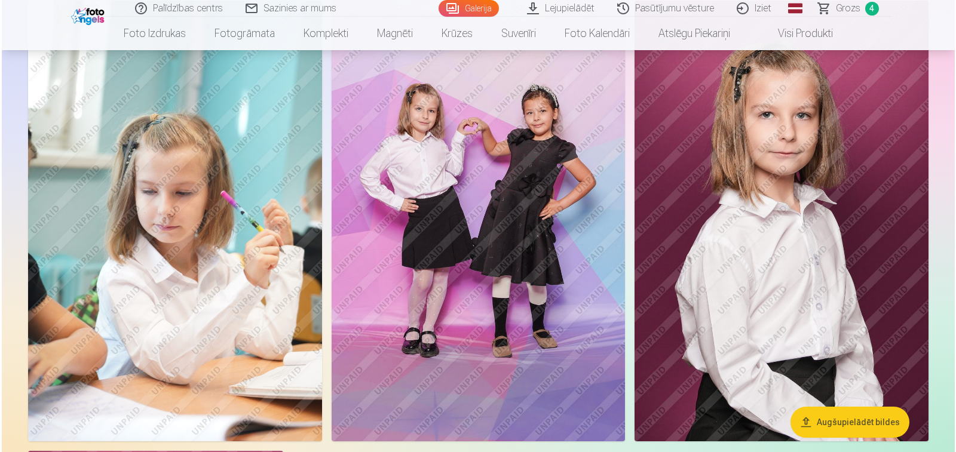
scroll to position [4857, 0]
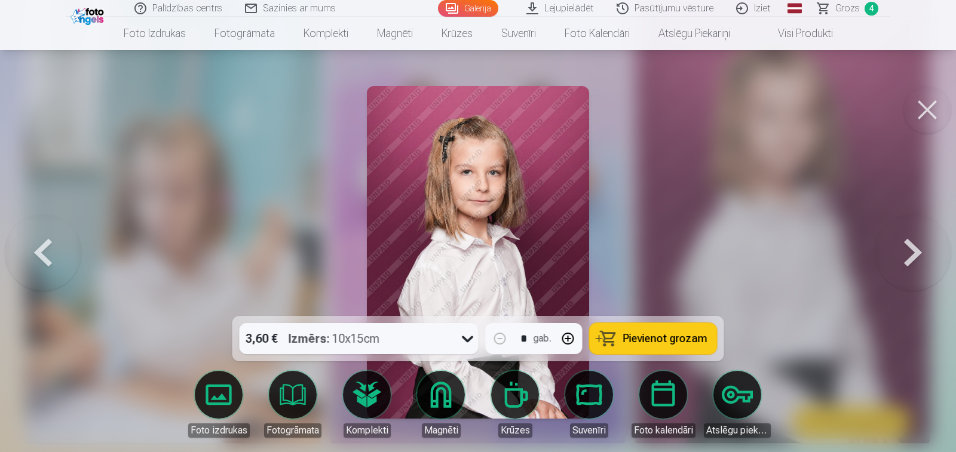
click at [922, 108] on button at bounding box center [928, 110] width 48 height 48
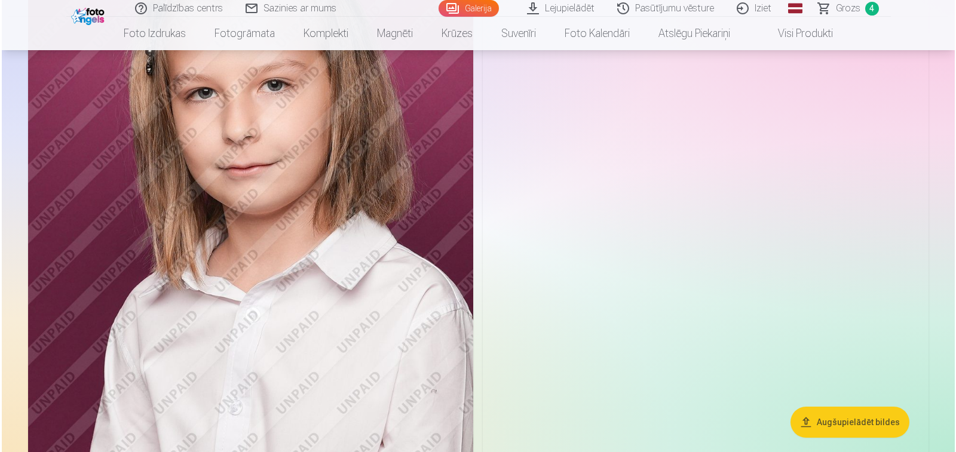
scroll to position [2271, 0]
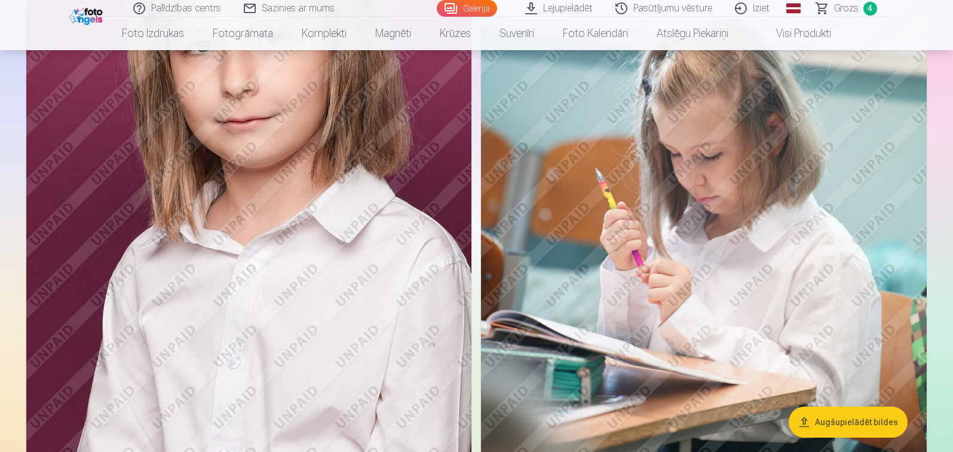
click at [282, 249] on img at bounding box center [248, 165] width 445 height 669
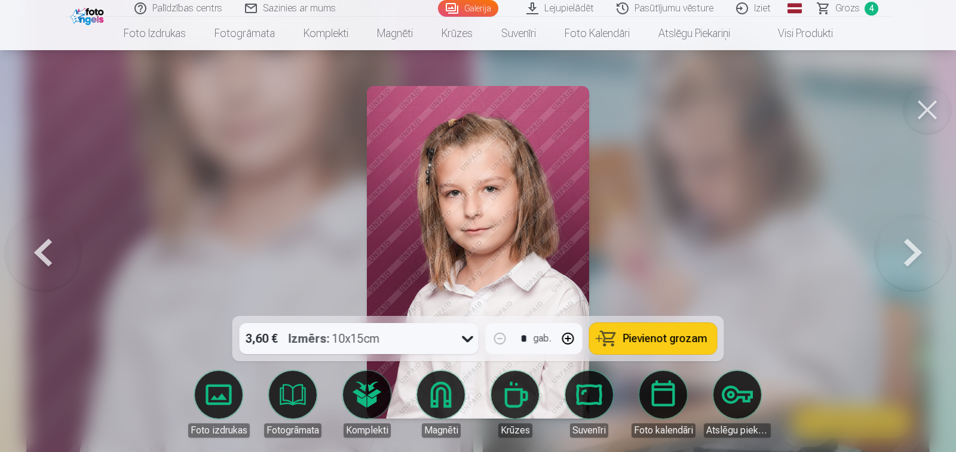
click at [924, 108] on button at bounding box center [928, 110] width 48 height 48
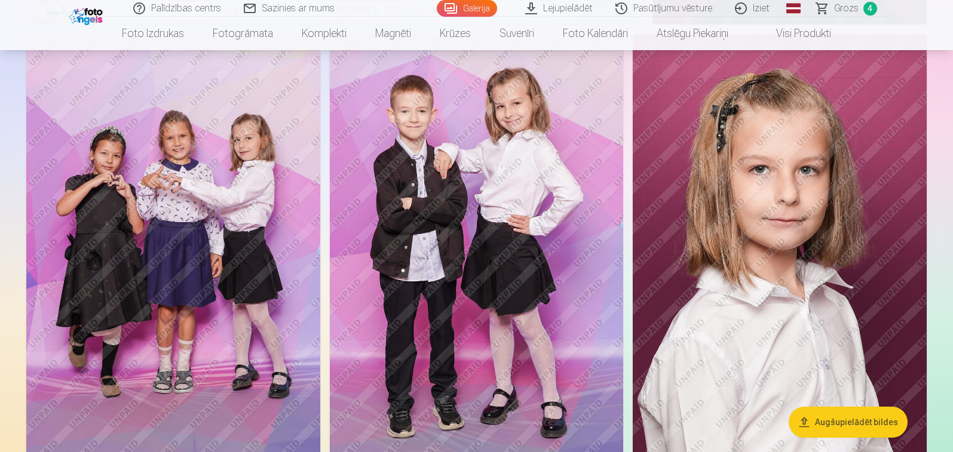
scroll to position [532, 0]
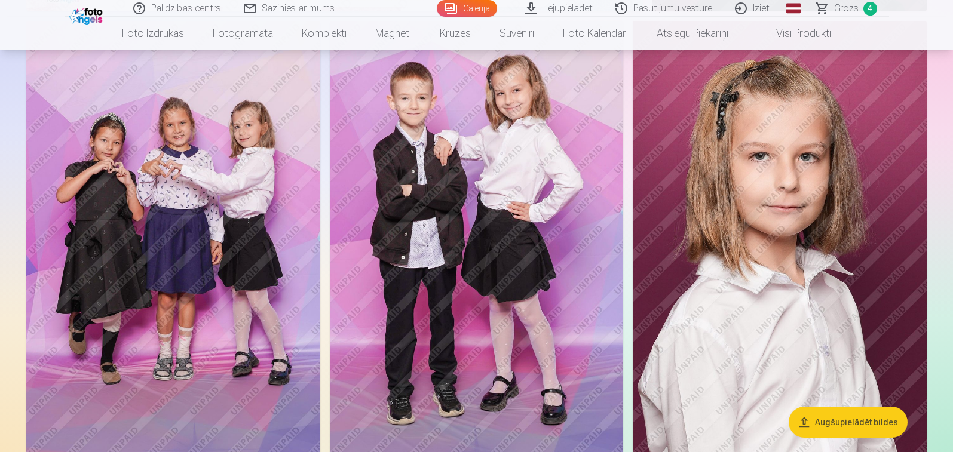
click at [765, 205] on img at bounding box center [780, 241] width 294 height 441
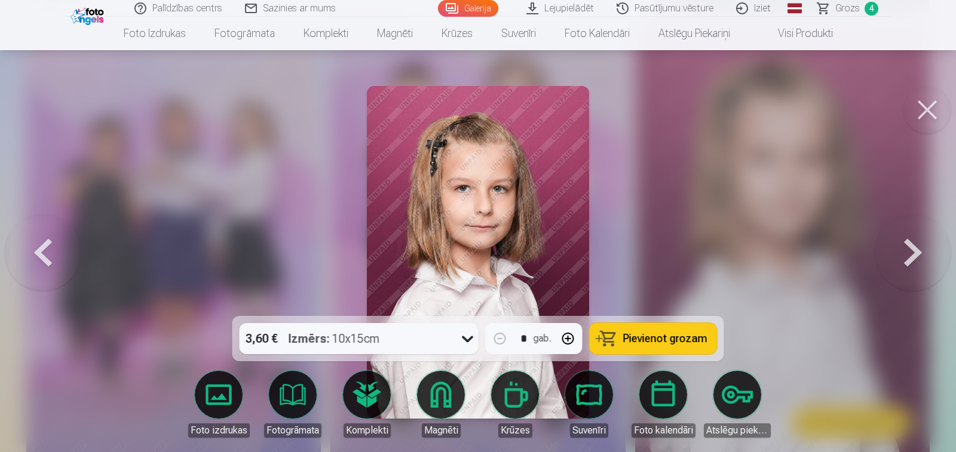
click at [643, 335] on span "Pievienot grozam" at bounding box center [665, 338] width 84 height 11
click at [932, 121] on button at bounding box center [928, 110] width 48 height 48
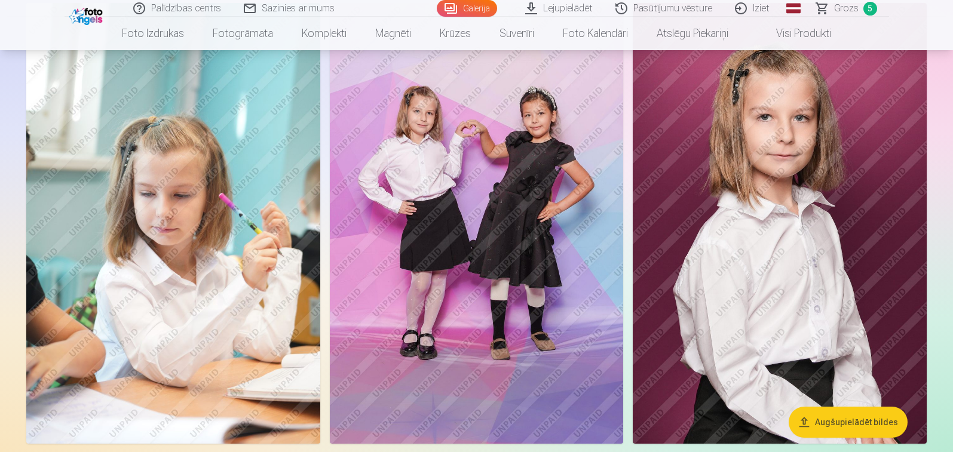
scroll to position [4835, 0]
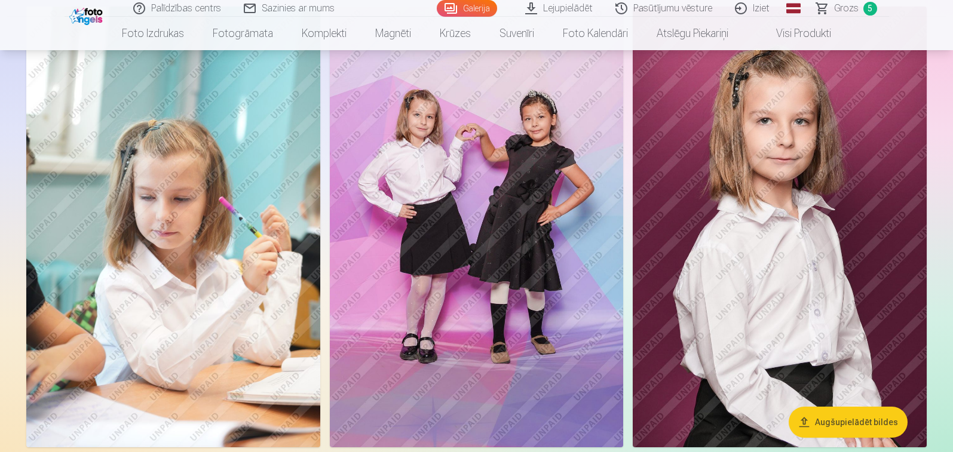
click at [560, 155] on img at bounding box center [477, 227] width 294 height 441
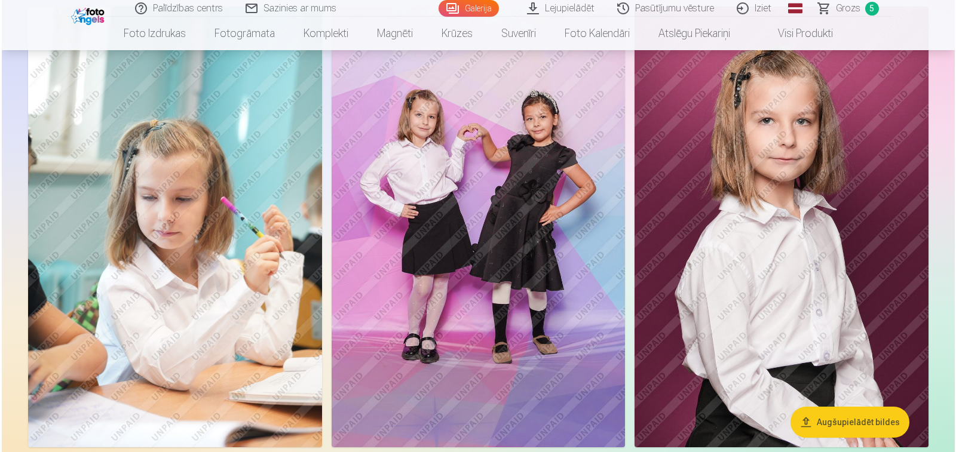
scroll to position [4851, 0]
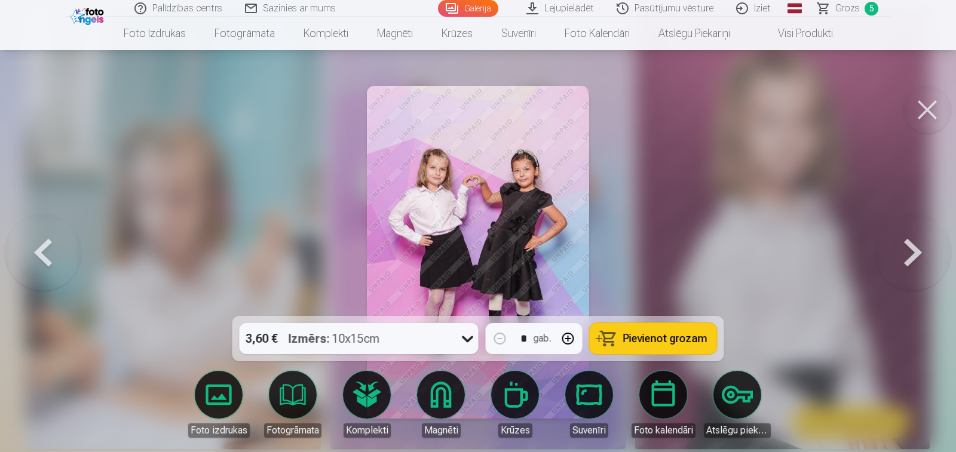
click at [926, 112] on button at bounding box center [928, 110] width 48 height 48
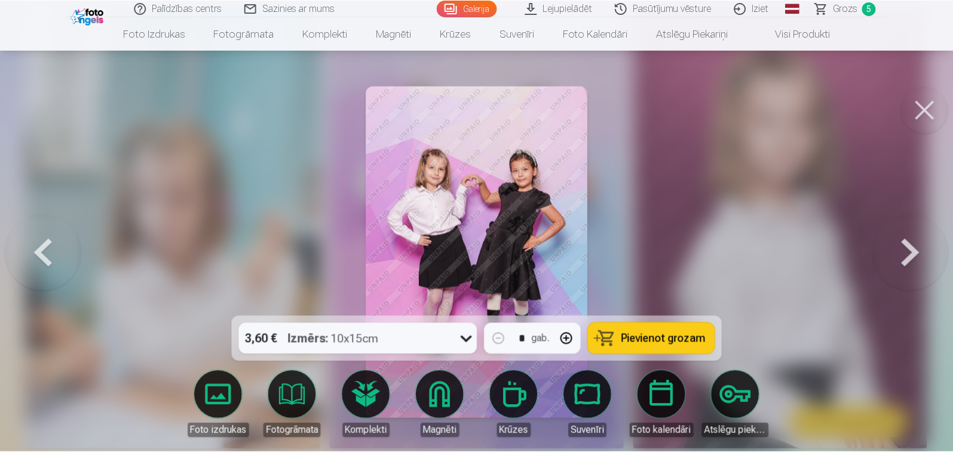
scroll to position [4835, 0]
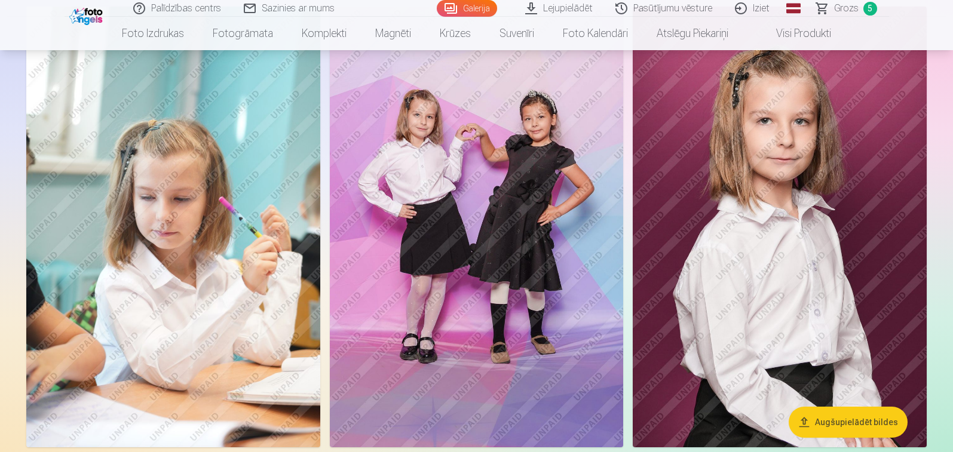
click at [844, 10] on span "Grozs" at bounding box center [846, 8] width 25 height 14
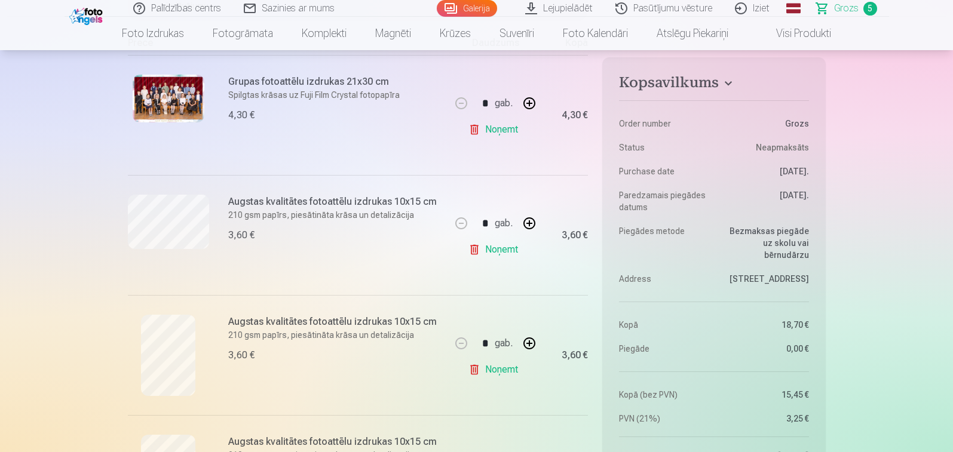
scroll to position [239, 0]
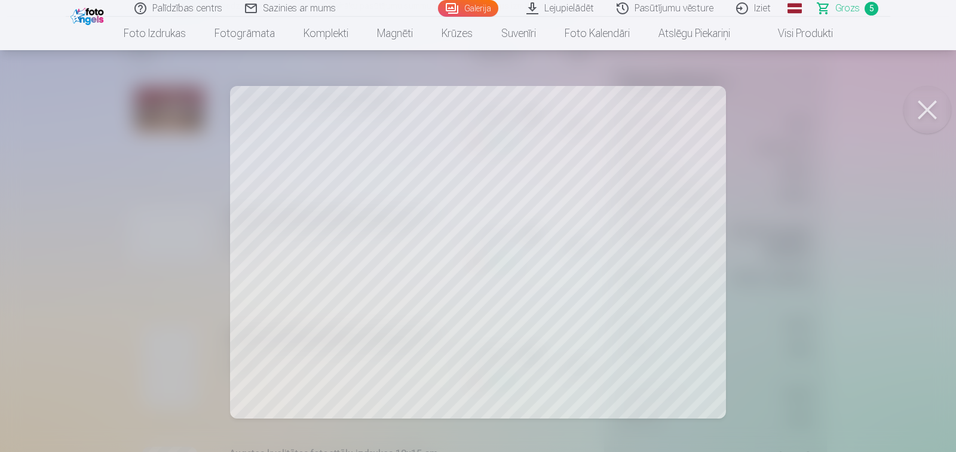
click at [925, 111] on button at bounding box center [928, 110] width 48 height 48
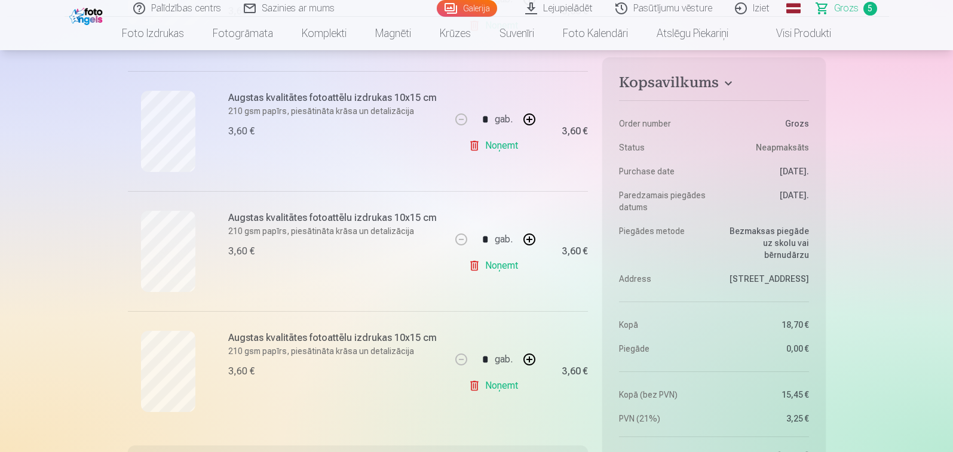
scroll to position [478, 0]
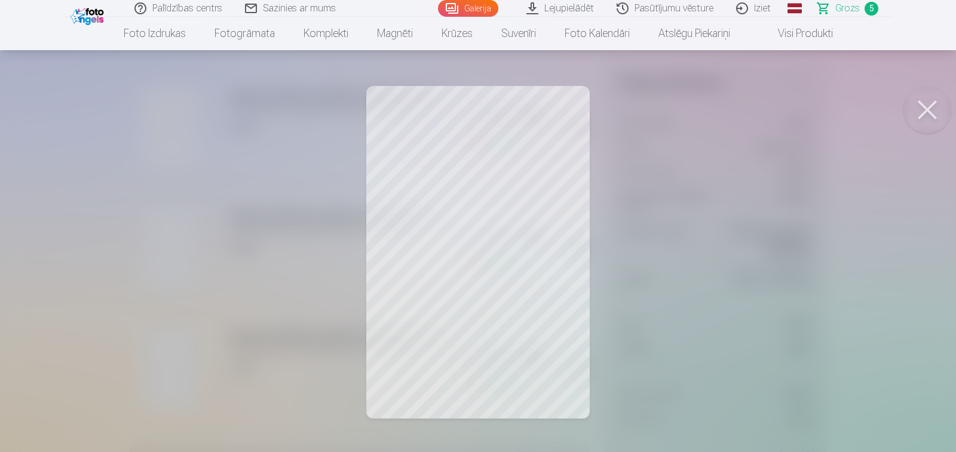
click at [926, 112] on button at bounding box center [928, 110] width 48 height 48
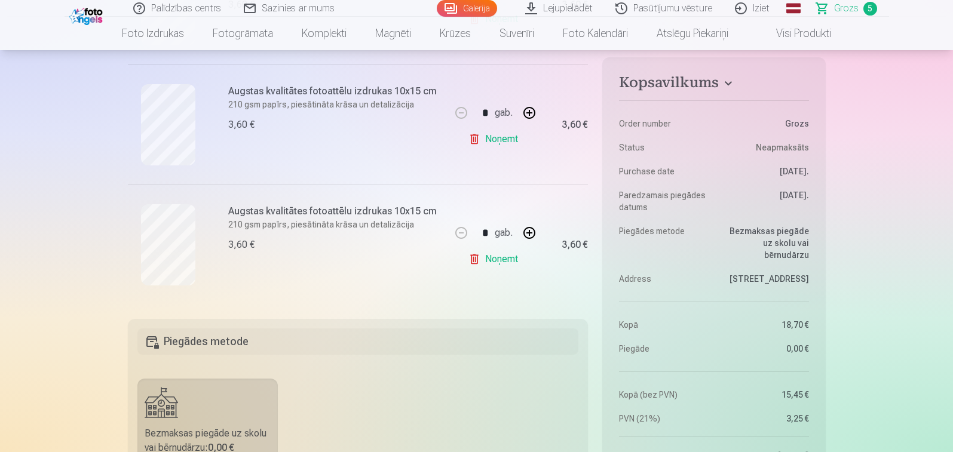
scroll to position [657, 0]
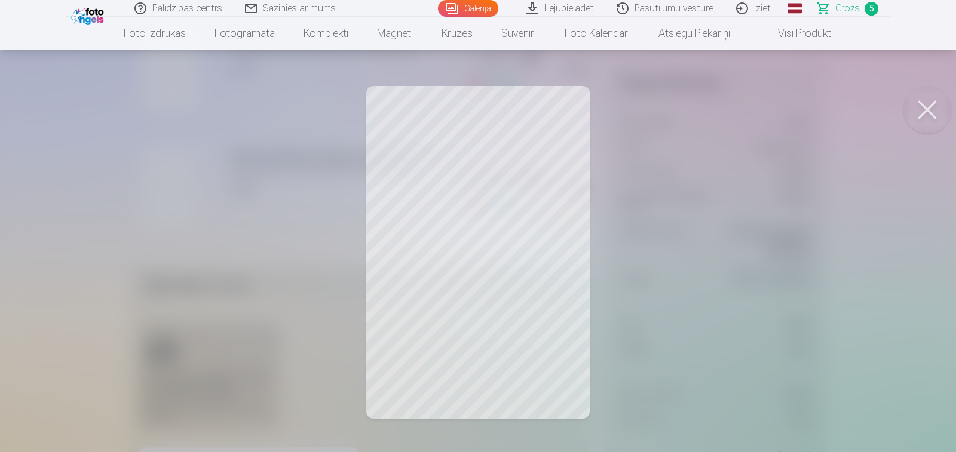
click at [923, 112] on button at bounding box center [928, 110] width 48 height 48
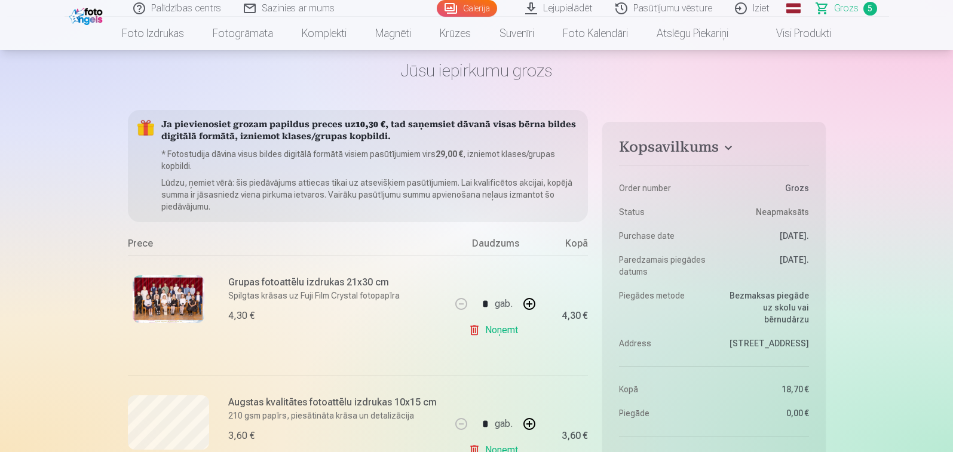
scroll to position [0, 0]
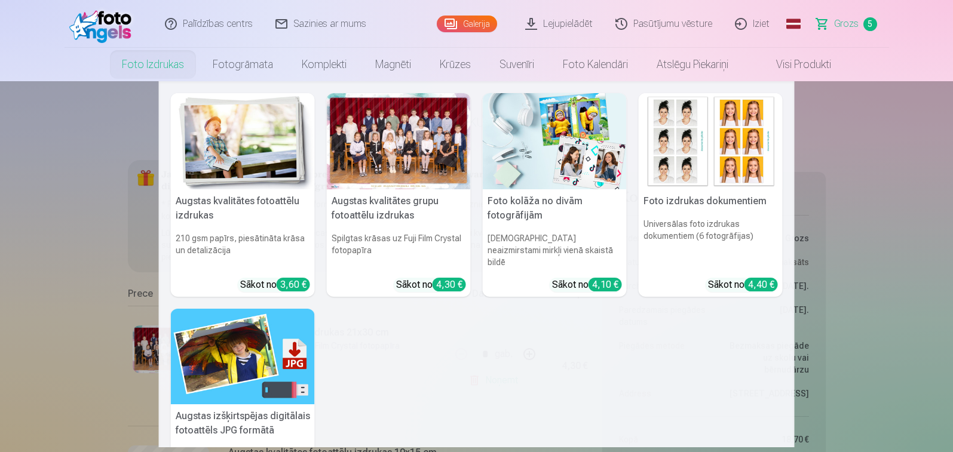
click at [154, 65] on link "Foto izdrukas" at bounding box center [153, 64] width 91 height 33
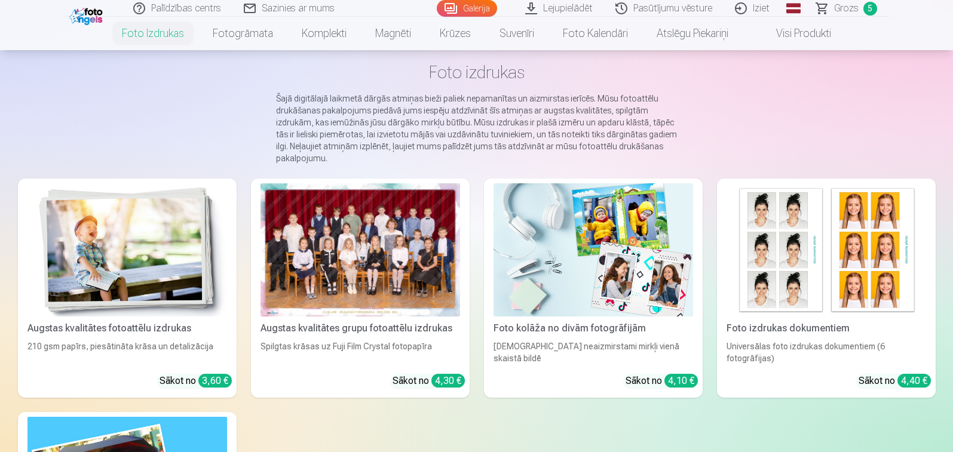
scroll to position [60, 0]
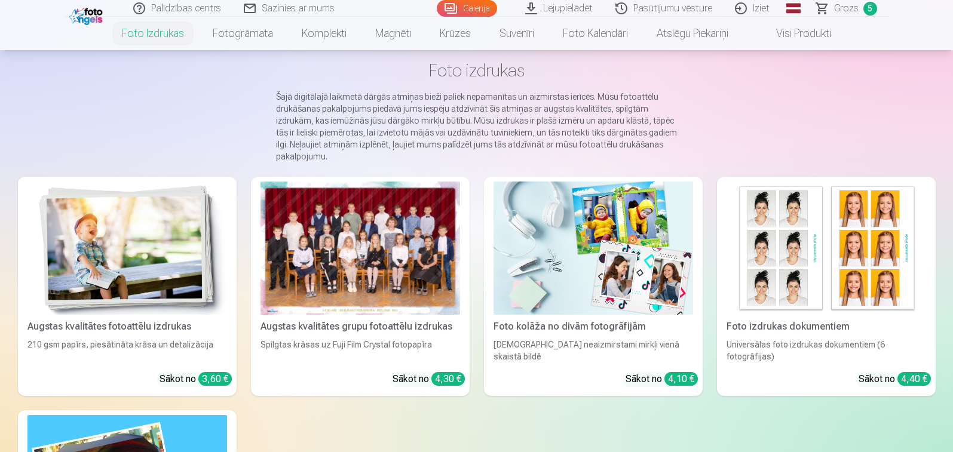
click at [124, 280] on img at bounding box center [127, 248] width 200 height 133
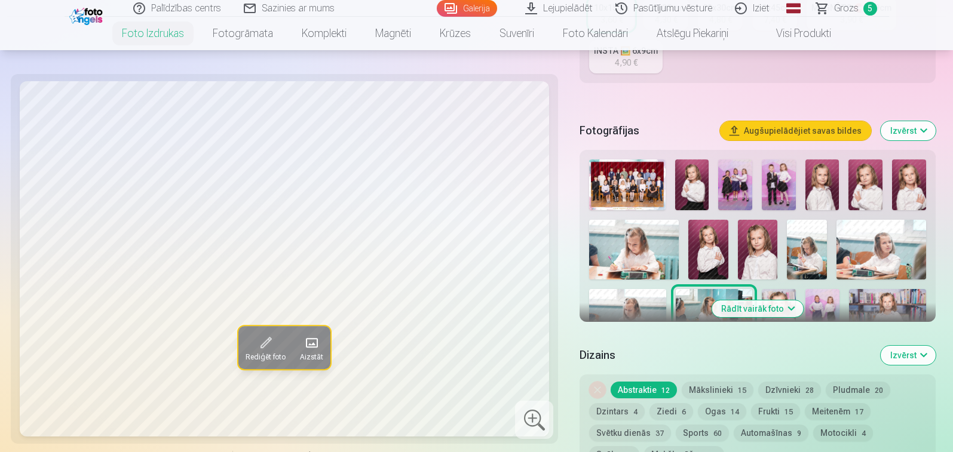
scroll to position [299, 0]
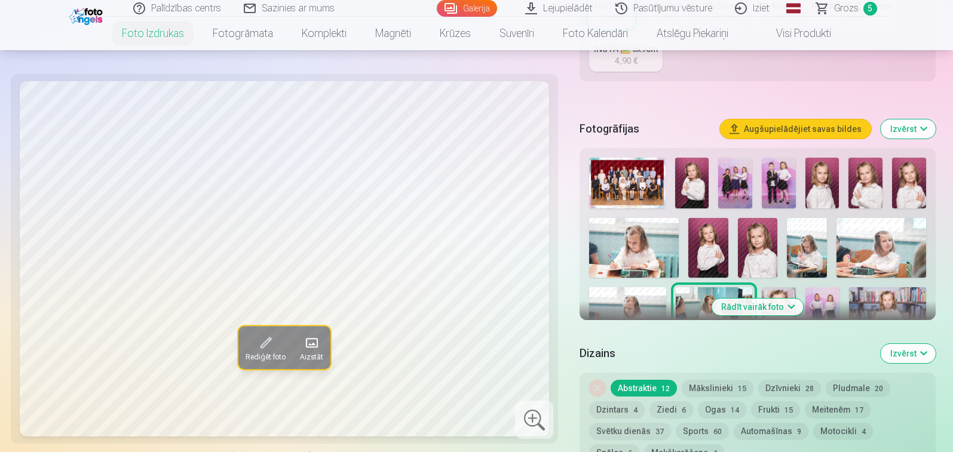
click at [775, 311] on button "Rādīt vairāk foto" at bounding box center [757, 307] width 91 height 17
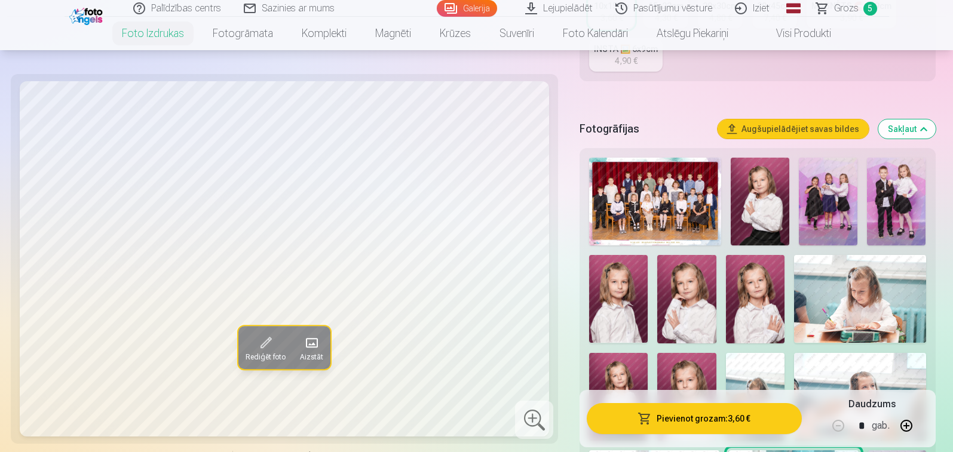
click at [825, 191] on img at bounding box center [828, 202] width 59 height 88
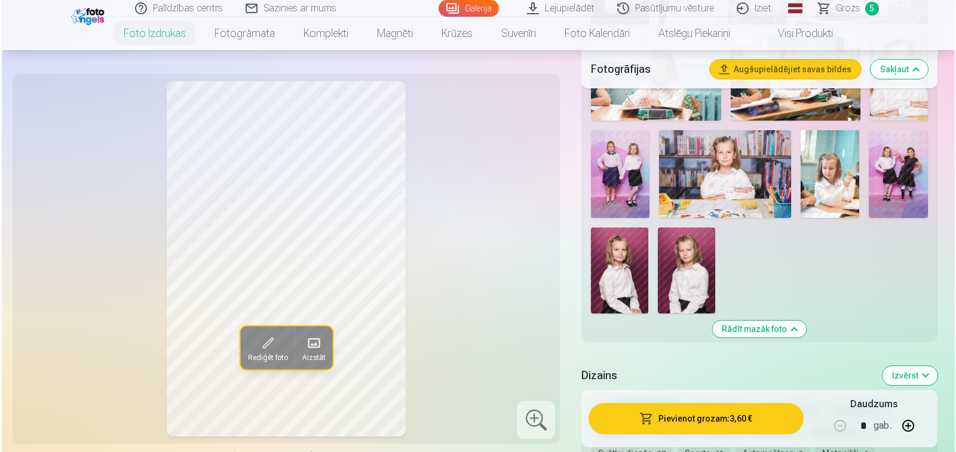
scroll to position [717, 0]
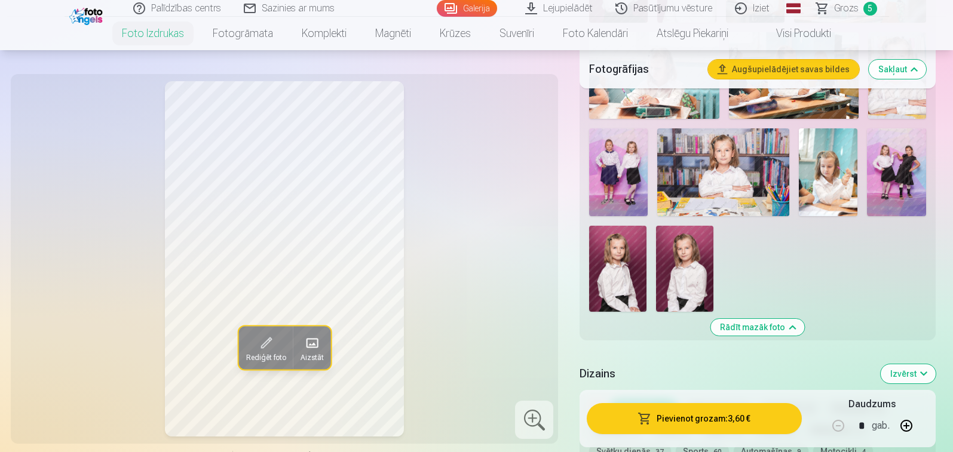
click at [917, 166] on img at bounding box center [896, 172] width 59 height 88
click at [258, 347] on span at bounding box center [265, 342] width 19 height 19
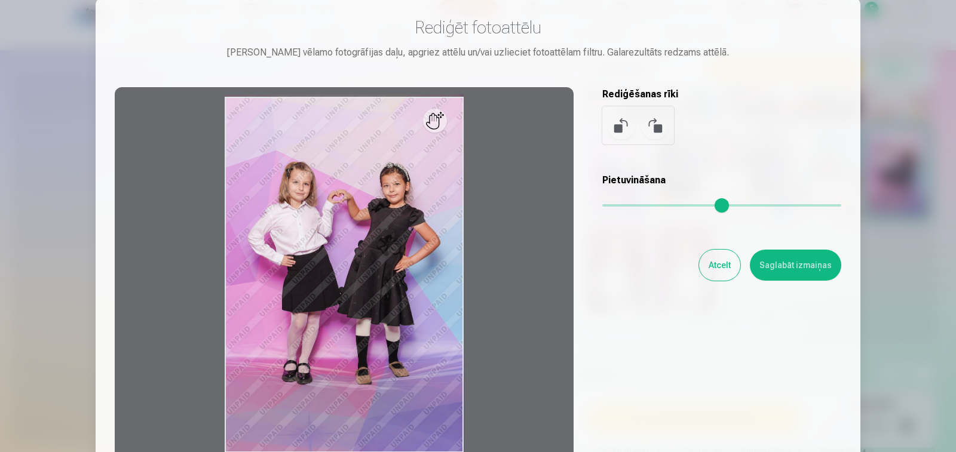
scroll to position [60, 0]
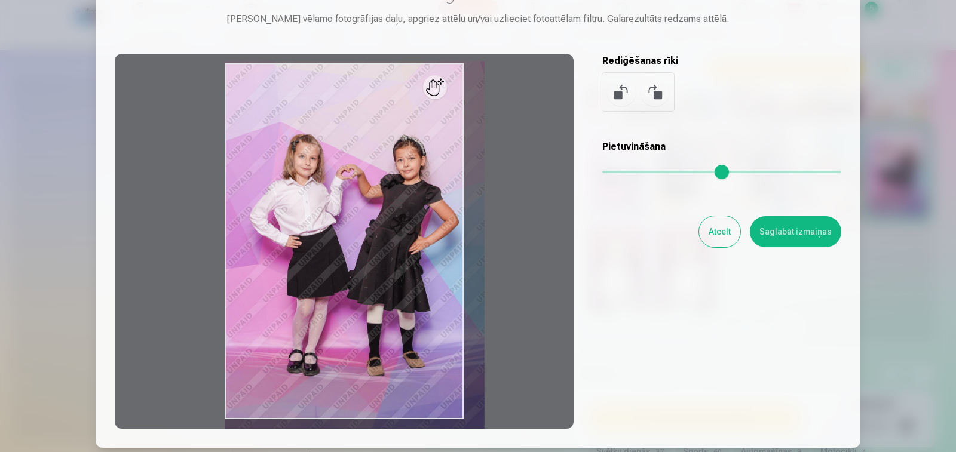
drag, startPoint x: 607, startPoint y: 175, endPoint x: 624, endPoint y: 178, distance: 17.1
click at [624, 173] on input "range" at bounding box center [721, 172] width 239 height 2
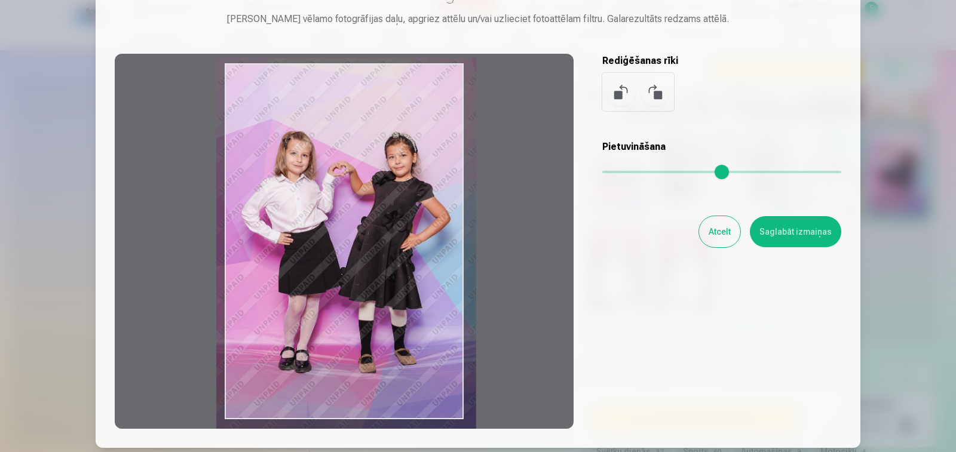
drag, startPoint x: 421, startPoint y: 260, endPoint x: 412, endPoint y: 257, distance: 8.9
click at [412, 257] on div at bounding box center [344, 241] width 459 height 375
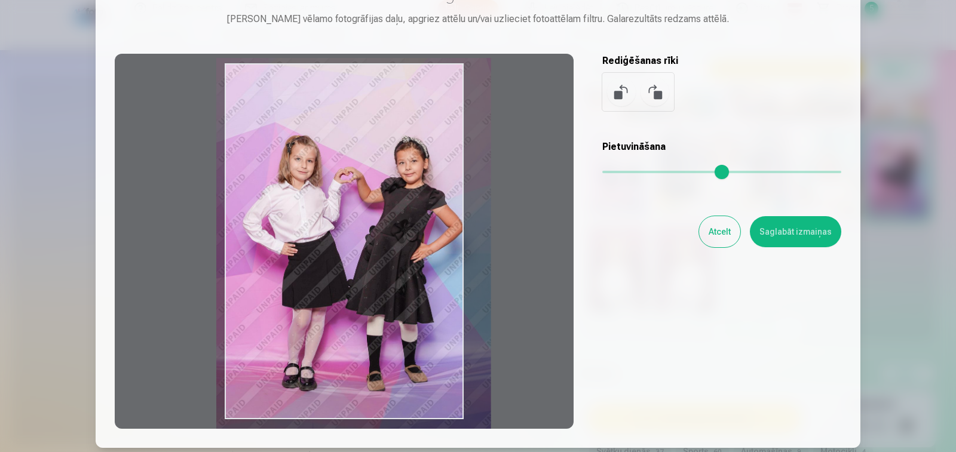
drag, startPoint x: 625, startPoint y: 173, endPoint x: 635, endPoint y: 178, distance: 12.0
click at [635, 173] on input "range" at bounding box center [721, 172] width 239 height 2
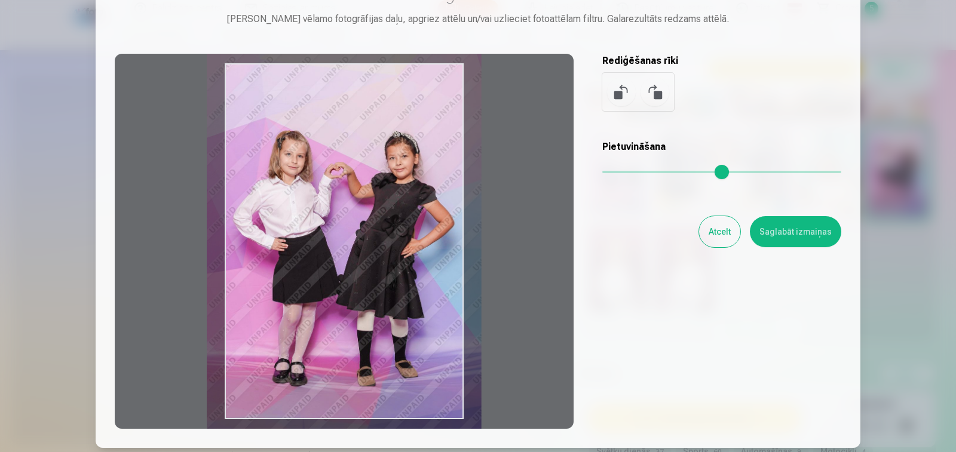
type input "****"
drag, startPoint x: 424, startPoint y: 269, endPoint x: 414, endPoint y: 264, distance: 10.7
click at [414, 264] on div at bounding box center [344, 241] width 459 height 375
click at [788, 226] on button "Saglabāt izmaiņas" at bounding box center [795, 231] width 91 height 31
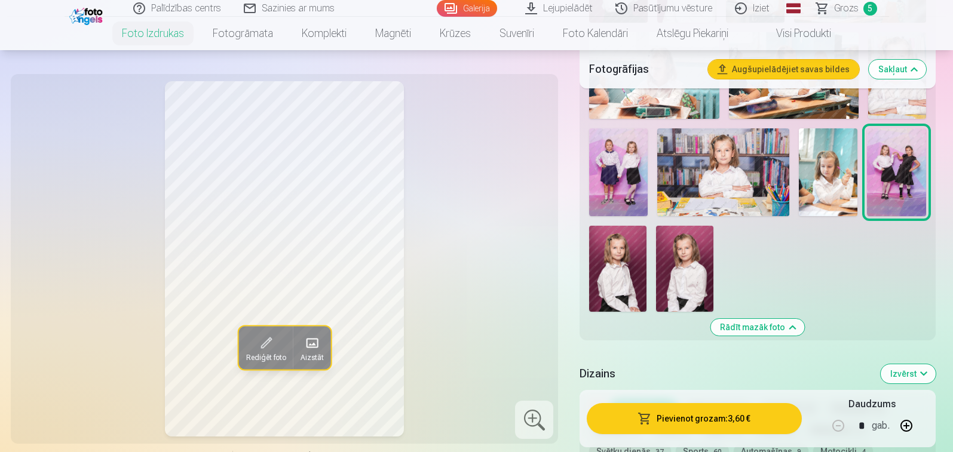
click at [652, 411] on button "Pievienot grozam : 3,60 €" at bounding box center [694, 418] width 215 height 31
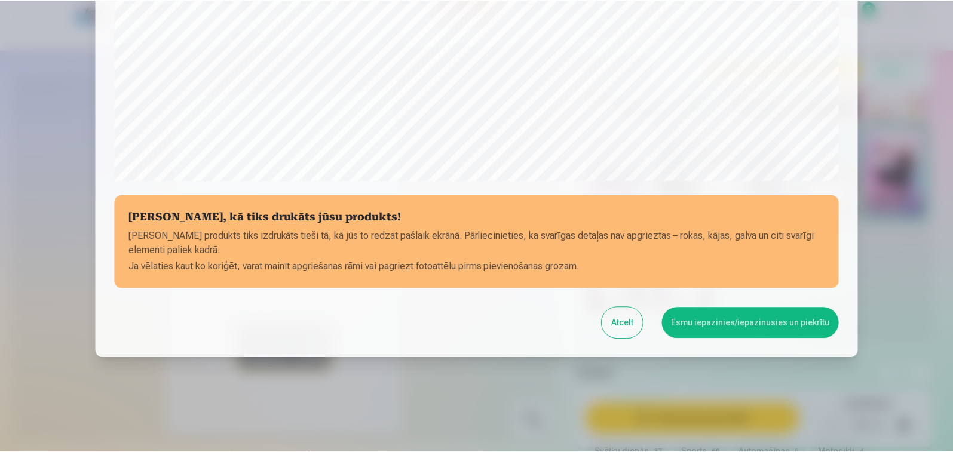
scroll to position [408, 0]
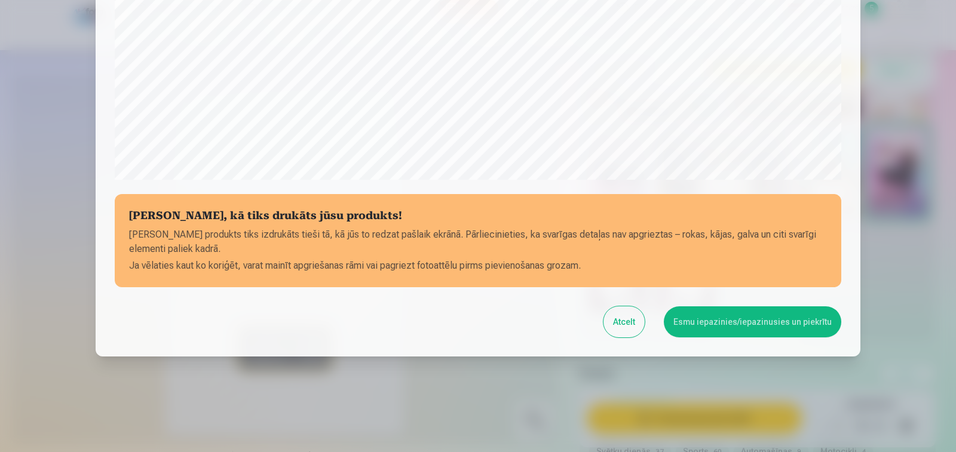
click at [739, 327] on button "Esmu iepazinies/iepazinusies un piekrītu" at bounding box center [753, 322] width 178 height 31
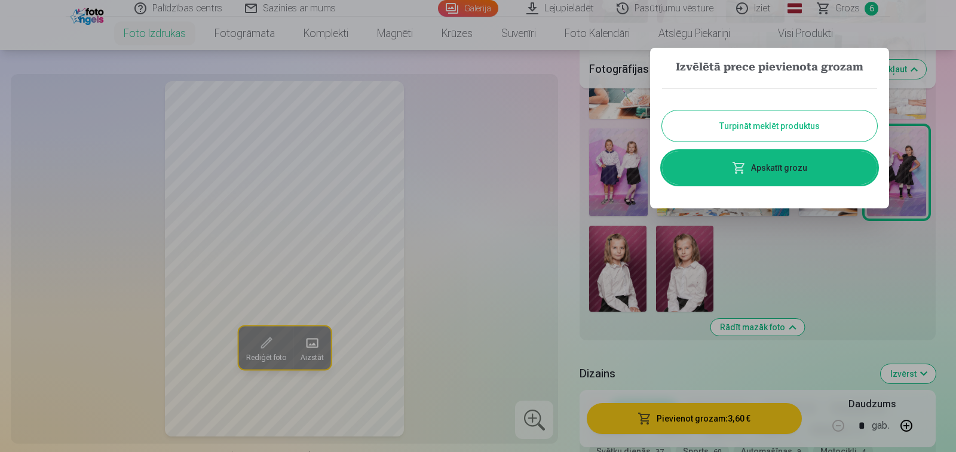
click at [727, 128] on button "Turpināt meklēt produktus" at bounding box center [769, 126] width 215 height 31
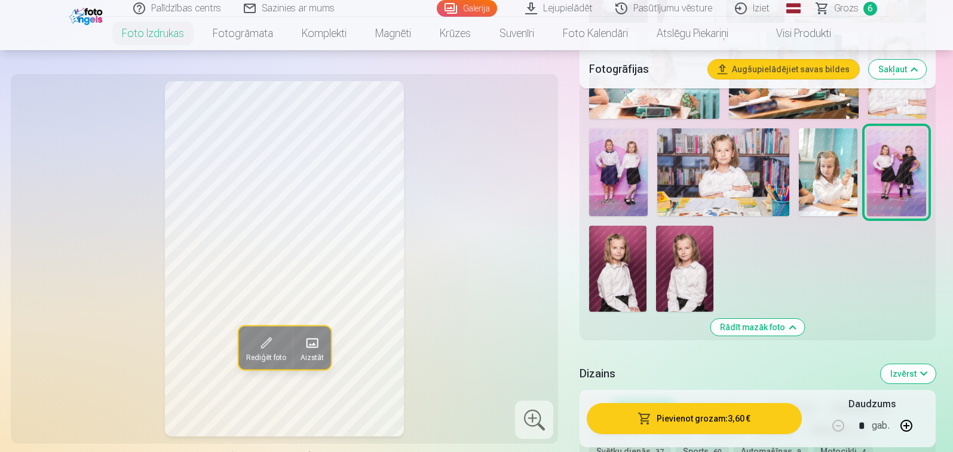
click at [743, 155] on img at bounding box center [723, 172] width 132 height 88
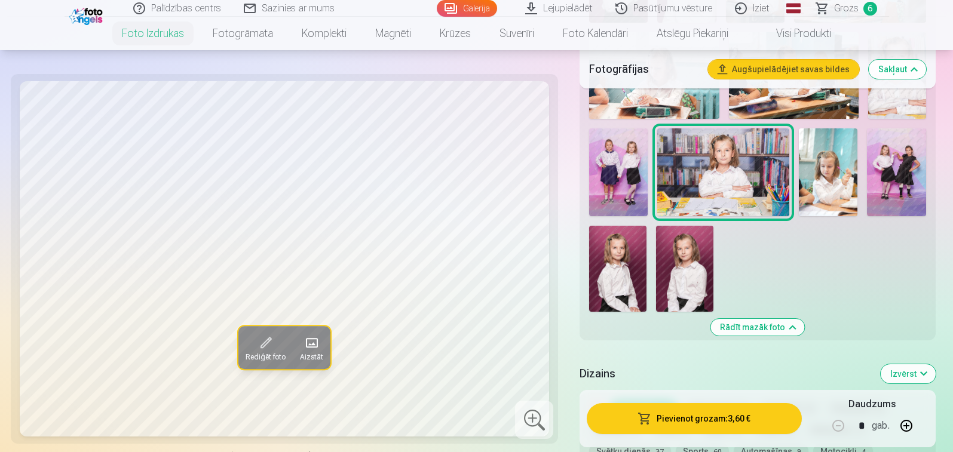
click at [831, 166] on img at bounding box center [828, 172] width 59 height 88
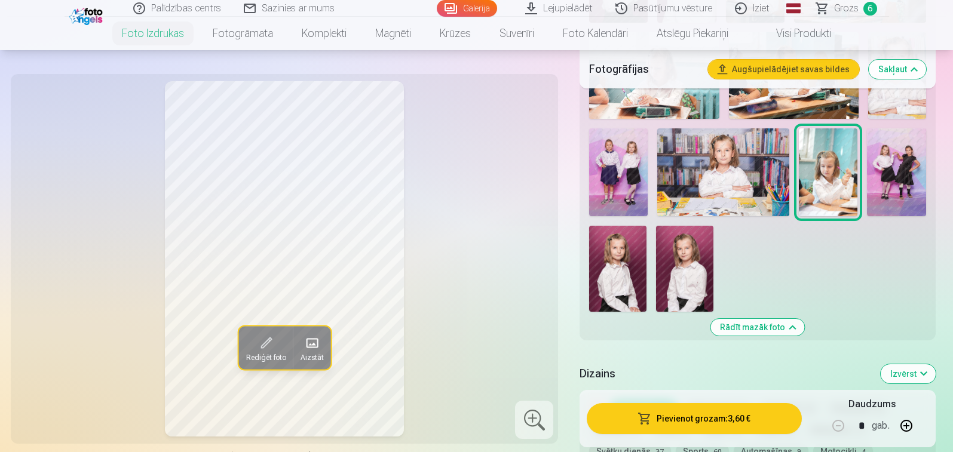
click at [729, 155] on img at bounding box center [723, 172] width 132 height 88
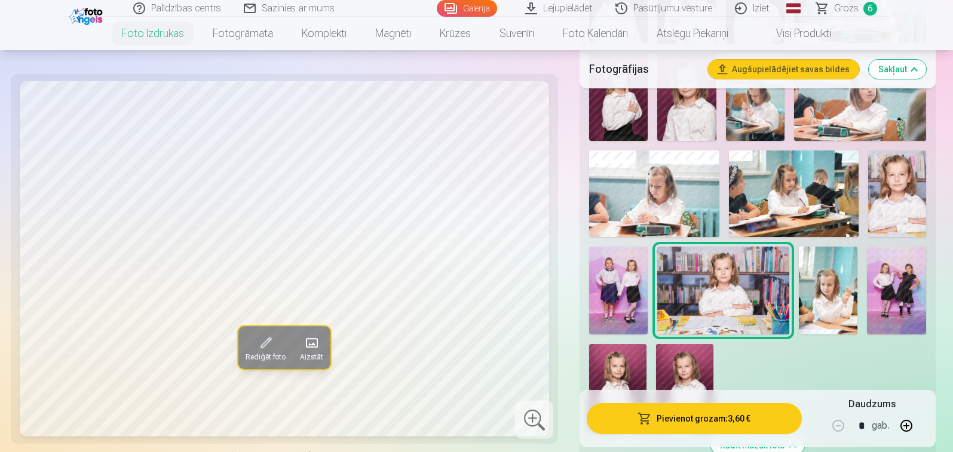
scroll to position [598, 0]
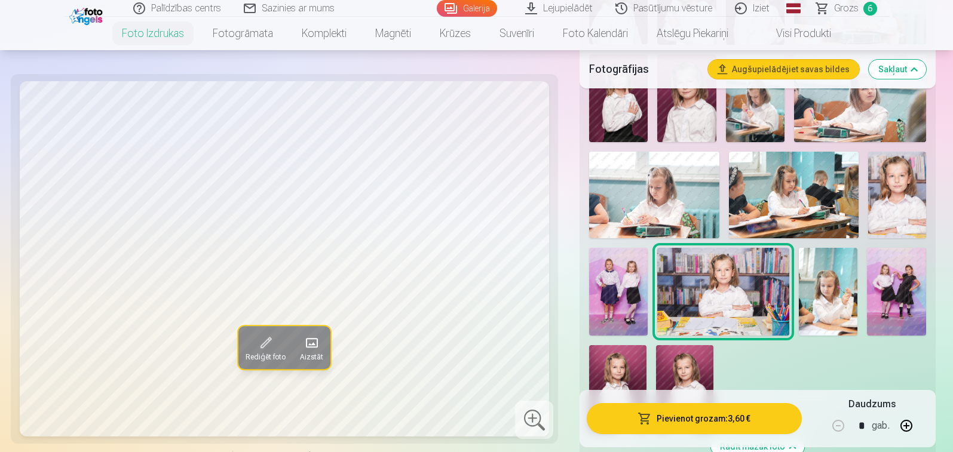
click at [901, 188] on img at bounding box center [897, 195] width 58 height 87
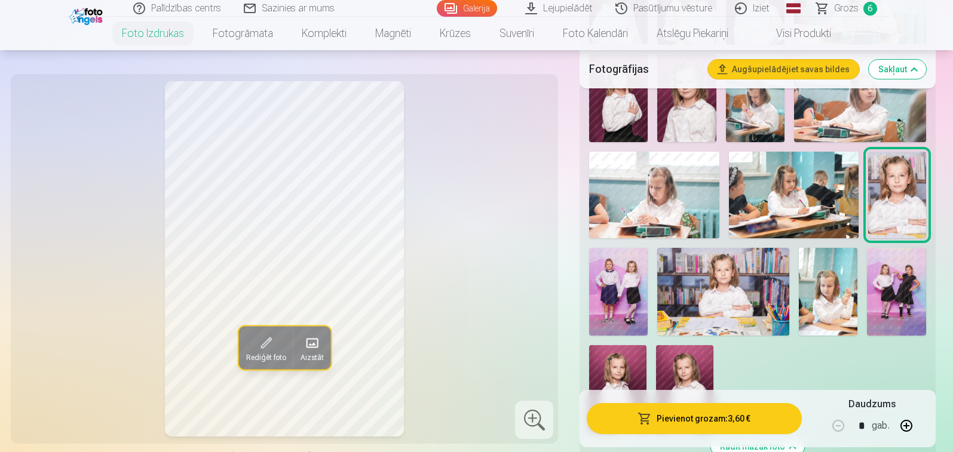
click at [804, 203] on img at bounding box center [794, 195] width 130 height 87
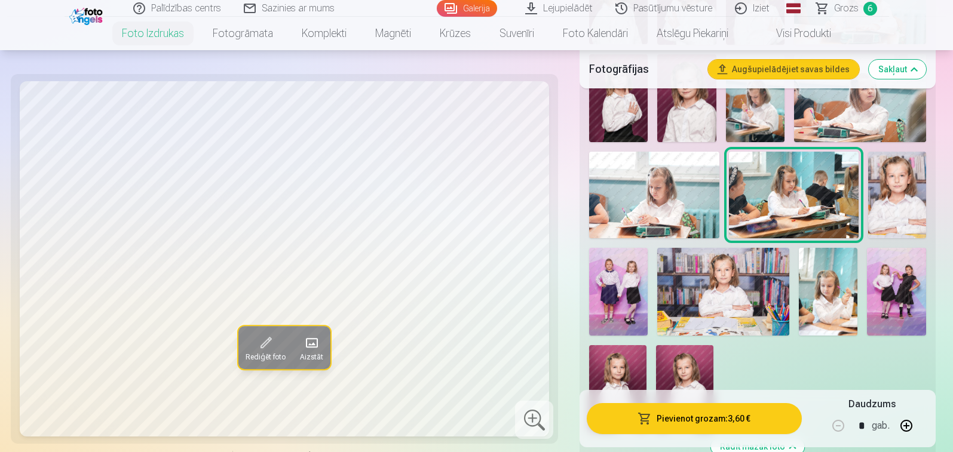
click at [649, 211] on img at bounding box center [654, 195] width 130 height 87
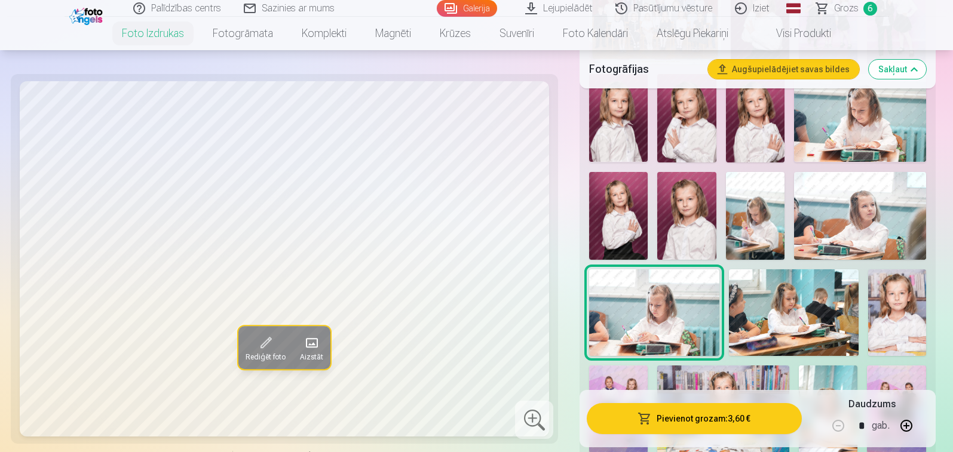
scroll to position [478, 0]
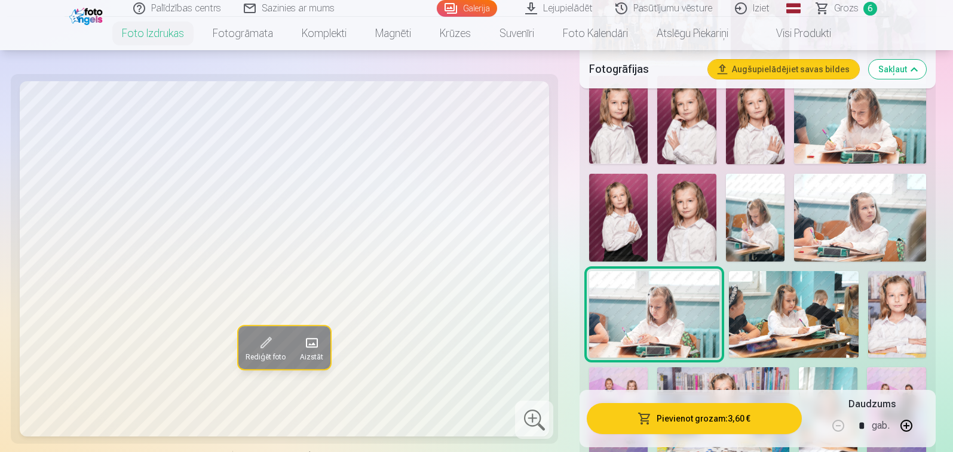
click at [852, 213] on img at bounding box center [860, 218] width 132 height 88
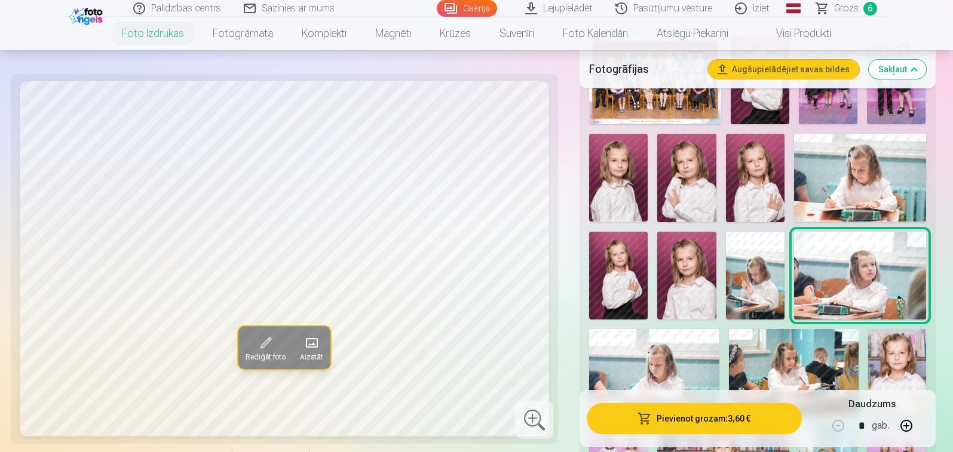
scroll to position [418, 0]
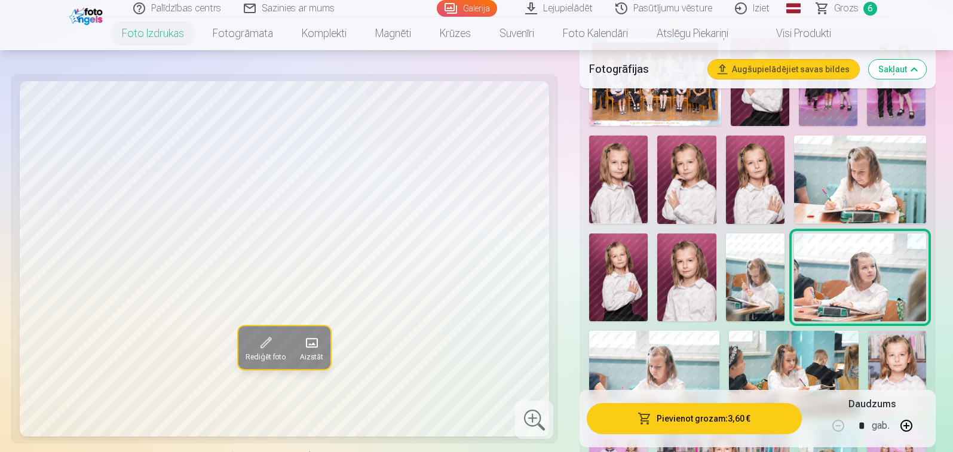
click at [852, 11] on span "Grozs" at bounding box center [846, 8] width 25 height 14
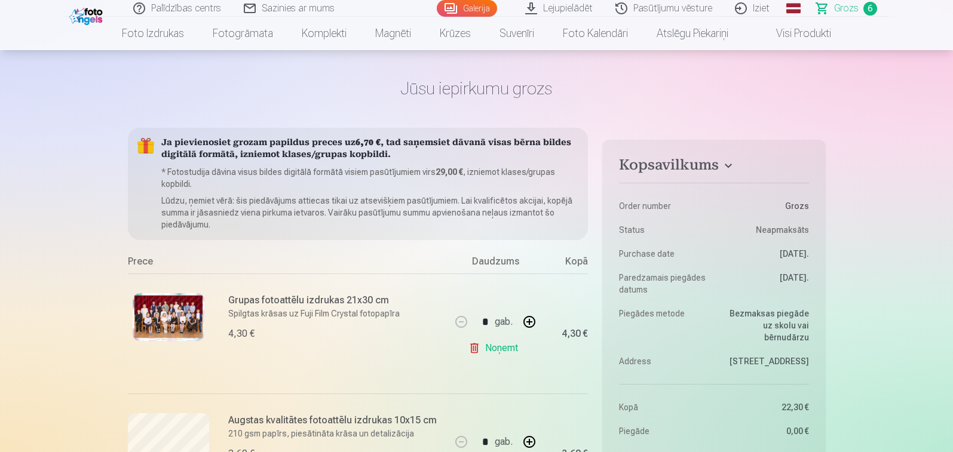
scroll to position [179, 0]
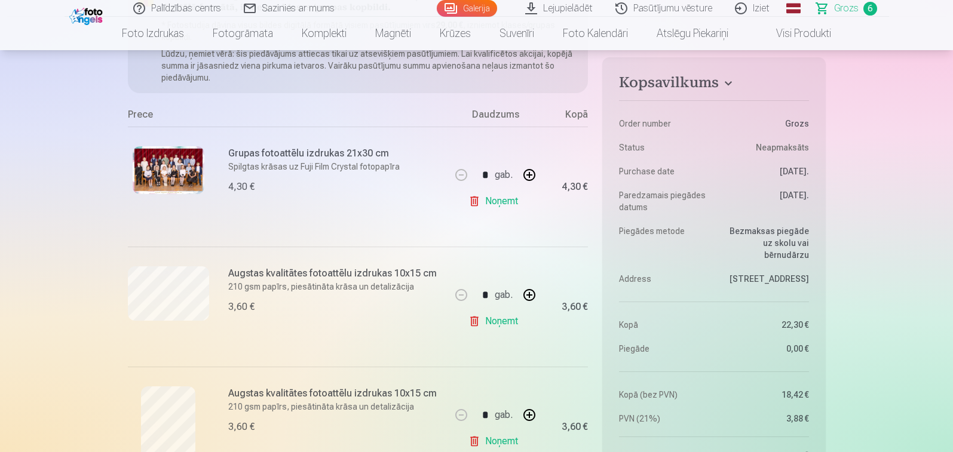
click at [527, 296] on button "button" at bounding box center [529, 295] width 29 height 29
type input "*"
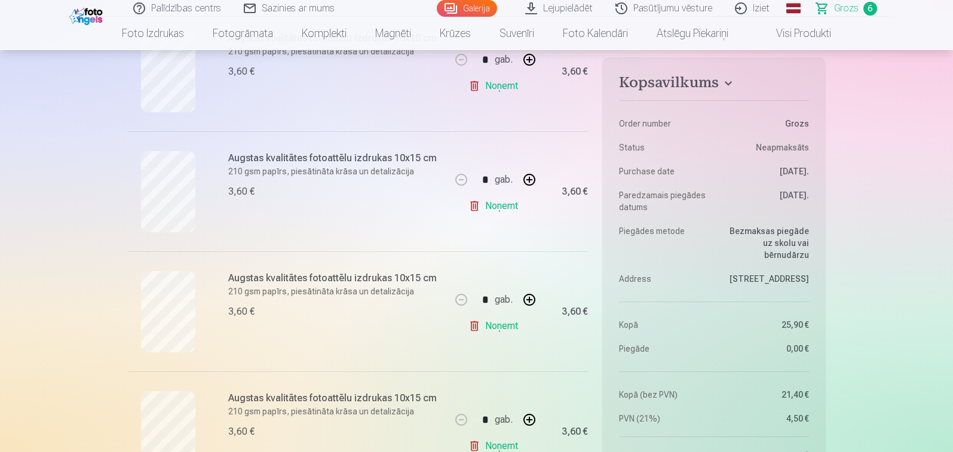
scroll to position [538, 0]
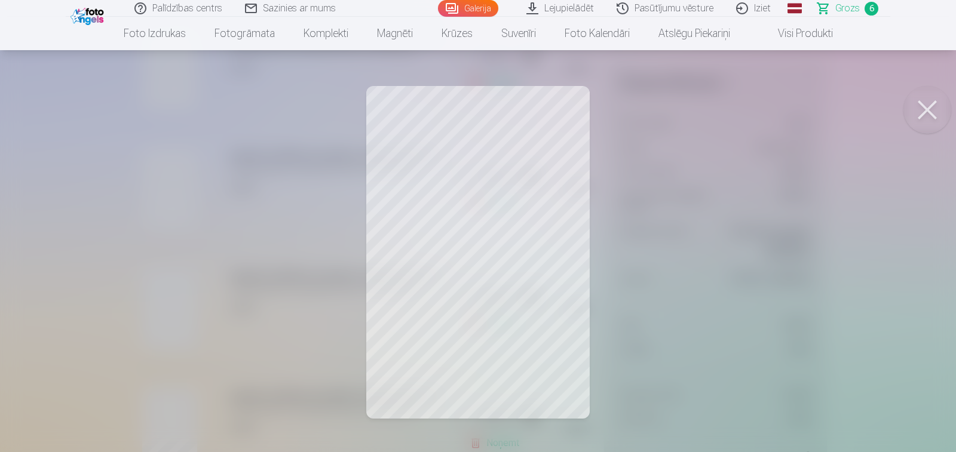
click at [926, 108] on button at bounding box center [928, 110] width 48 height 48
click at [928, 96] on button at bounding box center [928, 110] width 48 height 48
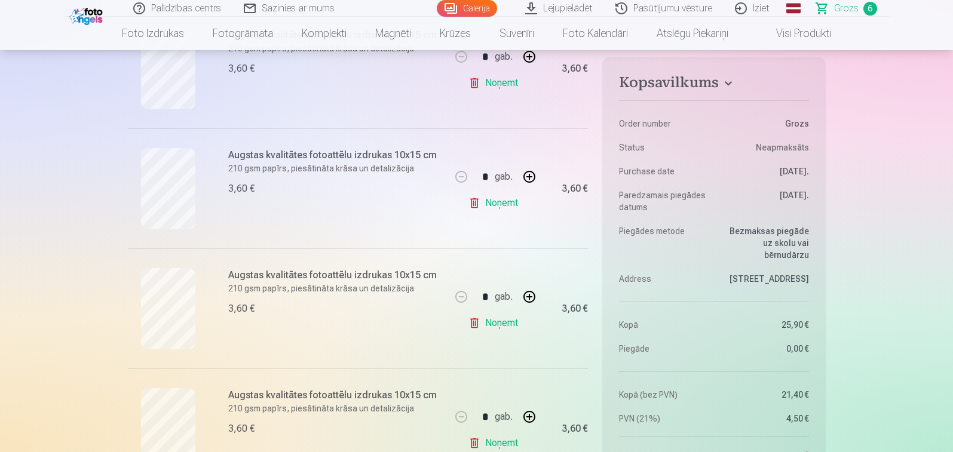
click at [530, 176] on button "button" at bounding box center [529, 177] width 29 height 29
type input "*"
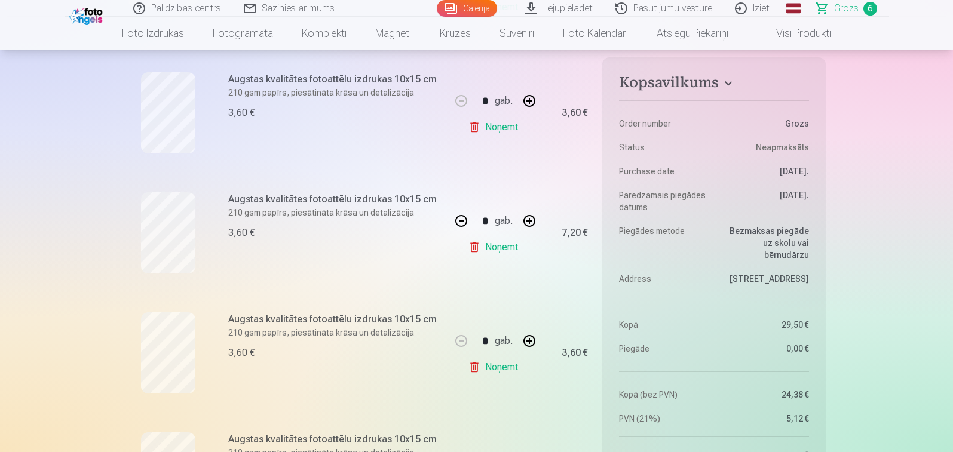
scroll to position [438, 0]
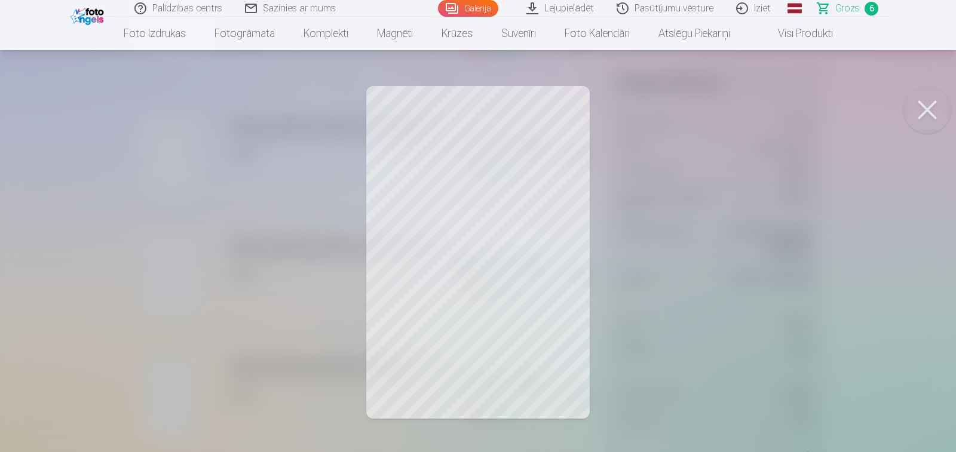
click at [924, 105] on button at bounding box center [928, 110] width 48 height 48
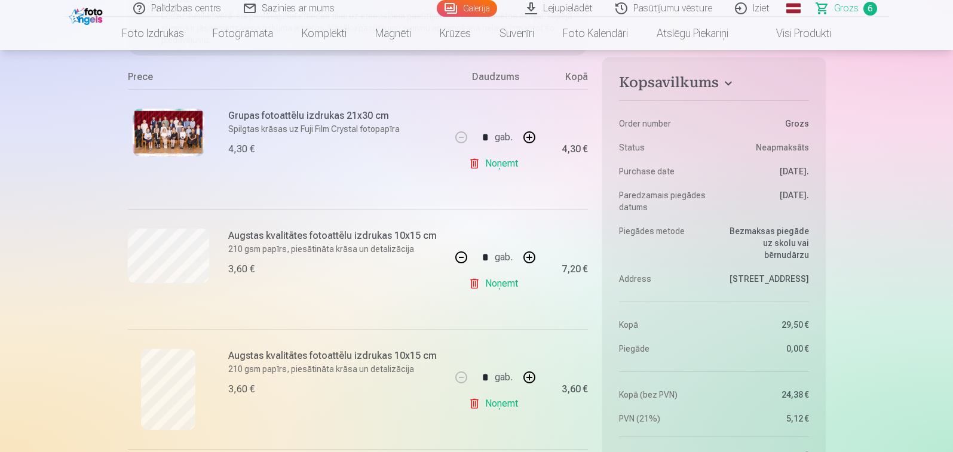
scroll to position [199, 0]
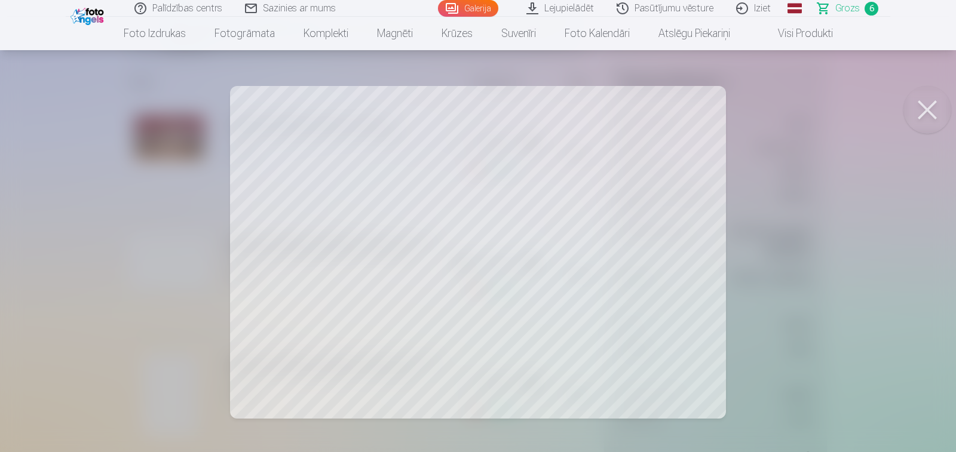
click at [916, 108] on button at bounding box center [928, 110] width 48 height 48
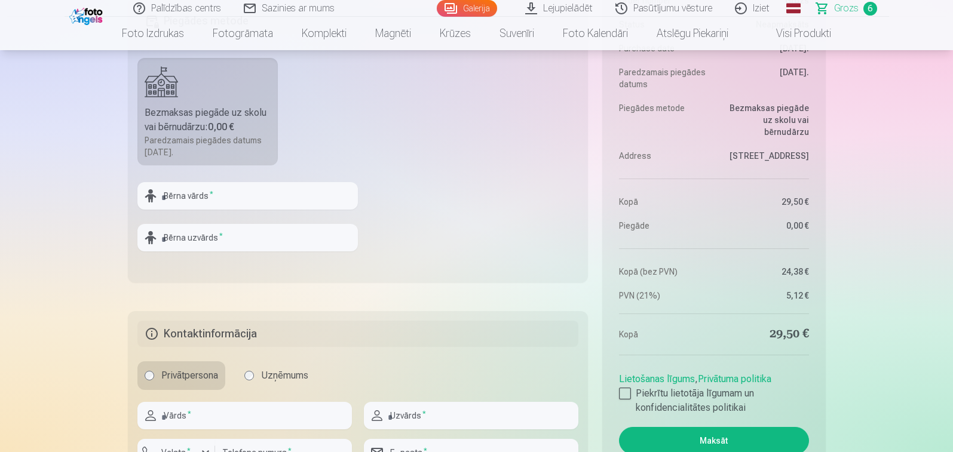
scroll to position [1096, 0]
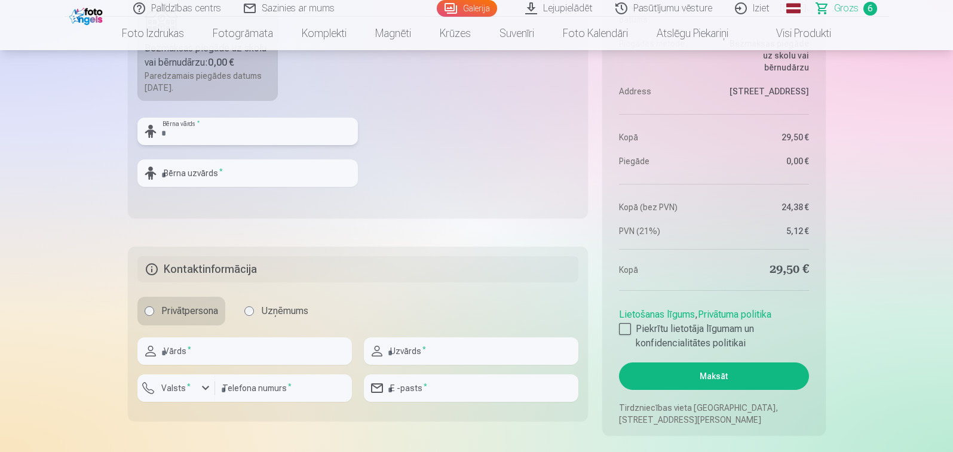
click at [222, 128] on input "text" at bounding box center [247, 131] width 221 height 27
type input "*****"
type input "*********"
type input "*****"
type input "*********"
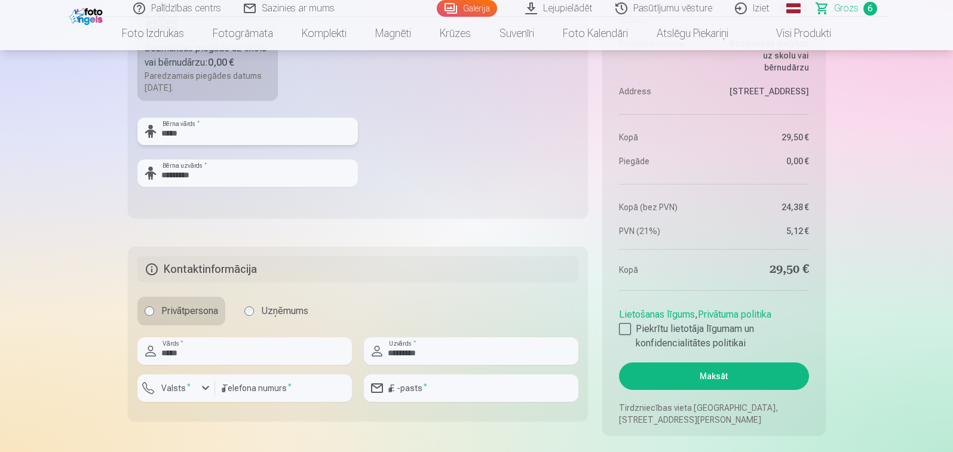
drag, startPoint x: 185, startPoint y: 131, endPoint x: 163, endPoint y: 125, distance: 23.5
click at [161, 127] on input "*****" at bounding box center [247, 131] width 221 height 27
type input "*********"
click at [432, 140] on fieldset "Piegādes metode Bezmaksas piegāde uz skolu vai bērnudārzu : 0,00 € Paredzamais …" at bounding box center [358, 76] width 461 height 284
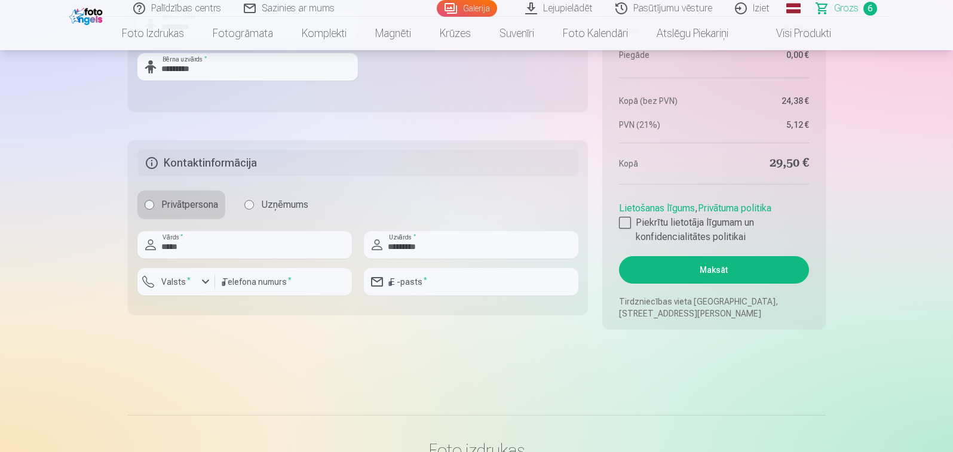
scroll to position [1215, 0]
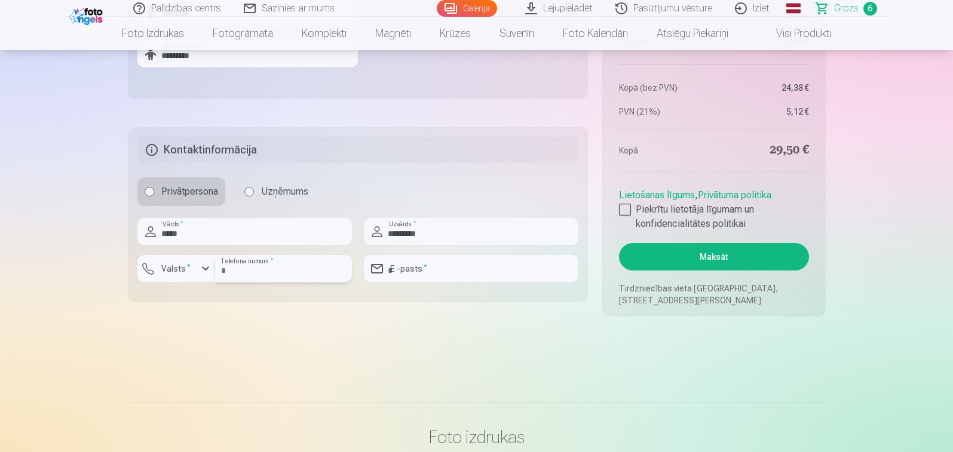
click at [247, 271] on input "number" at bounding box center [283, 268] width 137 height 27
type input "********"
click at [408, 270] on input "email" at bounding box center [471, 268] width 215 height 27
type input "**********"
click at [627, 206] on div at bounding box center [625, 210] width 12 height 12
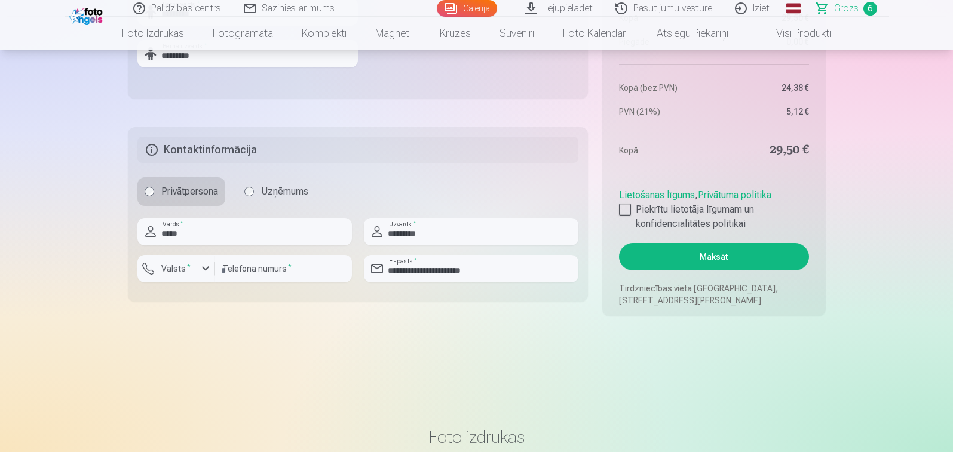
click at [680, 250] on button "Maksāt" at bounding box center [713, 256] width 189 height 27
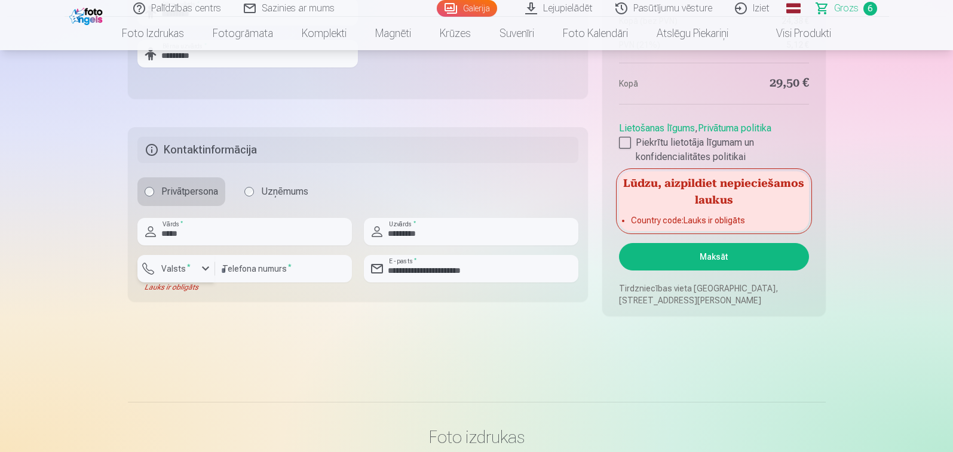
click at [201, 272] on div "button" at bounding box center [205, 269] width 14 height 14
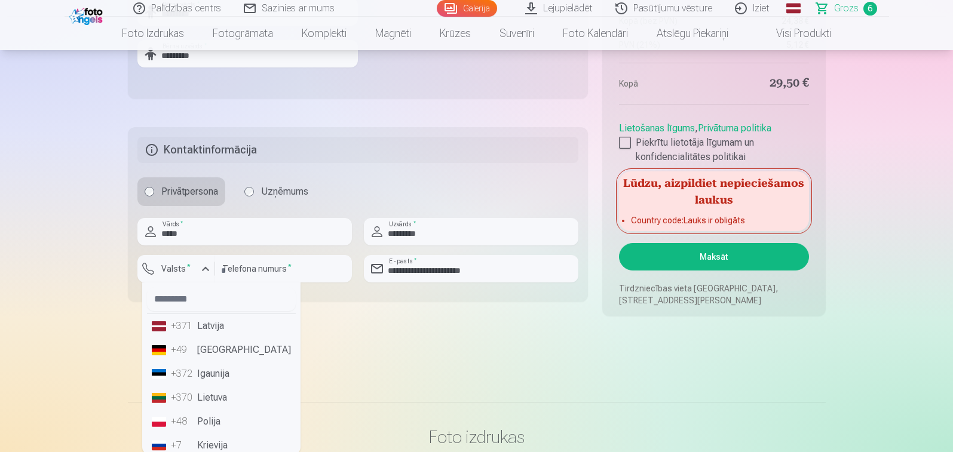
click at [206, 328] on li "+371 Latvija" at bounding box center [221, 326] width 149 height 24
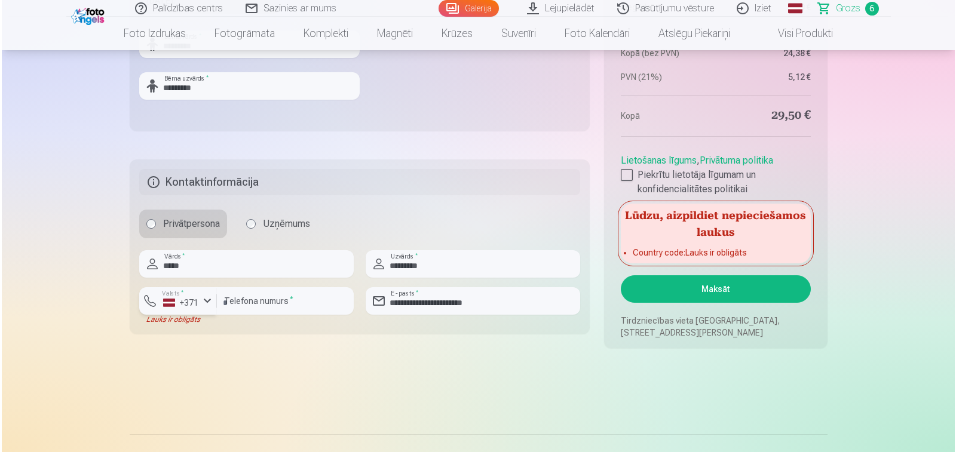
scroll to position [1255, 0]
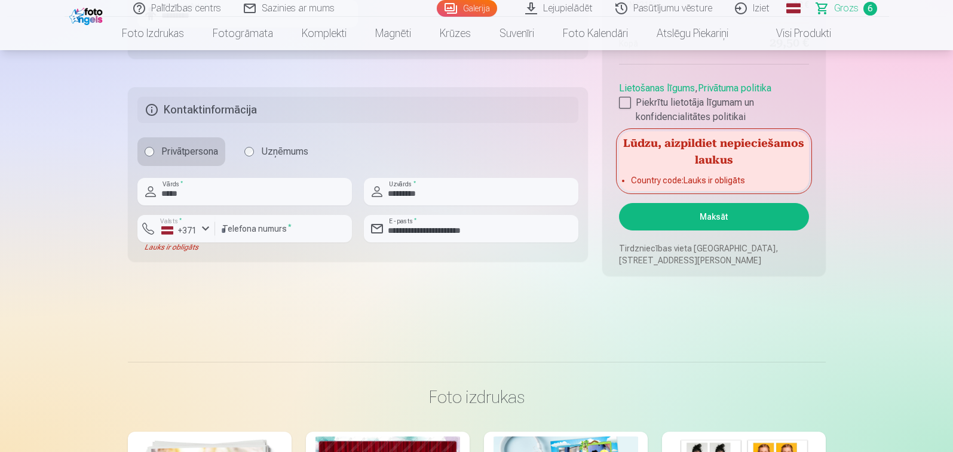
click at [704, 213] on button "Maksāt" at bounding box center [713, 216] width 189 height 27
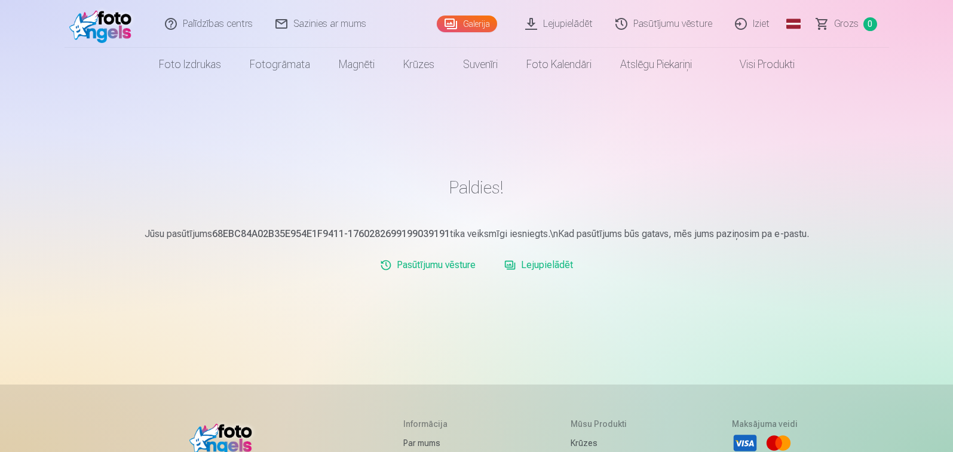
click at [539, 264] on link "Lejupielādēt" at bounding box center [539, 265] width 78 height 24
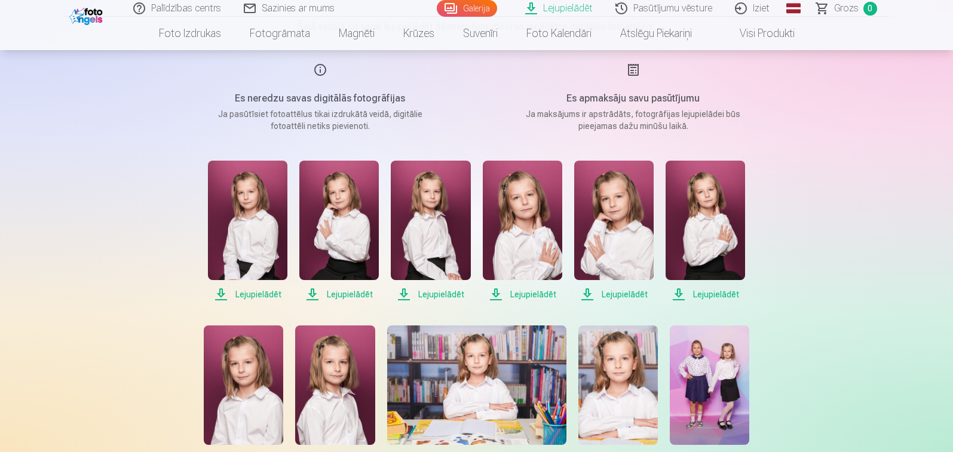
scroll to position [239, 0]
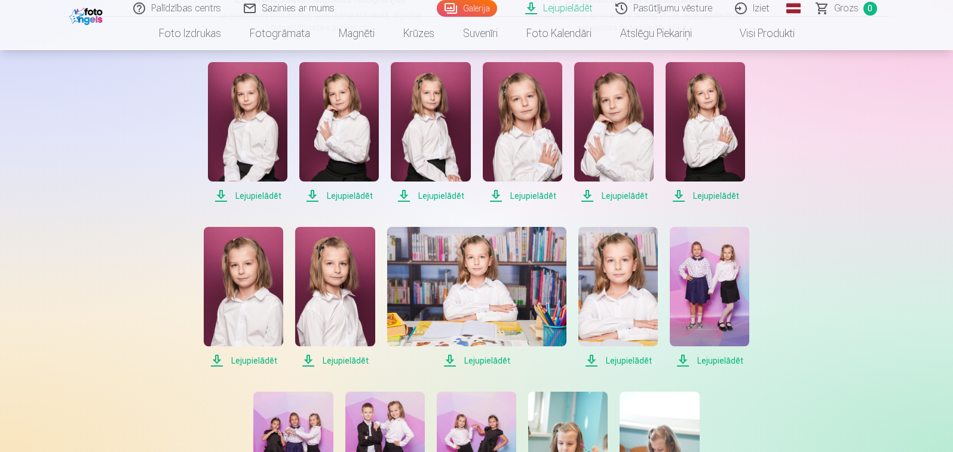
click at [271, 198] on span "Lejupielādēt" at bounding box center [247, 196] width 79 height 14
click at [339, 195] on span "Lejupielādēt" at bounding box center [338, 196] width 79 height 14
click at [439, 195] on span "Lejupielādēt" at bounding box center [430, 196] width 79 height 14
click at [524, 195] on span "Lejupielādēt" at bounding box center [522, 196] width 79 height 14
click at [620, 194] on span "Lejupielādēt" at bounding box center [613, 196] width 79 height 14
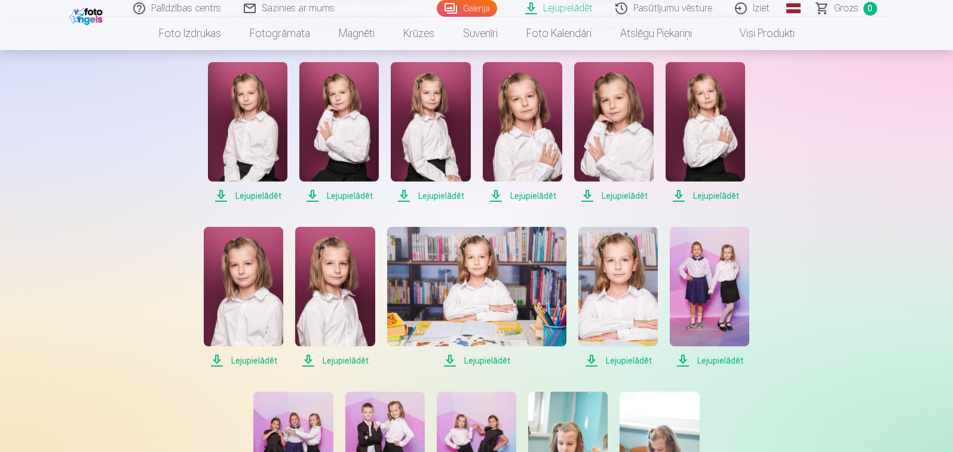
click at [708, 195] on span "Lejupielādēt" at bounding box center [705, 196] width 79 height 14
click at [256, 357] on span "Lejupielādēt" at bounding box center [243, 361] width 79 height 14
click at [333, 362] on span "Lejupielādēt" at bounding box center [334, 361] width 79 height 14
click at [479, 360] on span "Lejupielādēt" at bounding box center [476, 361] width 179 height 14
click at [620, 360] on span "Lejupielādēt" at bounding box center [618, 361] width 79 height 14
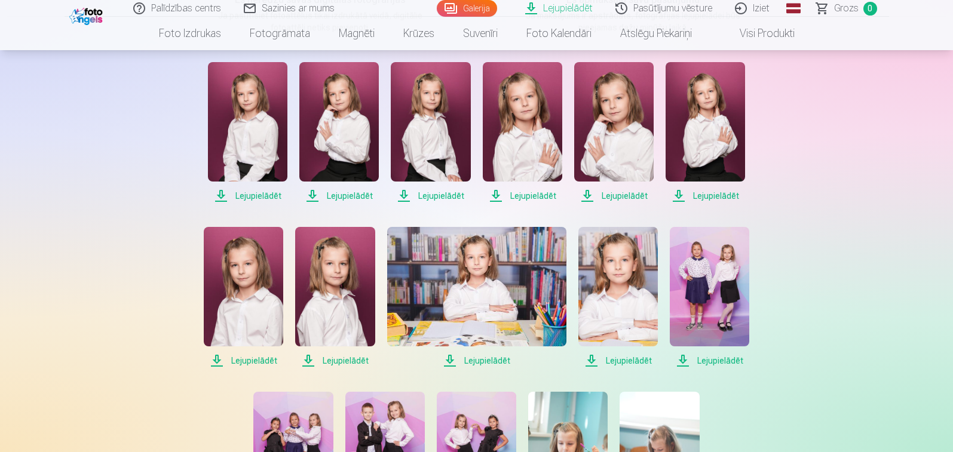
click at [735, 362] on span "Lejupielādēt" at bounding box center [709, 361] width 79 height 14
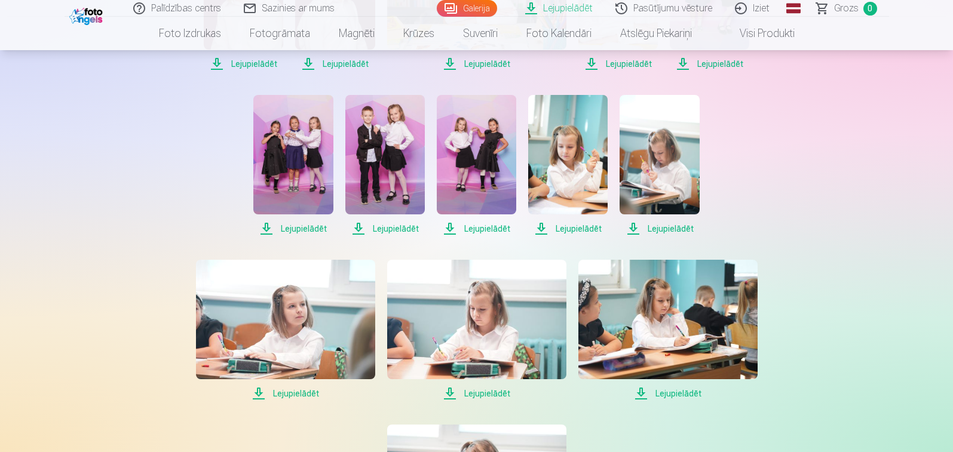
scroll to position [538, 0]
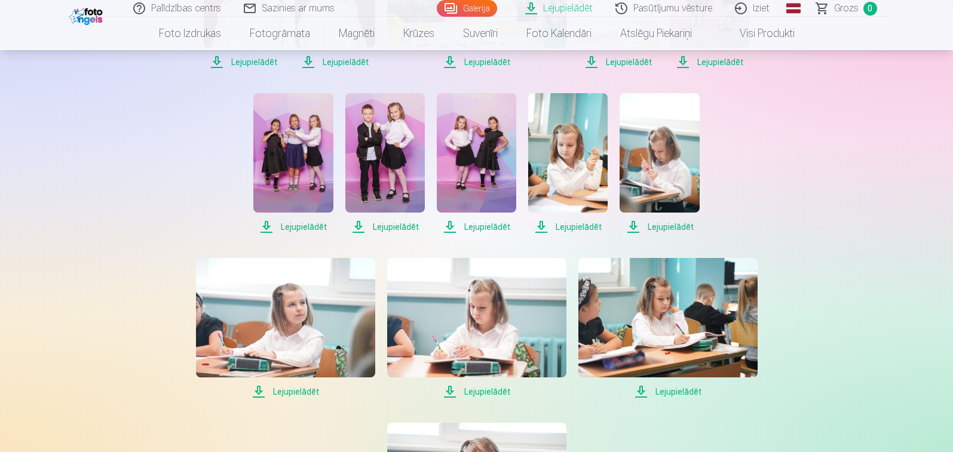
click at [293, 225] on span "Lejupielādēt" at bounding box center [292, 227] width 79 height 14
click at [393, 229] on span "Lejupielādēt" at bounding box center [384, 227] width 79 height 14
click at [488, 228] on span "Lejupielādēt" at bounding box center [476, 227] width 79 height 14
click at [567, 227] on span "Lejupielādēt" at bounding box center [567, 227] width 79 height 14
click at [655, 228] on span "Lejupielādēt" at bounding box center [659, 227] width 79 height 14
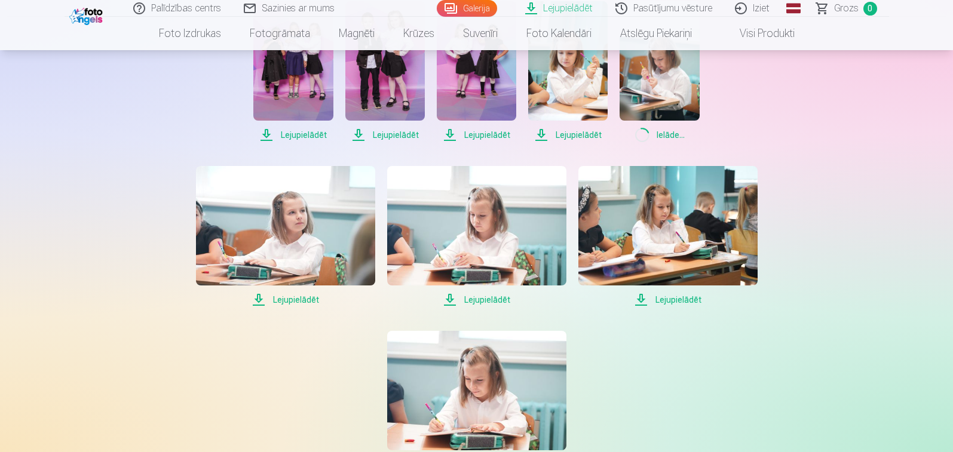
scroll to position [657, 0]
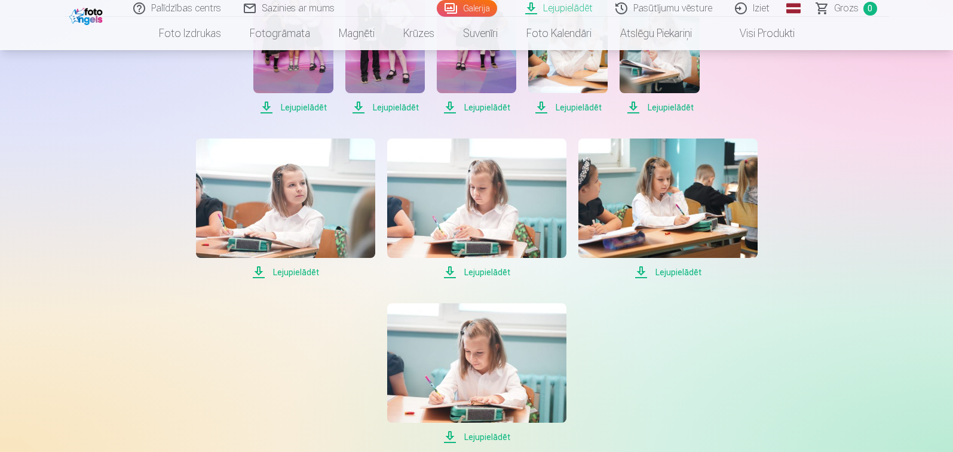
click at [303, 270] on span "Lejupielādēt" at bounding box center [285, 272] width 179 height 14
click at [474, 273] on span "Lejupielādēt" at bounding box center [476, 272] width 179 height 14
click at [667, 272] on span "Lejupielādēt" at bounding box center [668, 272] width 179 height 14
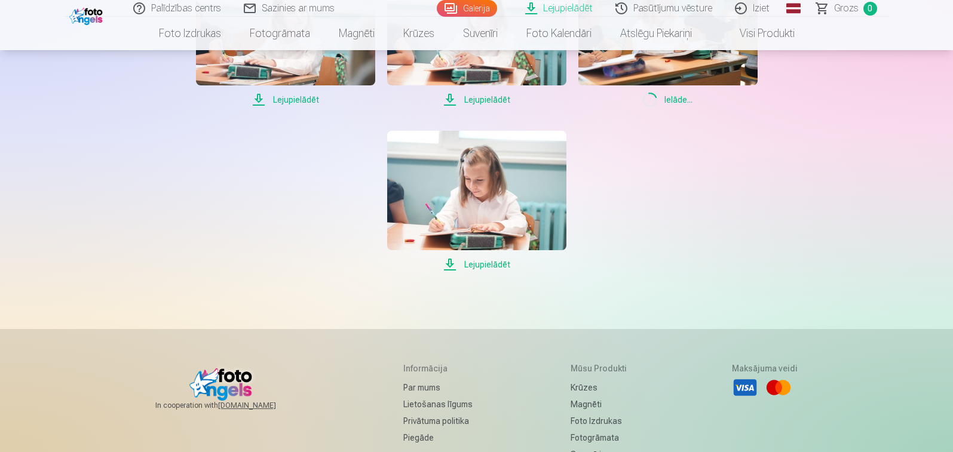
scroll to position [837, 0]
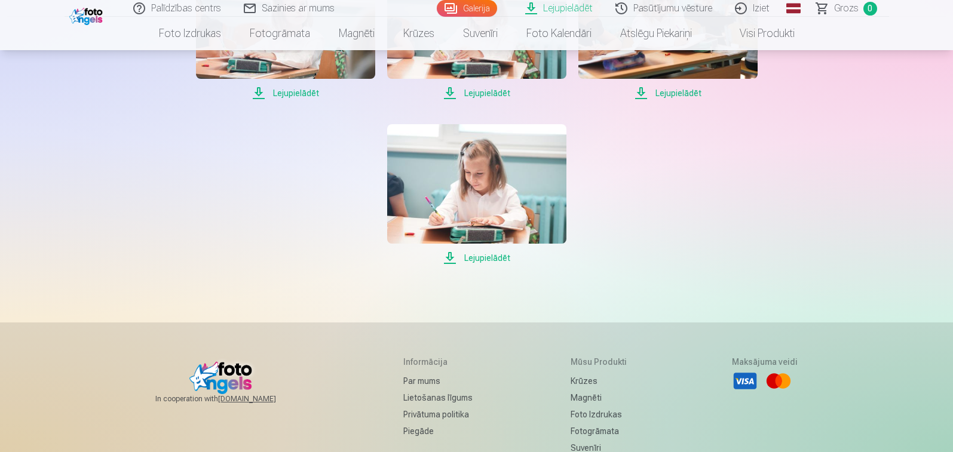
click at [487, 260] on span "Lejupielādēt" at bounding box center [476, 258] width 179 height 14
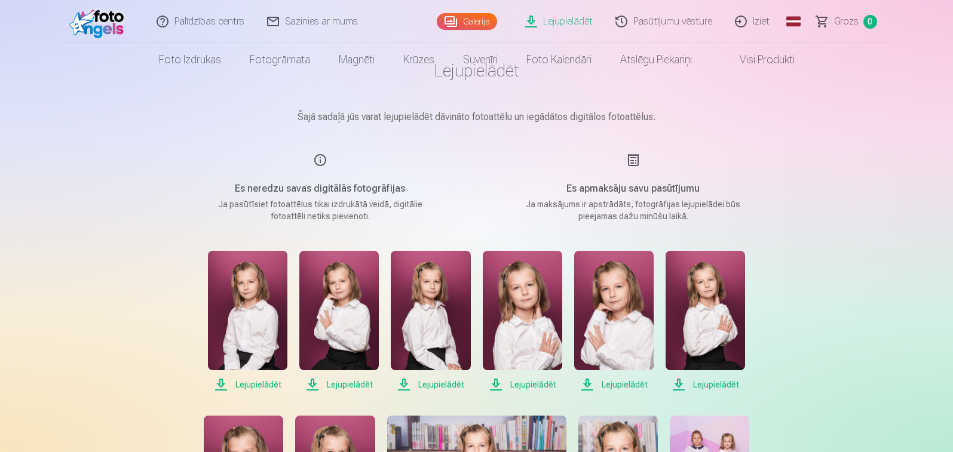
scroll to position [0, 0]
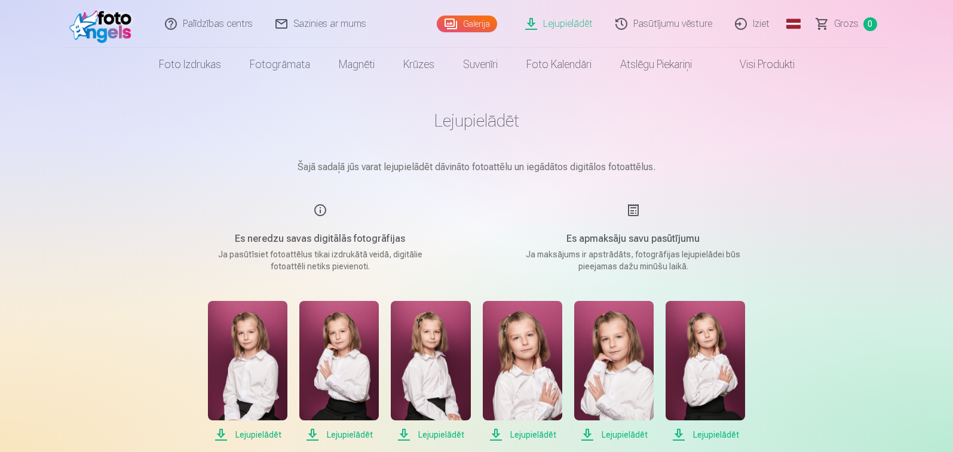
click at [569, 25] on link "Lejupielādēt" at bounding box center [560, 24] width 90 height 48
click at [553, 22] on link "Lejupielādēt" at bounding box center [560, 24] width 90 height 48
click at [772, 70] on link "Visi produkti" at bounding box center [757, 64] width 103 height 33
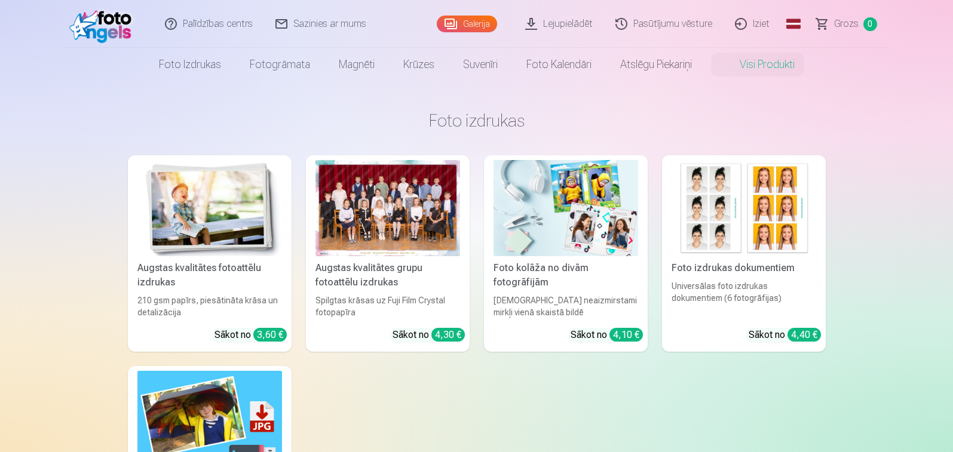
click at [671, 27] on link "Pasūtījumu vēsture" at bounding box center [665, 24] width 120 height 48
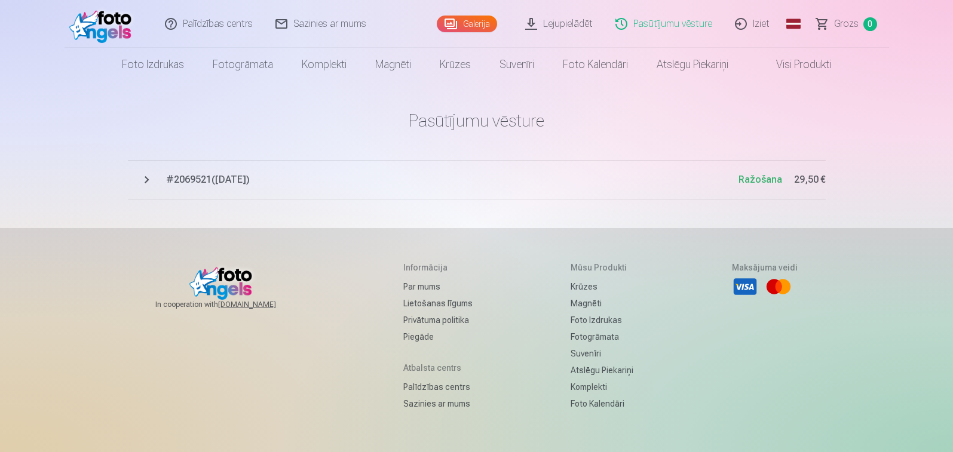
click at [180, 179] on span "# 2069521 ( 12.10.2025 )" at bounding box center [452, 180] width 573 height 14
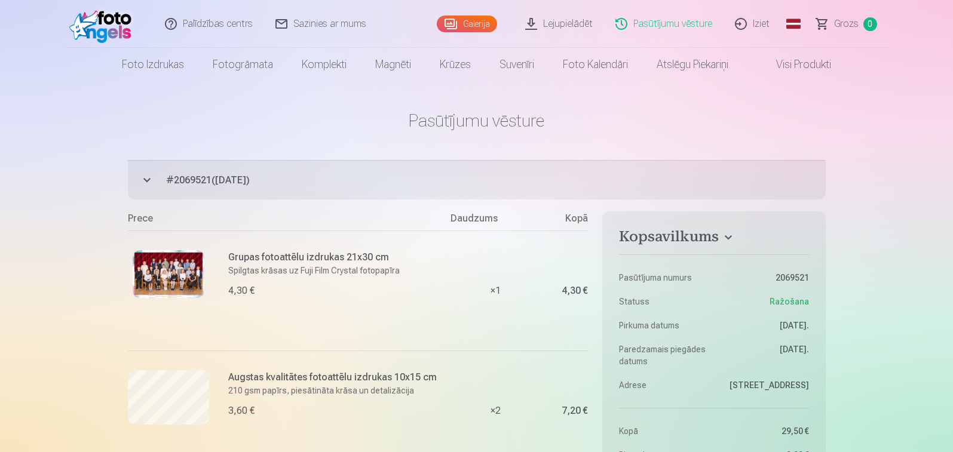
click at [758, 24] on link "Iziet" at bounding box center [752, 24] width 57 height 48
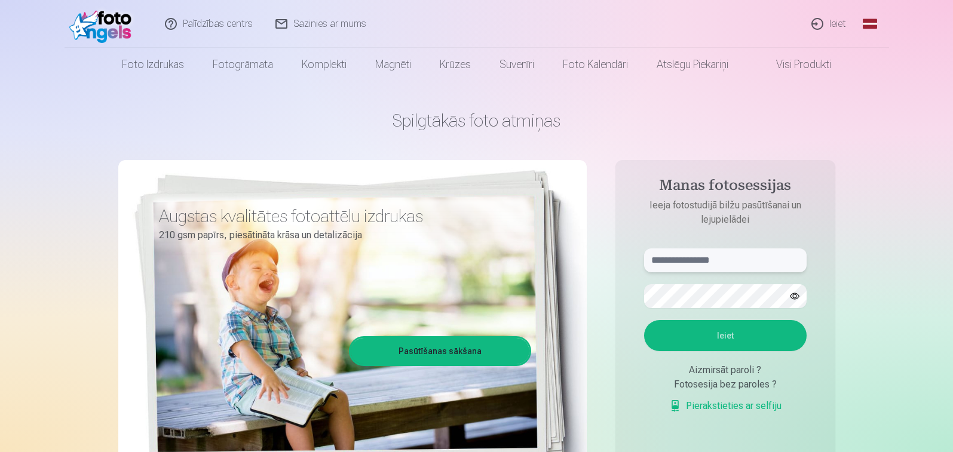
click at [678, 269] on input "text" at bounding box center [725, 261] width 163 height 24
click at [694, 261] on input "text" at bounding box center [725, 261] width 163 height 24
type input "*"
type input "**********"
click at [797, 296] on button "button" at bounding box center [795, 296] width 23 height 23
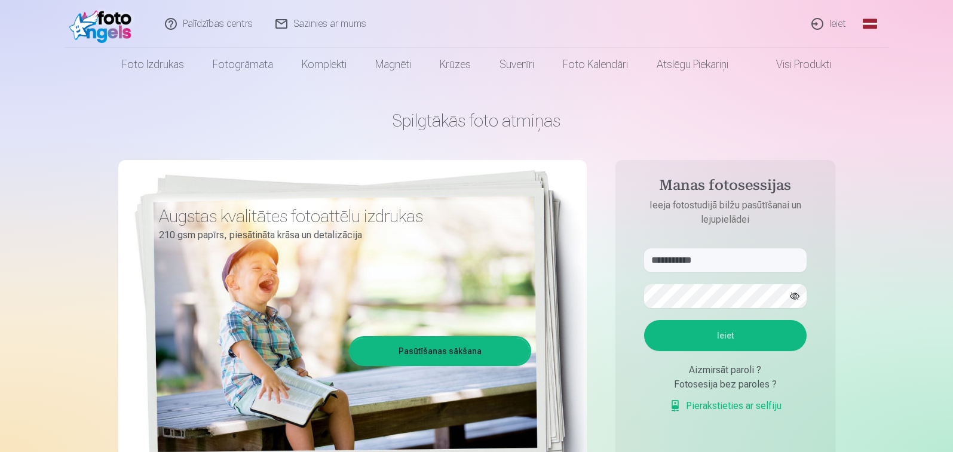
click at [724, 339] on button "Ieiet" at bounding box center [725, 335] width 163 height 31
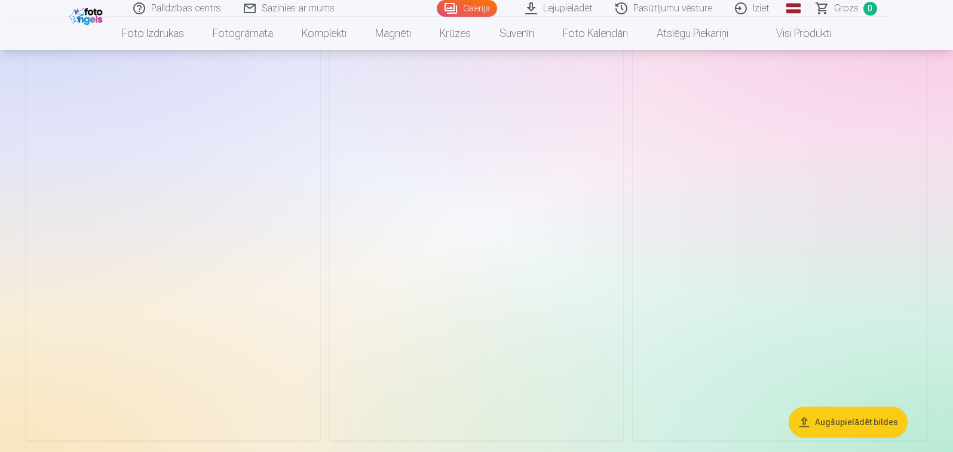
scroll to position [657, 0]
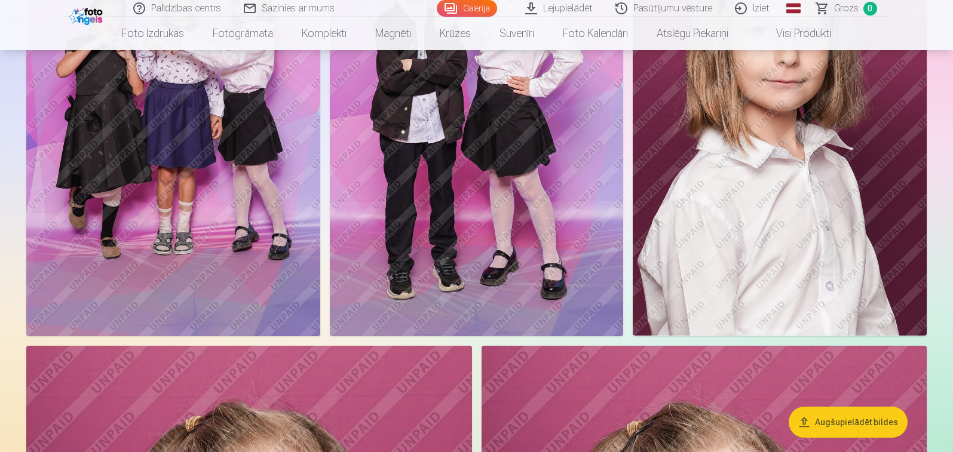
click at [589, 7] on link "Lejupielādēt" at bounding box center [560, 8] width 90 height 17
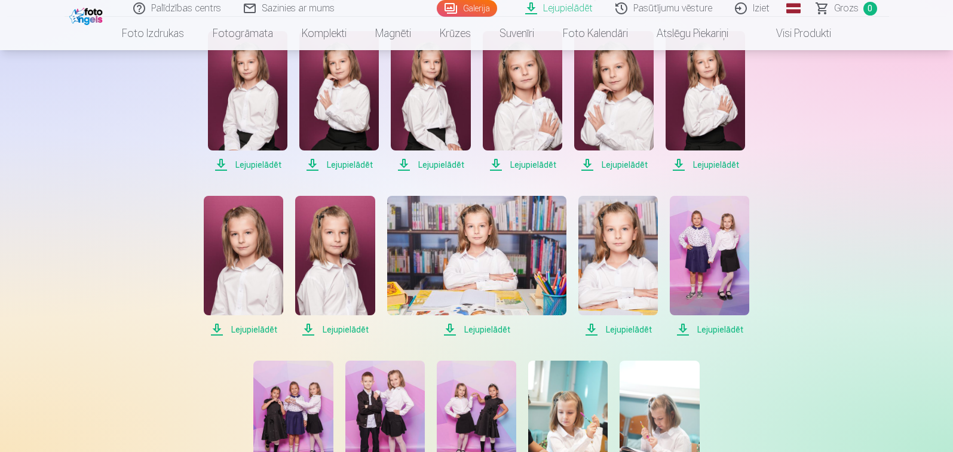
scroll to position [299, 0]
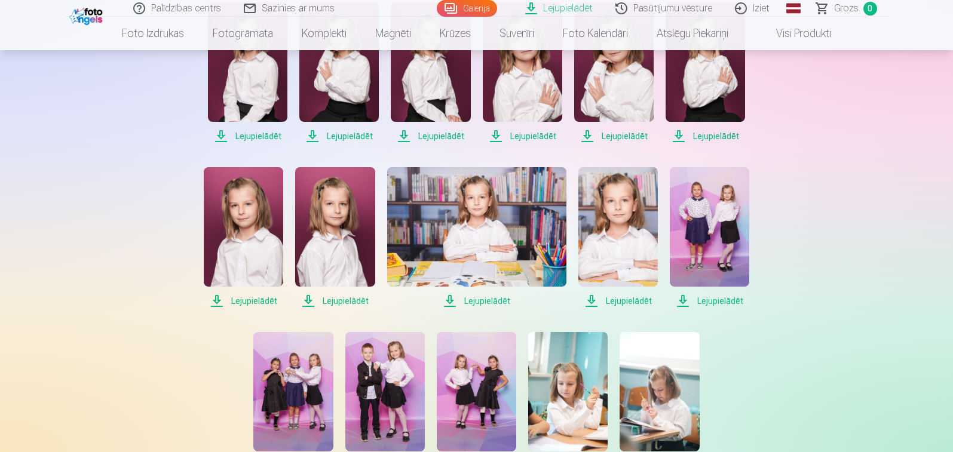
click at [637, 301] on span "Lejupielādēt" at bounding box center [618, 301] width 79 height 14
click at [728, 302] on span "Lejupielādēt" at bounding box center [709, 301] width 79 height 14
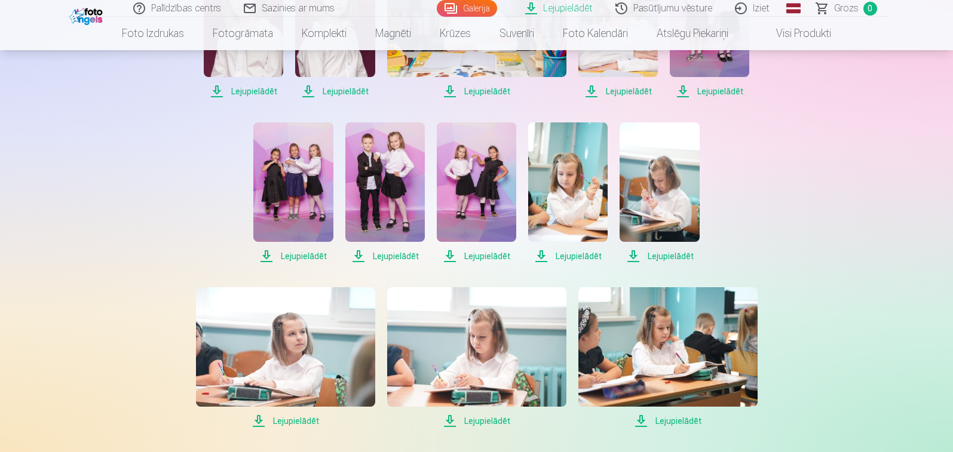
scroll to position [538, 0]
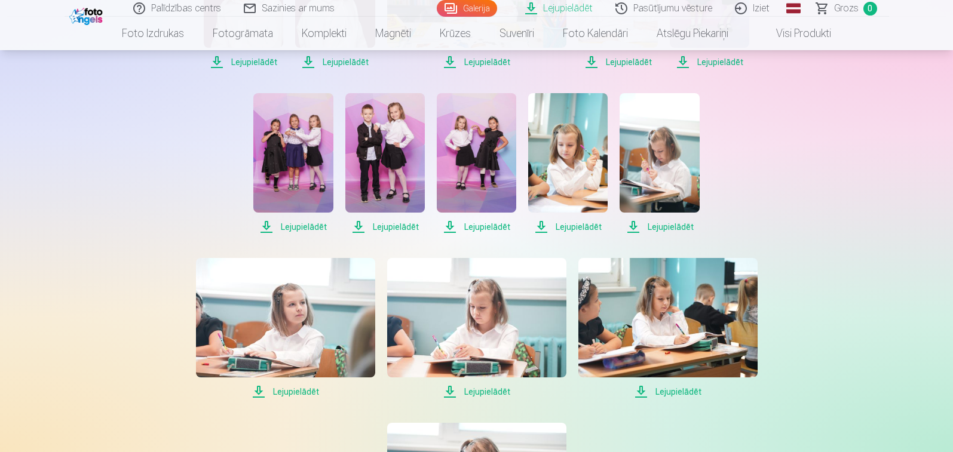
click at [387, 227] on span "Lejupielādēt" at bounding box center [384, 227] width 79 height 14
click at [498, 224] on span "Lejupielādēt" at bounding box center [476, 227] width 79 height 14
click at [583, 227] on span "Lejupielādēt" at bounding box center [567, 227] width 79 height 14
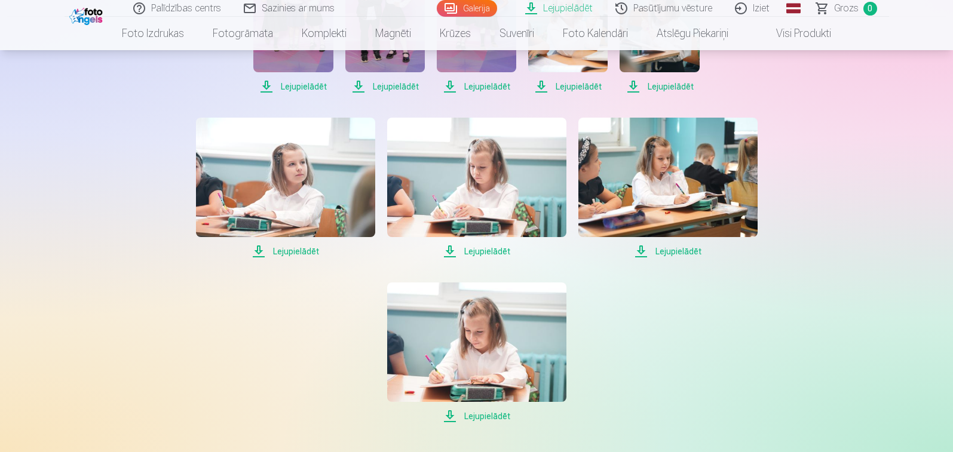
scroll to position [657, 0]
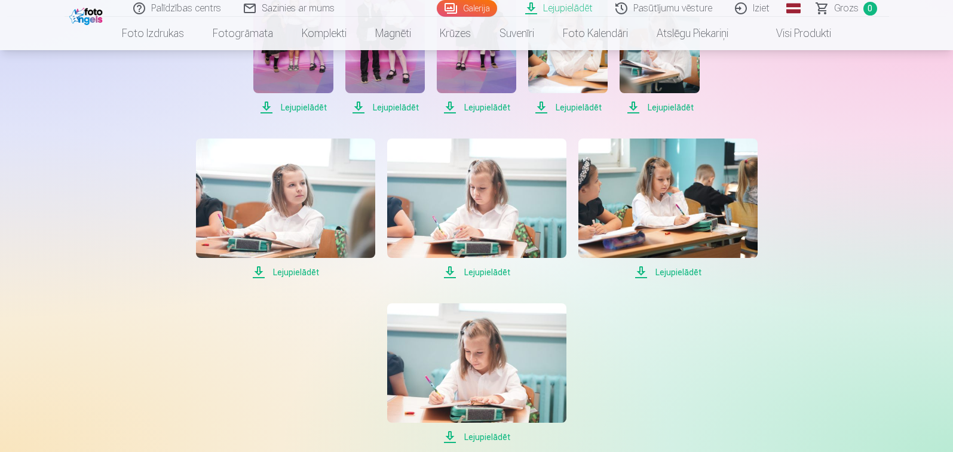
click at [672, 273] on span "Lejupielādēt" at bounding box center [668, 272] width 179 height 14
click at [289, 276] on span "Lejupielādēt" at bounding box center [285, 272] width 179 height 14
click at [476, 271] on span "Lejupielādēt" at bounding box center [476, 272] width 179 height 14
click at [488, 276] on span "Lejupielādēt" at bounding box center [476, 272] width 179 height 14
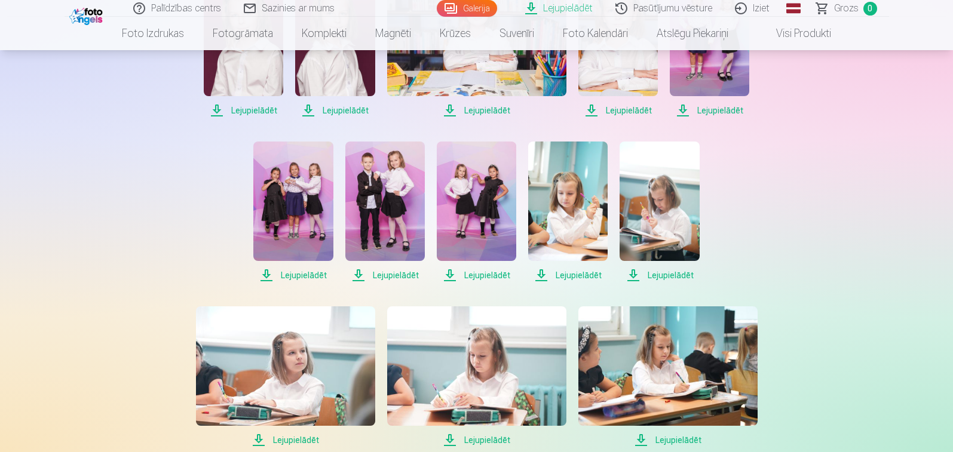
scroll to position [478, 0]
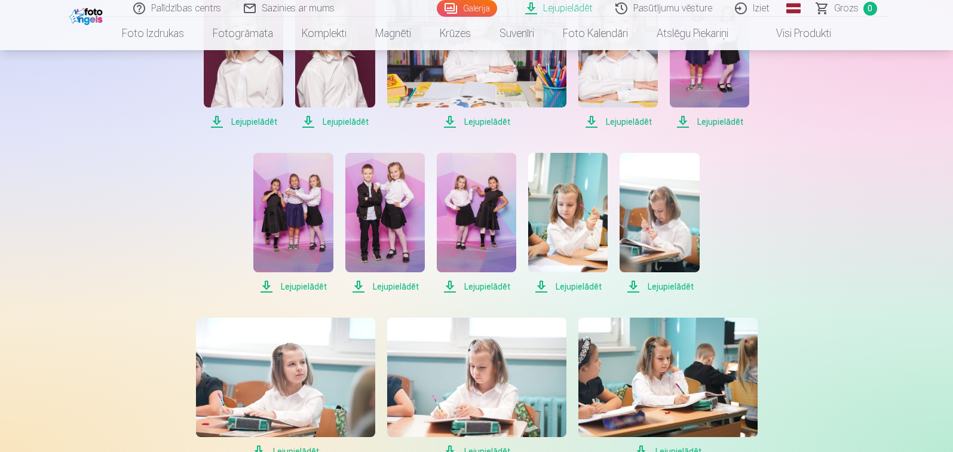
click at [575, 285] on span "Lejupielādēt" at bounding box center [567, 287] width 79 height 14
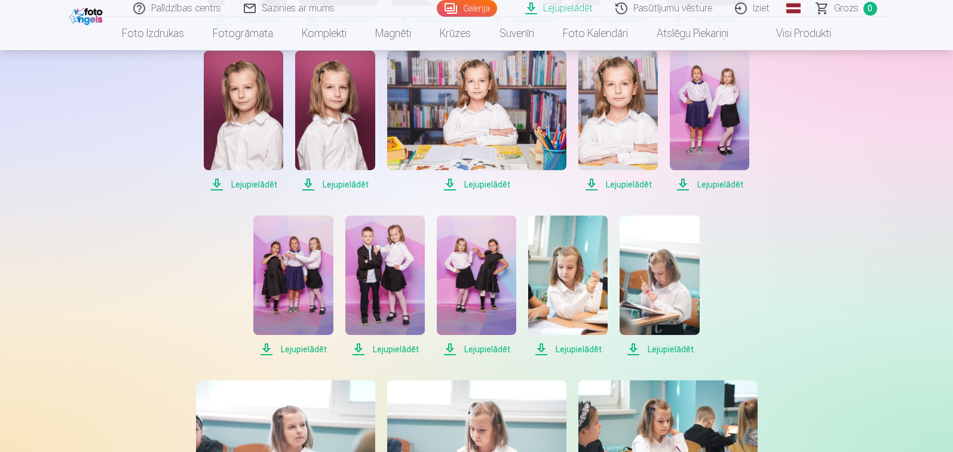
scroll to position [359, 0]
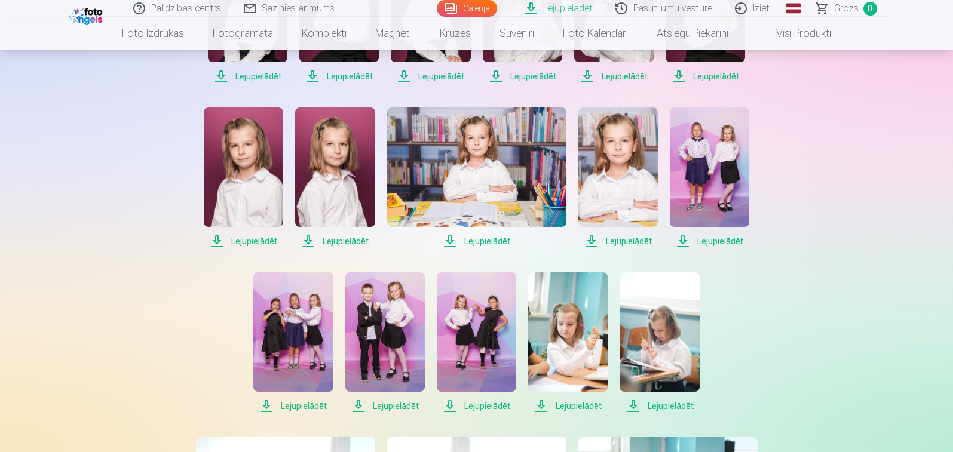
click at [291, 405] on span "Lejupielādēt" at bounding box center [292, 406] width 79 height 14
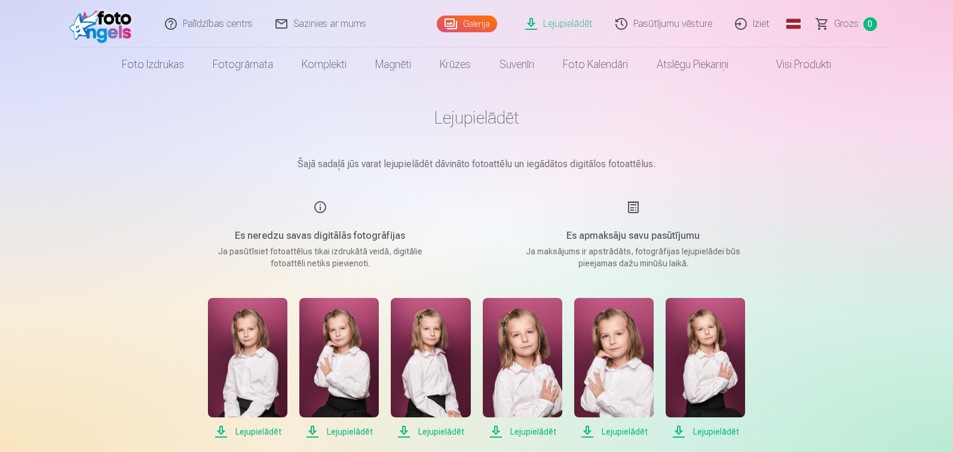
scroll to position [0, 0]
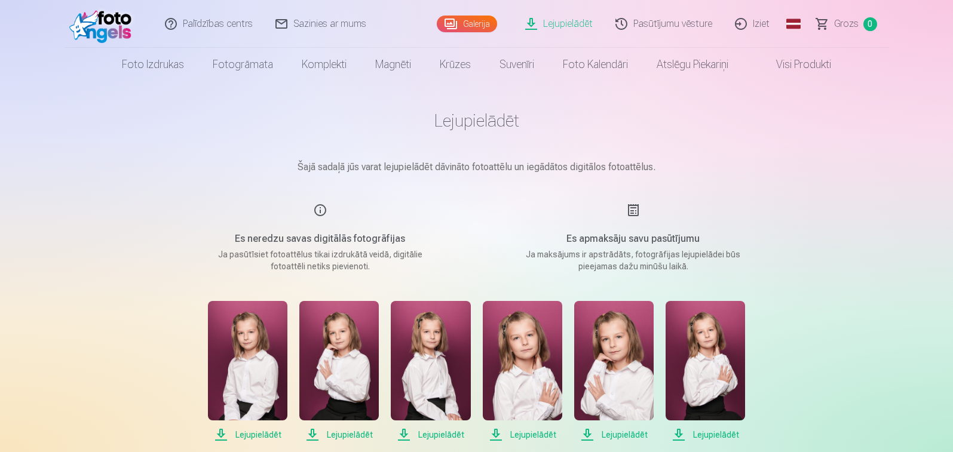
click at [761, 26] on link "Iziet" at bounding box center [752, 24] width 57 height 48
